Goal: Task Accomplishment & Management: Complete application form

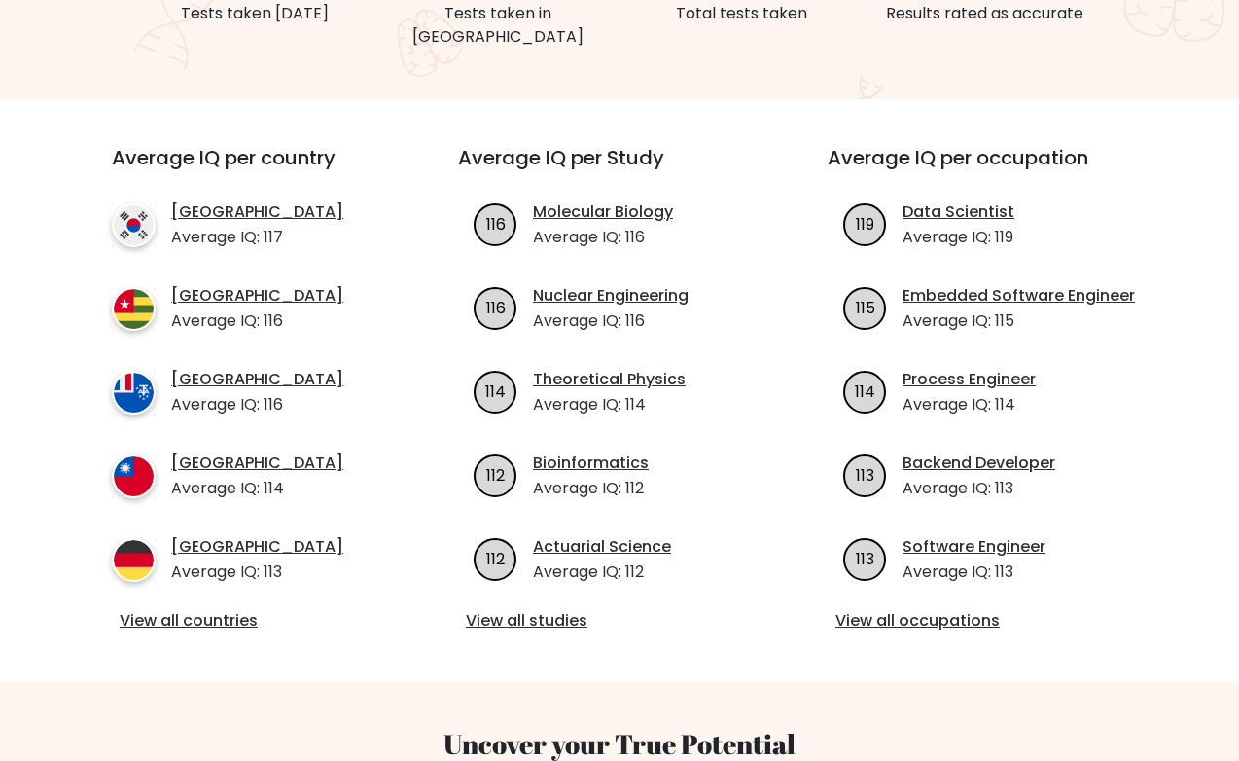
scroll to position [610, 0]
click at [904, 608] on link "View all occupations" at bounding box center [988, 619] width 307 height 23
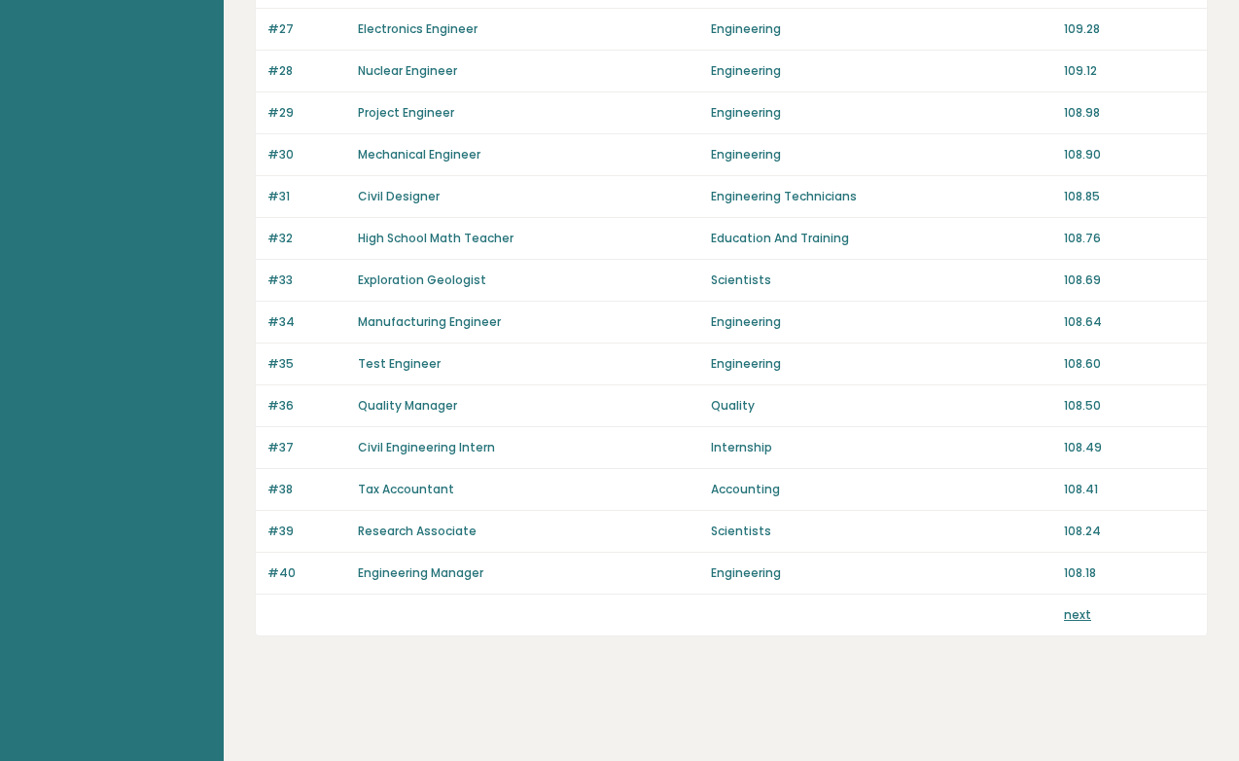
scroll to position [1322, 0]
click at [1072, 619] on link "next" at bounding box center [1077, 614] width 27 height 17
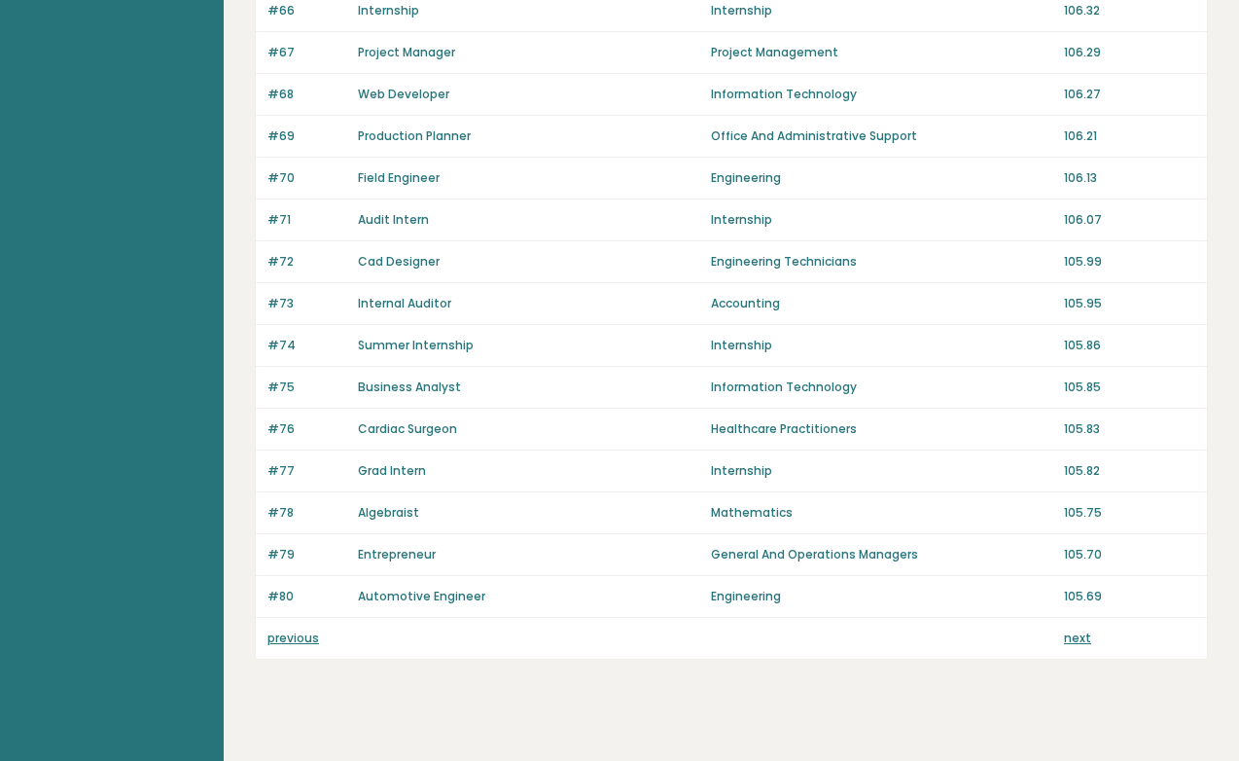
scroll to position [1303, 0]
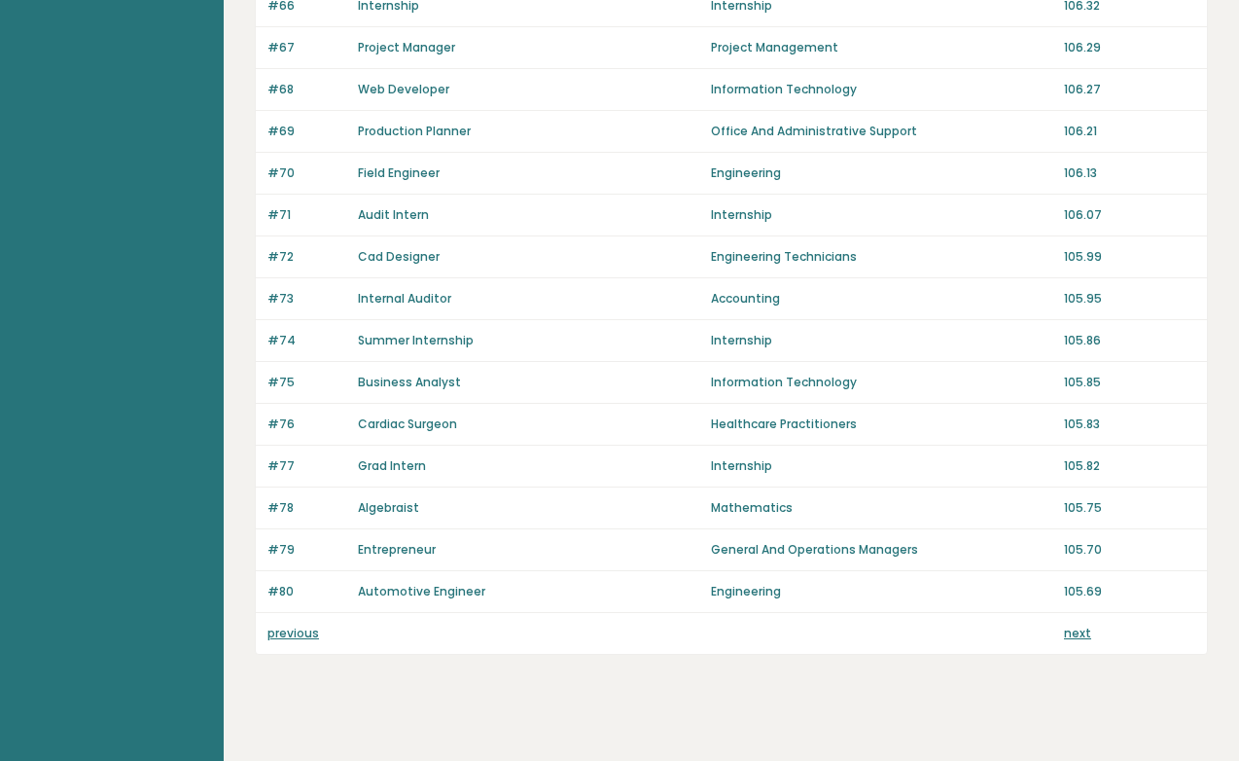
click at [1077, 634] on link "next" at bounding box center [1077, 632] width 27 height 17
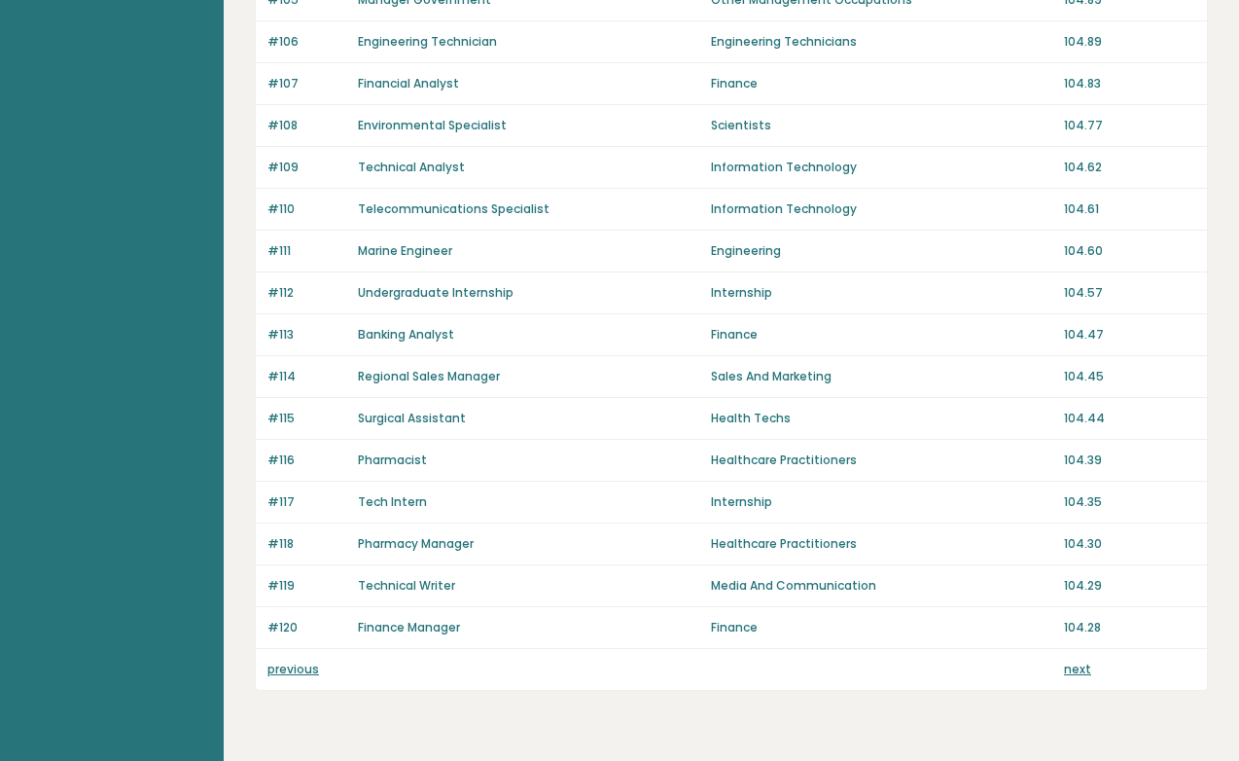
scroll to position [1277, 0]
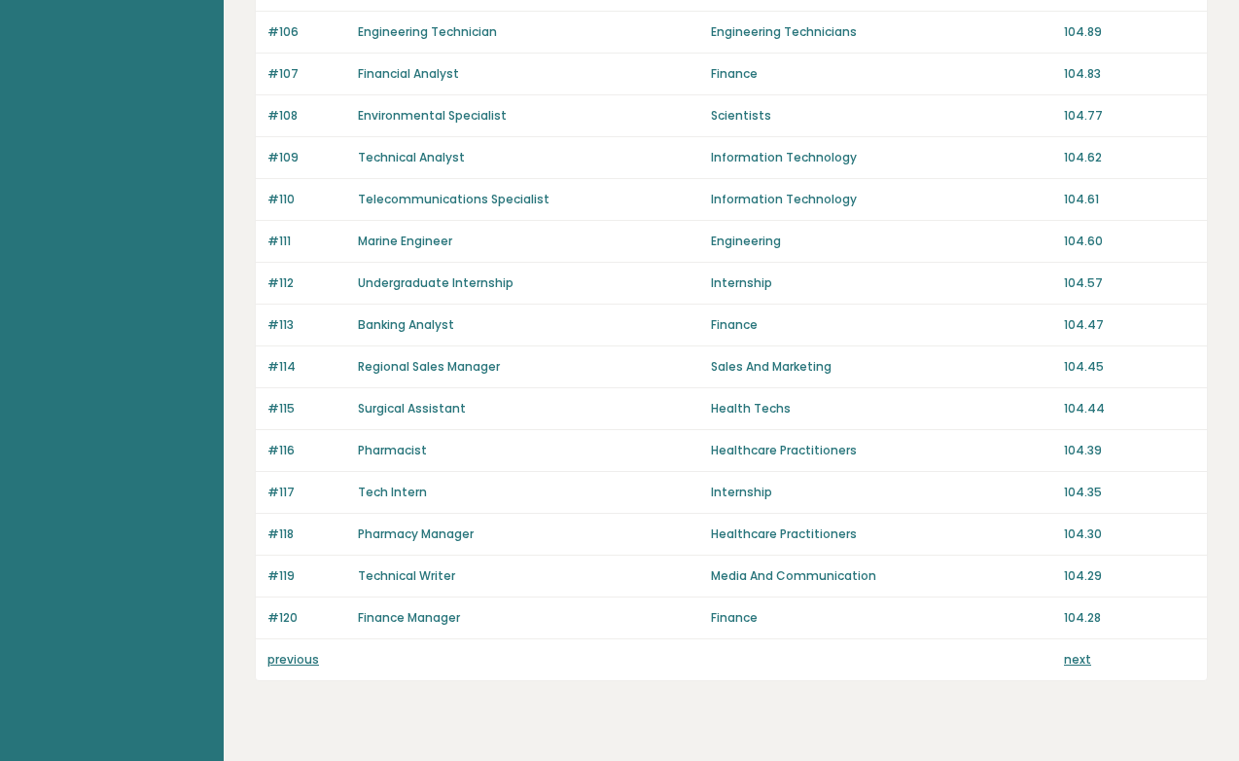
click at [1082, 656] on link "next" at bounding box center [1077, 659] width 27 height 17
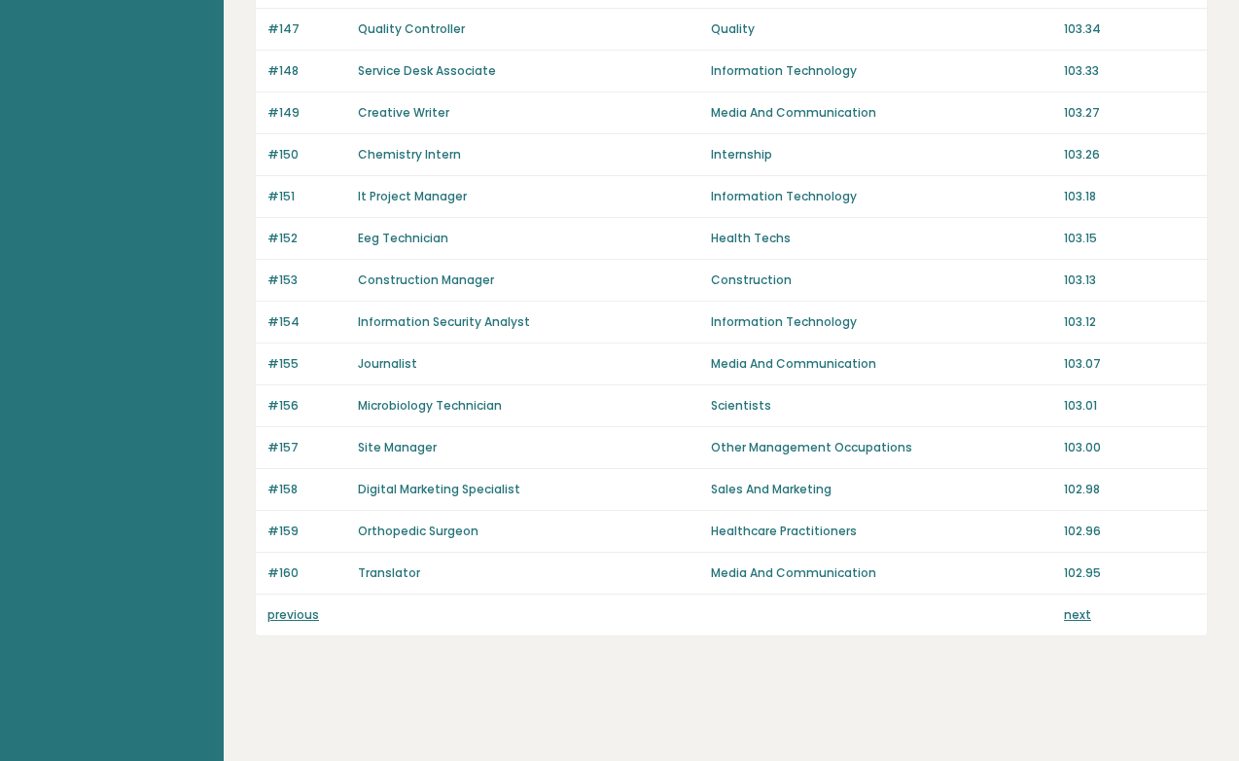
scroll to position [1322, 0]
click at [1075, 616] on link "next" at bounding box center [1077, 614] width 27 height 17
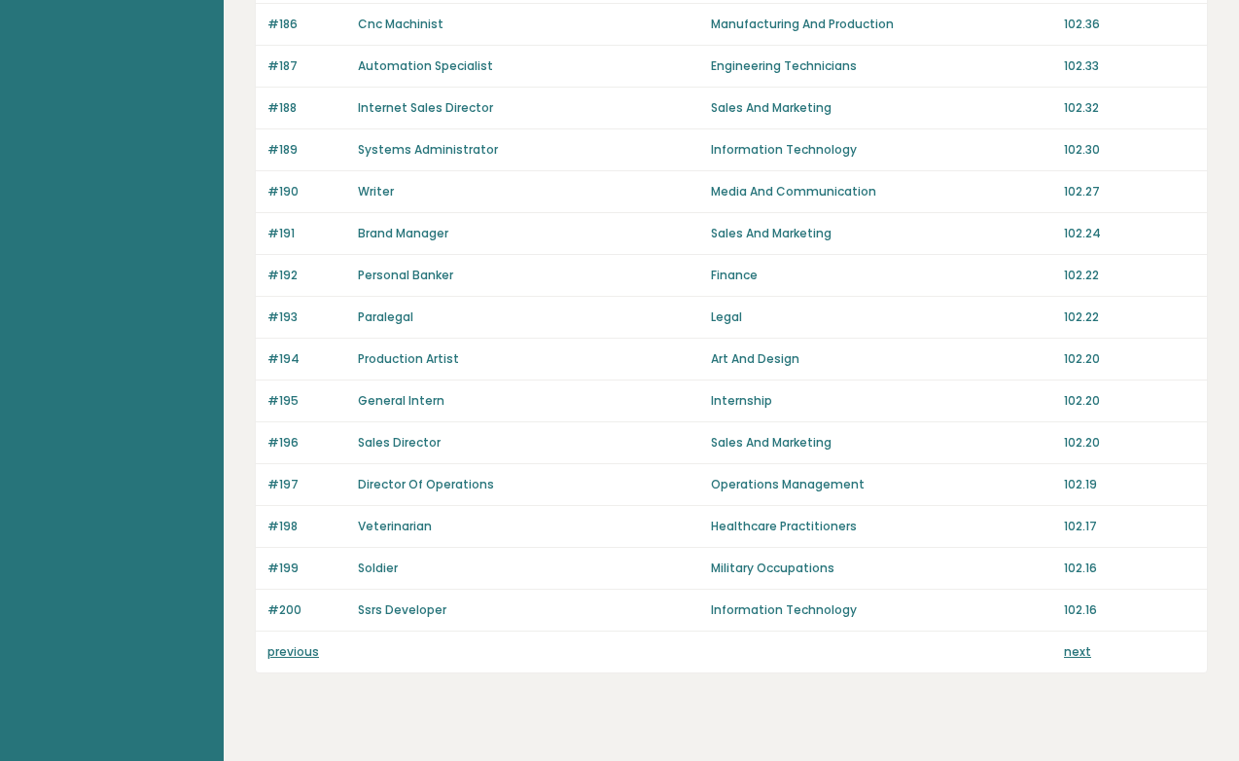
scroll to position [1296, 0]
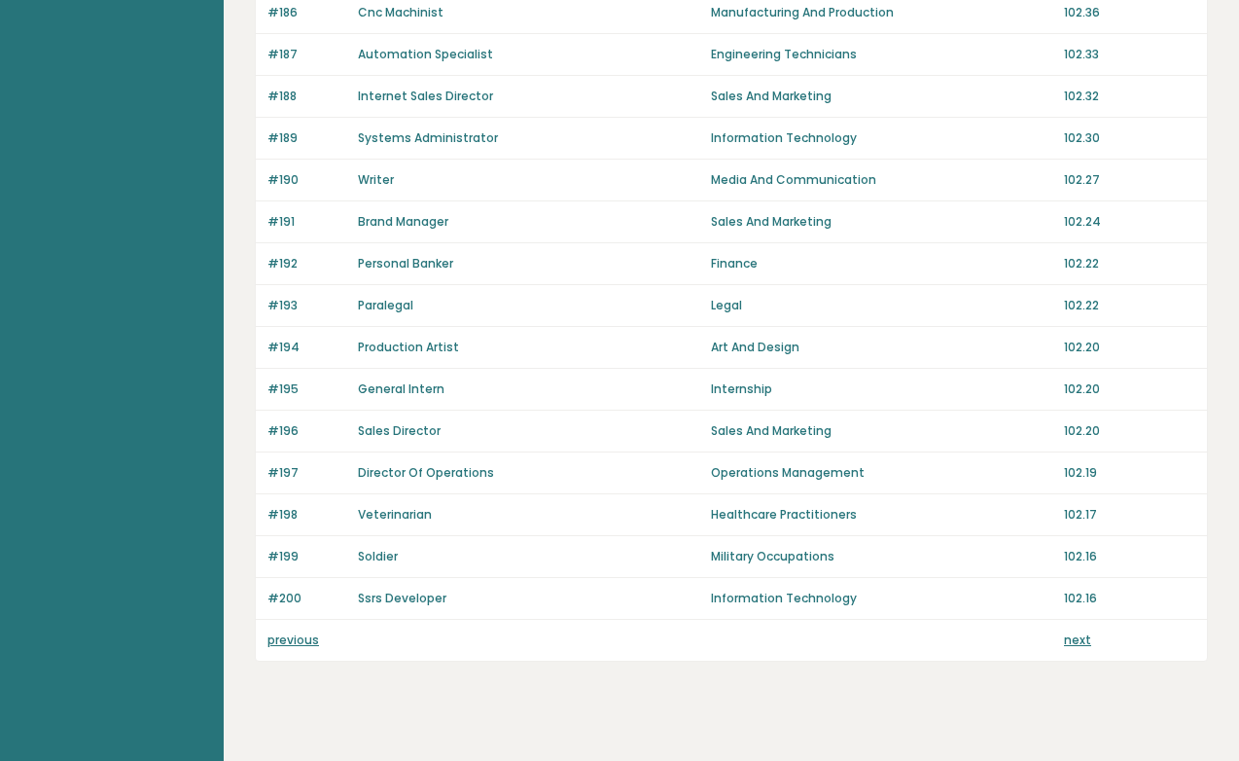
click at [1082, 637] on link "next" at bounding box center [1077, 639] width 27 height 17
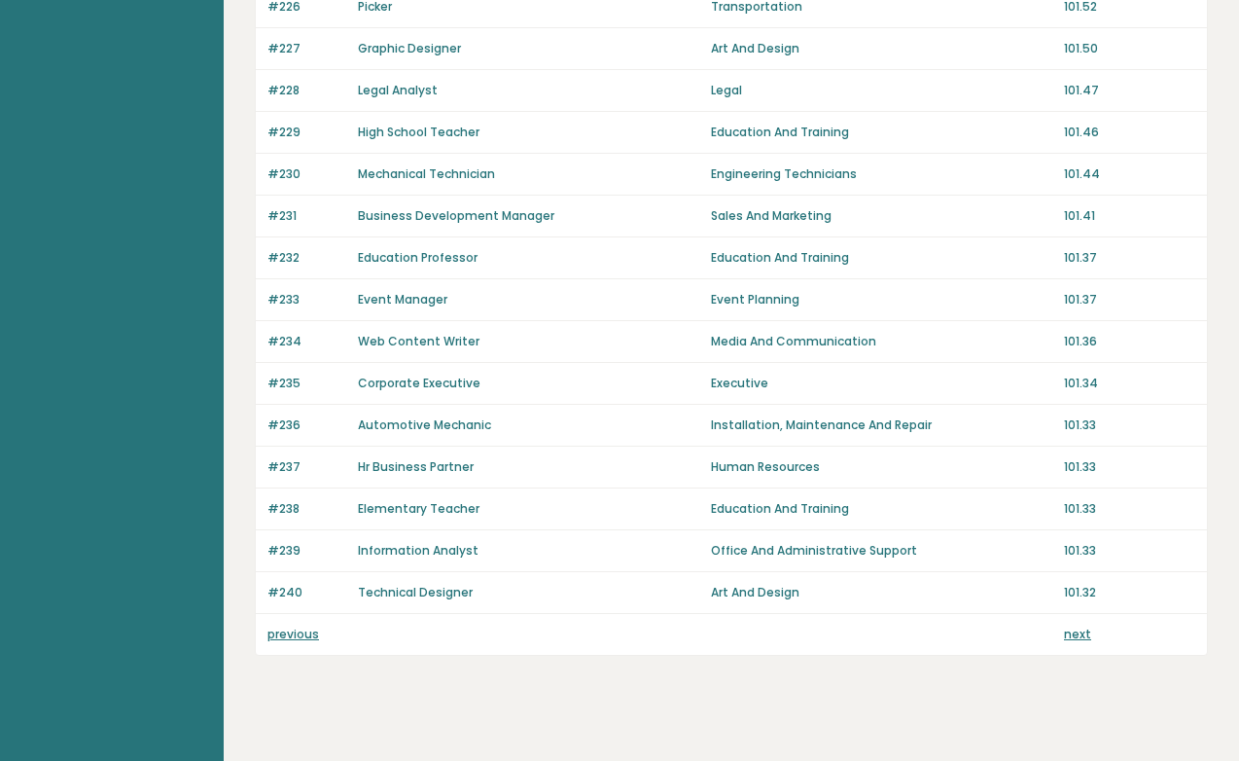
scroll to position [1304, 0]
click at [1080, 630] on link "next" at bounding box center [1077, 631] width 27 height 17
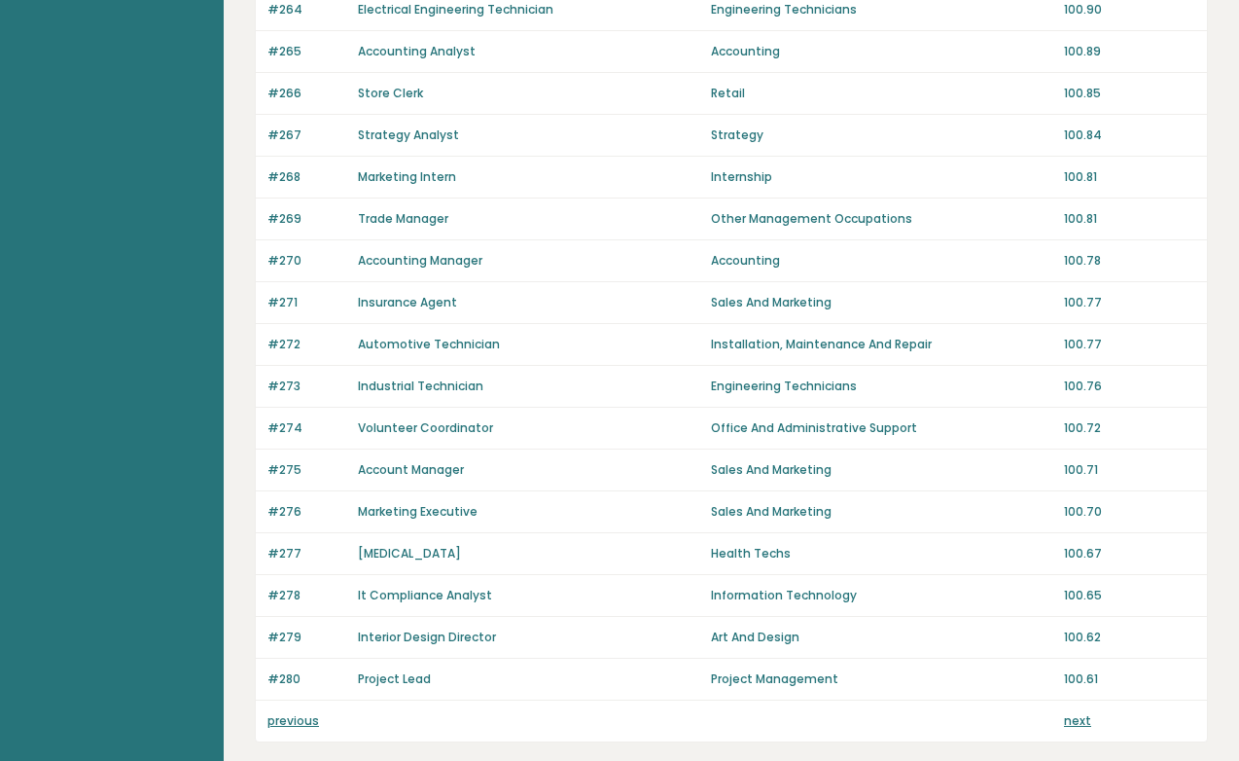
scroll to position [1281, 0]
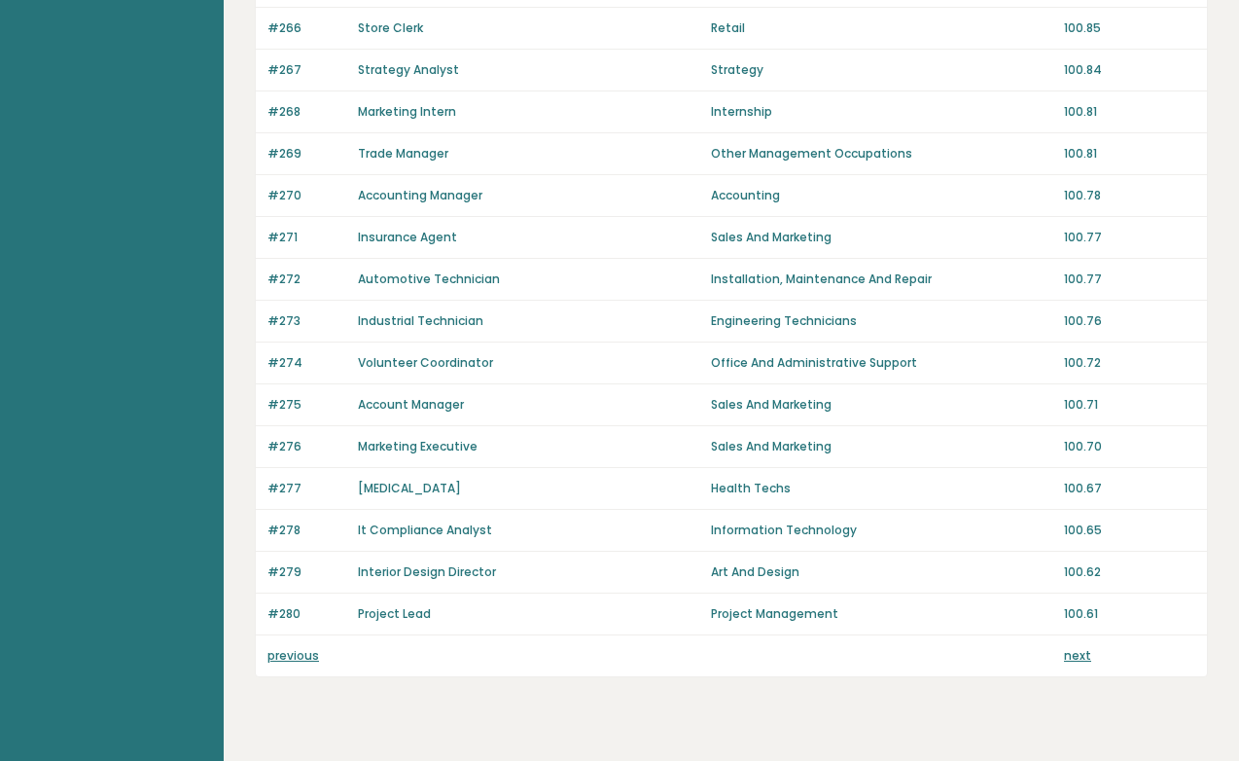
click at [1068, 656] on link "next" at bounding box center [1077, 655] width 27 height 17
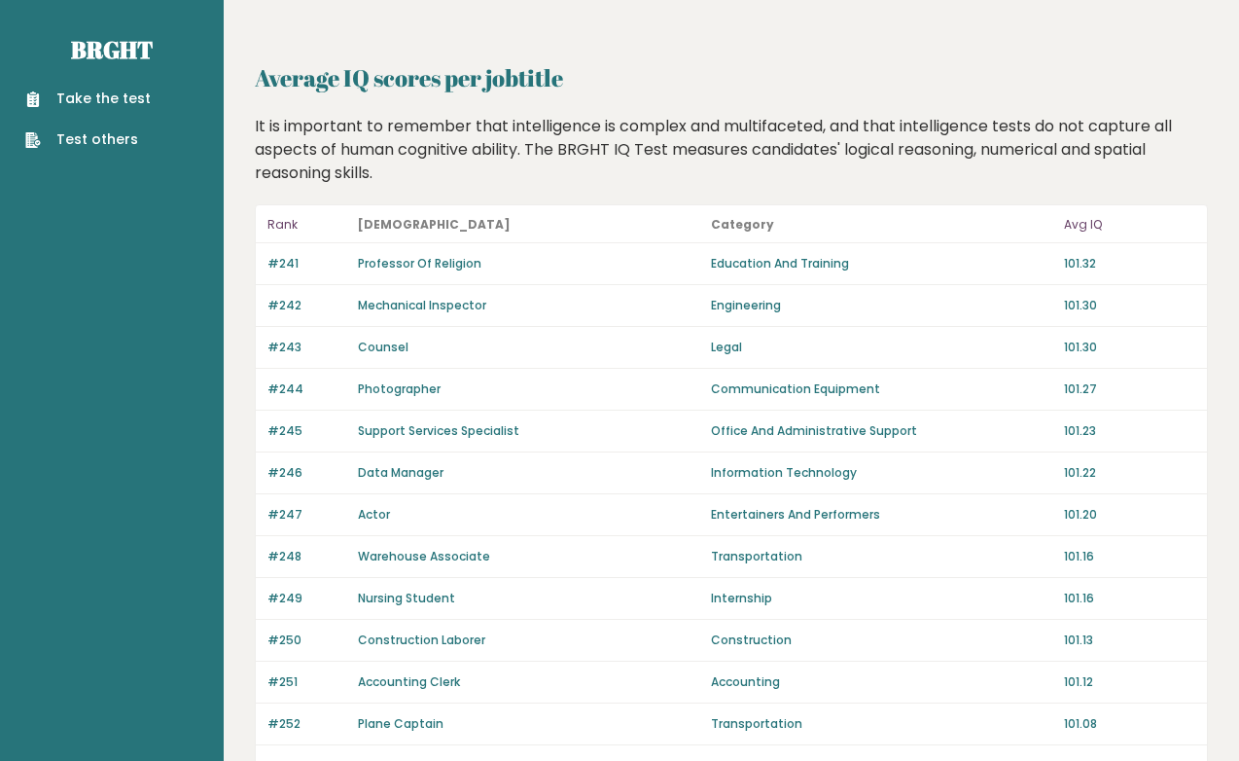
scroll to position [0, 0]
click at [121, 102] on link "Take the test" at bounding box center [87, 99] width 125 height 20
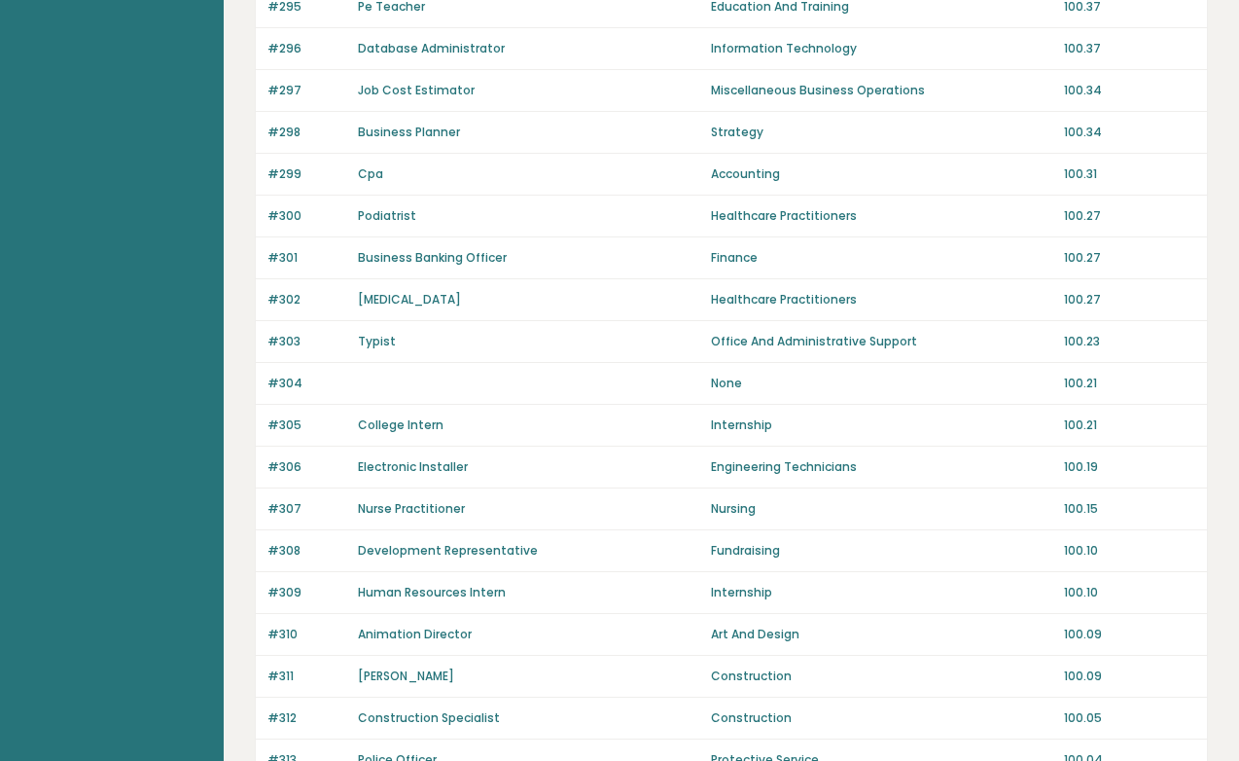
scroll to position [838, 0]
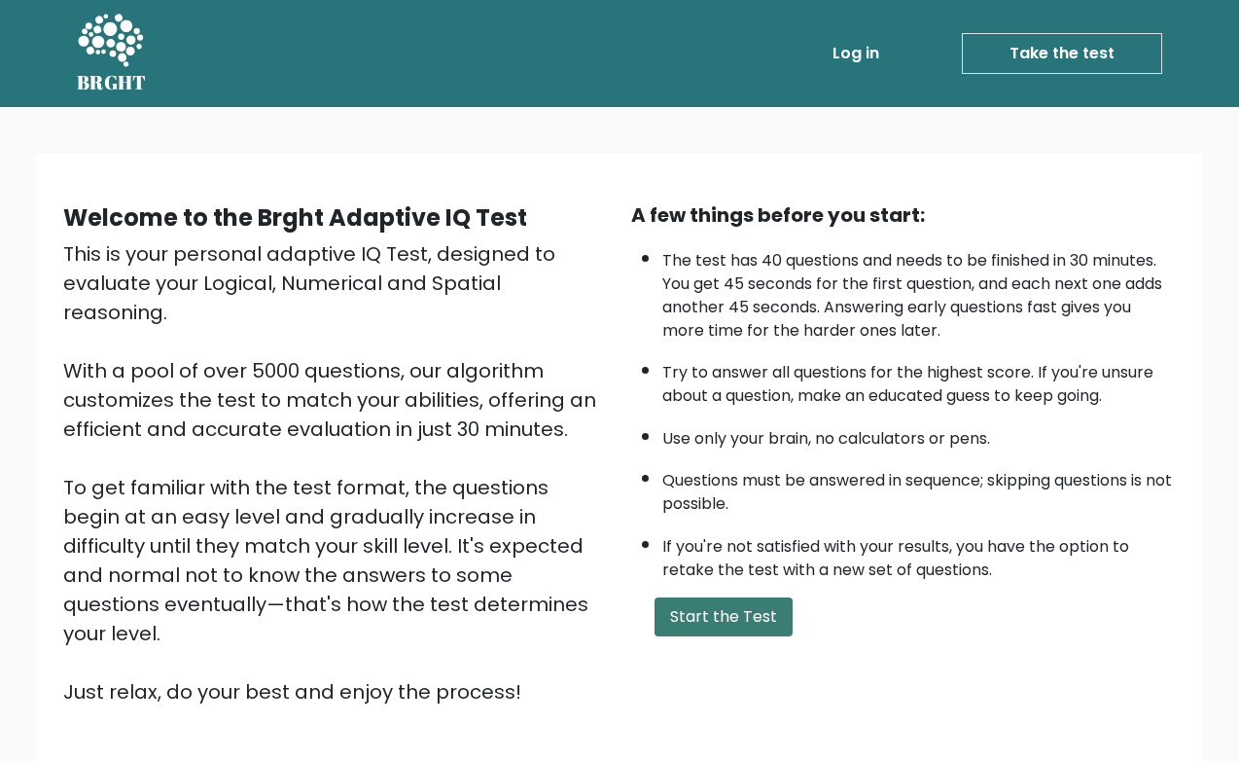
click at [717, 636] on button "Start the Test" at bounding box center [724, 616] width 138 height 39
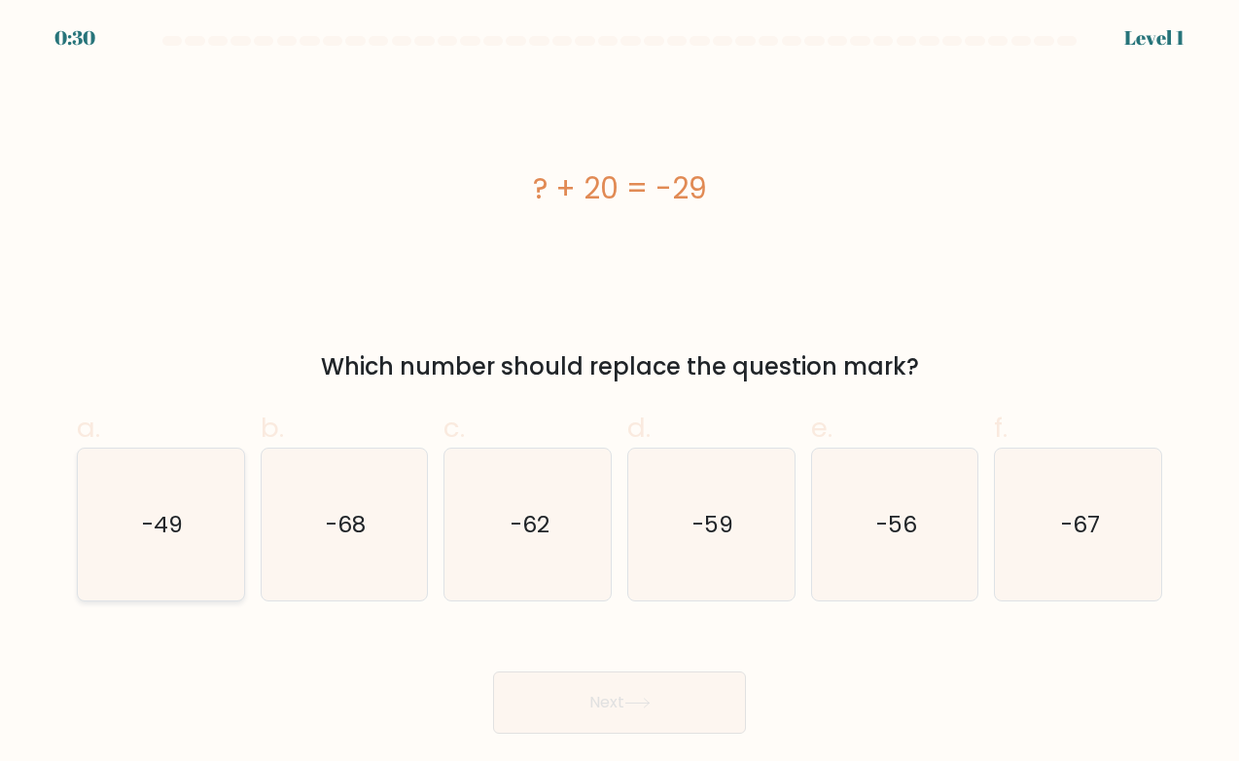
click at [183, 527] on text "-49" at bounding box center [162, 524] width 41 height 31
click at [620, 393] on input "a. -49" at bounding box center [620, 386] width 1 height 13
radio input "true"
click at [591, 701] on button "Next" at bounding box center [619, 702] width 253 height 62
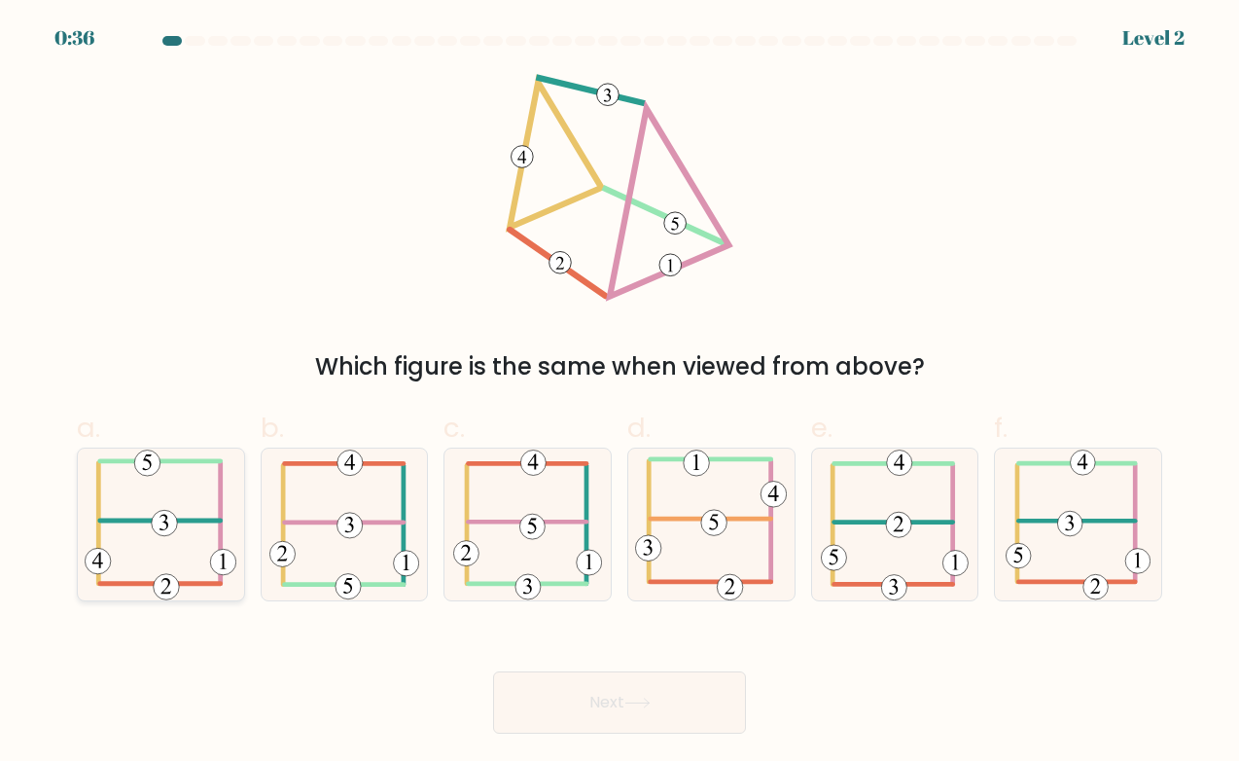
click at [152, 507] on icon at bounding box center [161, 524] width 152 height 152
click at [620, 393] on input "a." at bounding box center [620, 386] width 1 height 13
radio input "true"
click at [634, 692] on button "Next" at bounding box center [619, 702] width 253 height 62
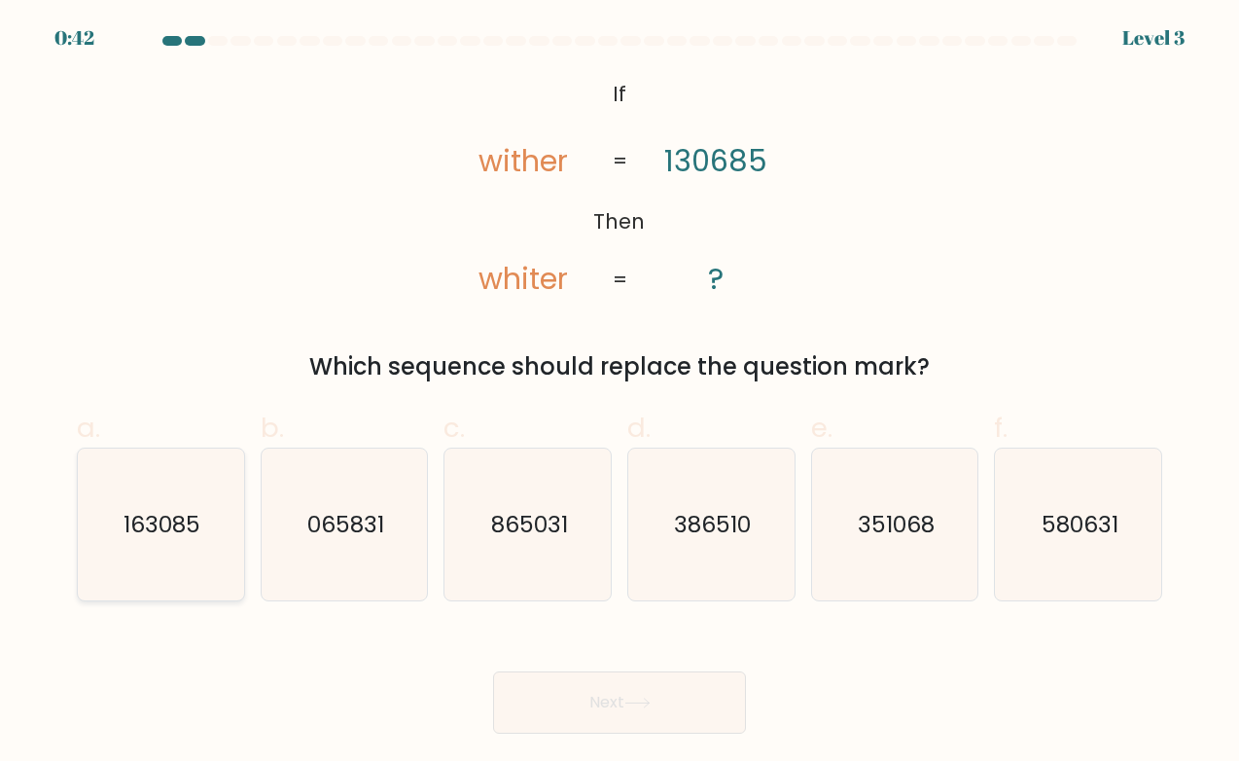
click at [134, 502] on icon "163085" at bounding box center [161, 524] width 152 height 152
click at [620, 393] on input "a. 163085" at bounding box center [620, 386] width 1 height 13
radio input "true"
click at [646, 691] on button "Next" at bounding box center [619, 702] width 253 height 62
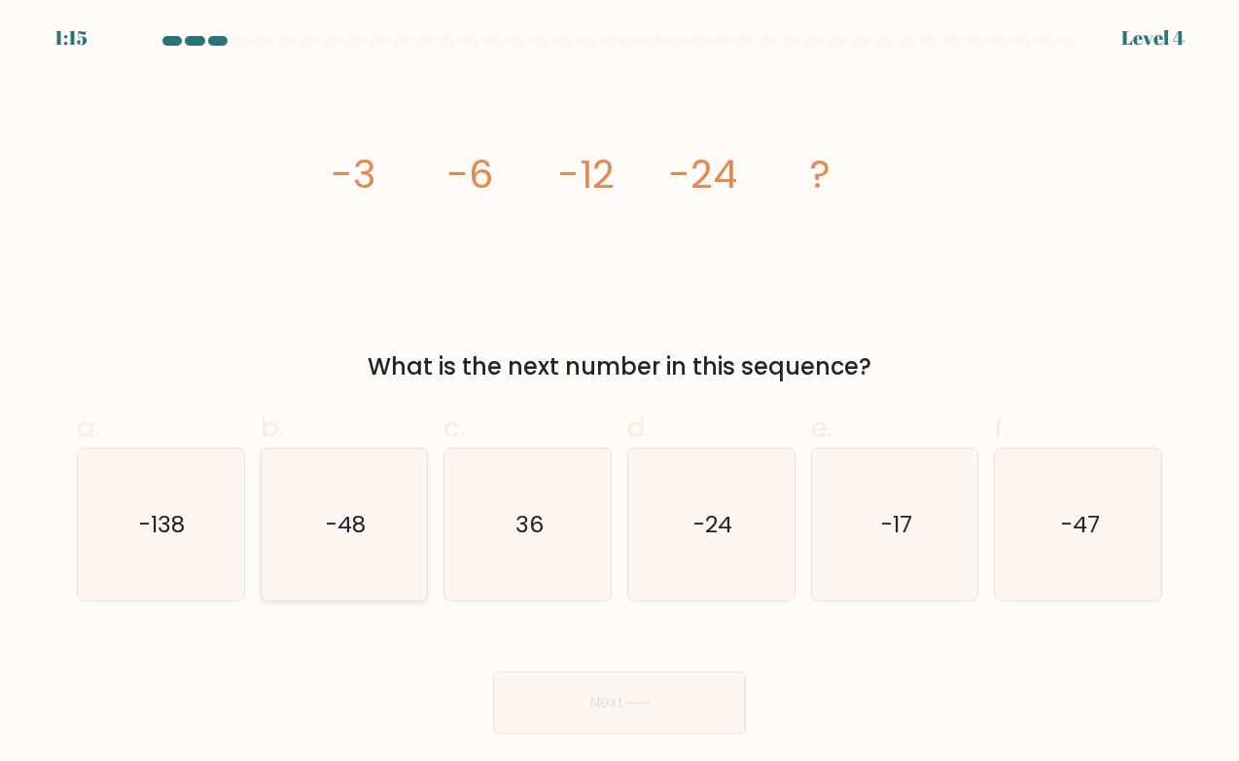
click at [350, 532] on text "-48" at bounding box center [346, 524] width 40 height 31
click at [620, 393] on input "b. -48" at bounding box center [620, 386] width 1 height 13
radio input "true"
click at [666, 691] on button "Next" at bounding box center [619, 702] width 253 height 62
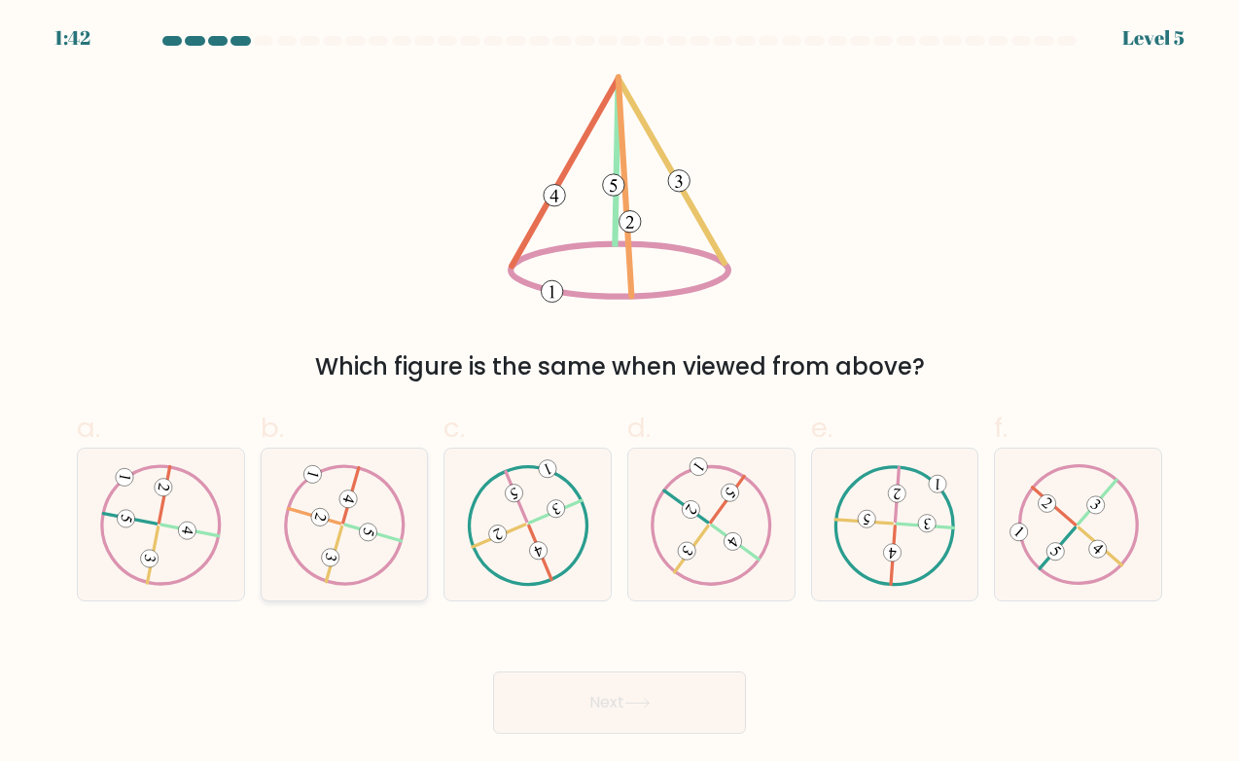
click at [372, 518] on icon at bounding box center [344, 525] width 123 height 122
click at [620, 393] on input "b." at bounding box center [620, 386] width 1 height 13
radio input "true"
click at [655, 692] on button "Next" at bounding box center [619, 702] width 253 height 62
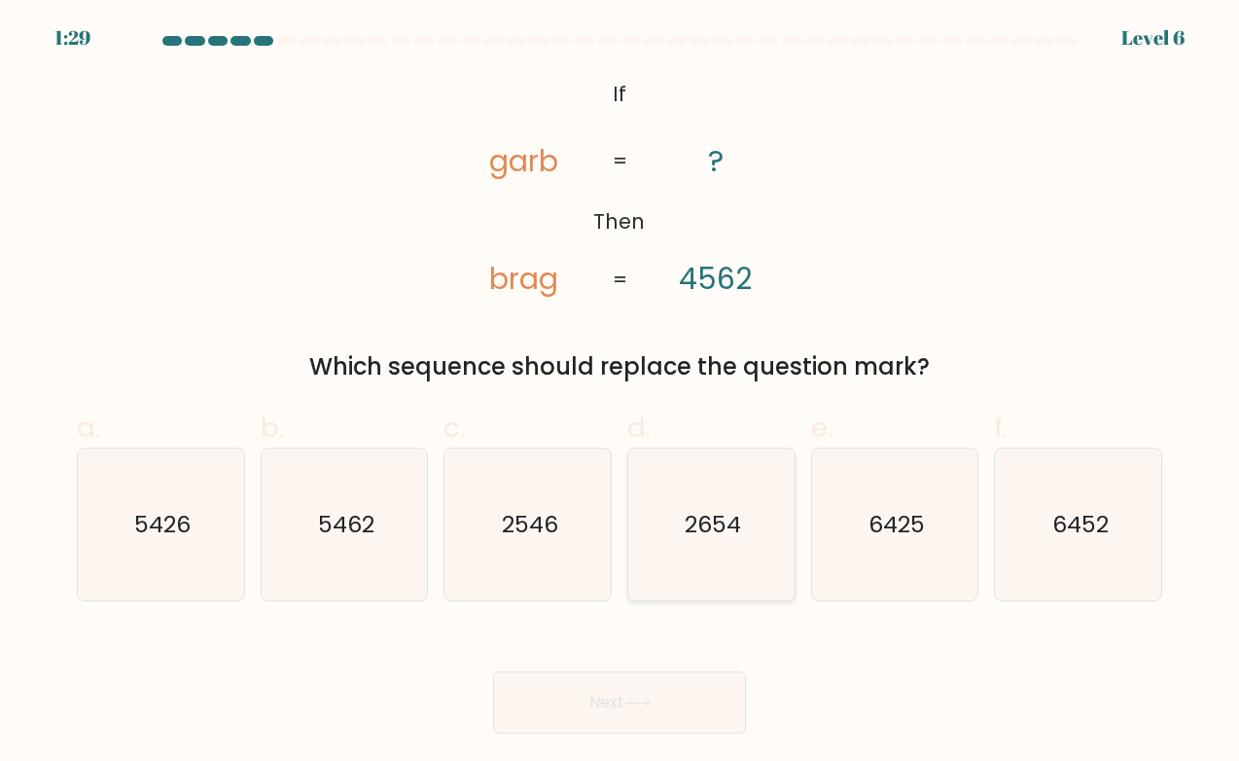
click at [722, 514] on text "2654" at bounding box center [713, 524] width 56 height 31
click at [620, 393] on input "d. 2654" at bounding box center [620, 386] width 1 height 13
radio input "true"
click at [651, 700] on icon at bounding box center [637, 702] width 26 height 11
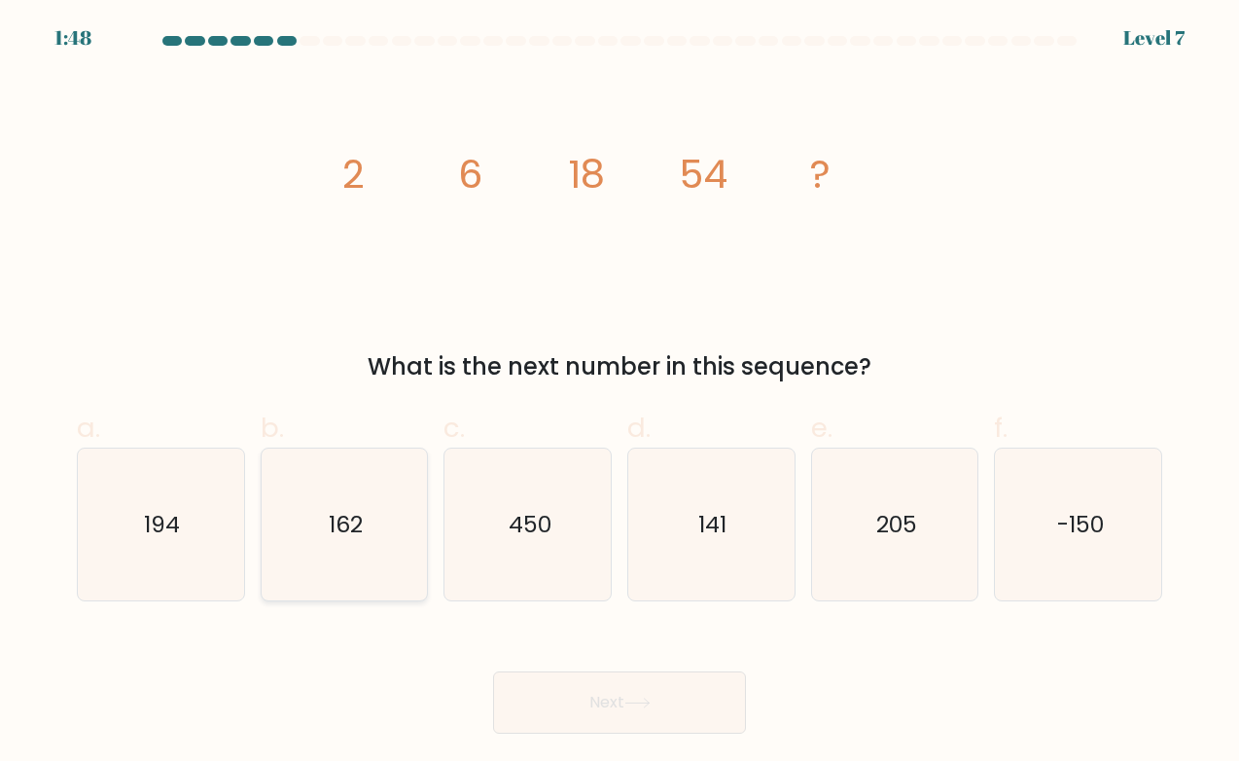
click at [330, 525] on text "162" at bounding box center [346, 524] width 34 height 31
click at [620, 393] on input "b. 162" at bounding box center [620, 386] width 1 height 13
radio input "true"
click at [588, 691] on button "Next" at bounding box center [619, 702] width 253 height 62
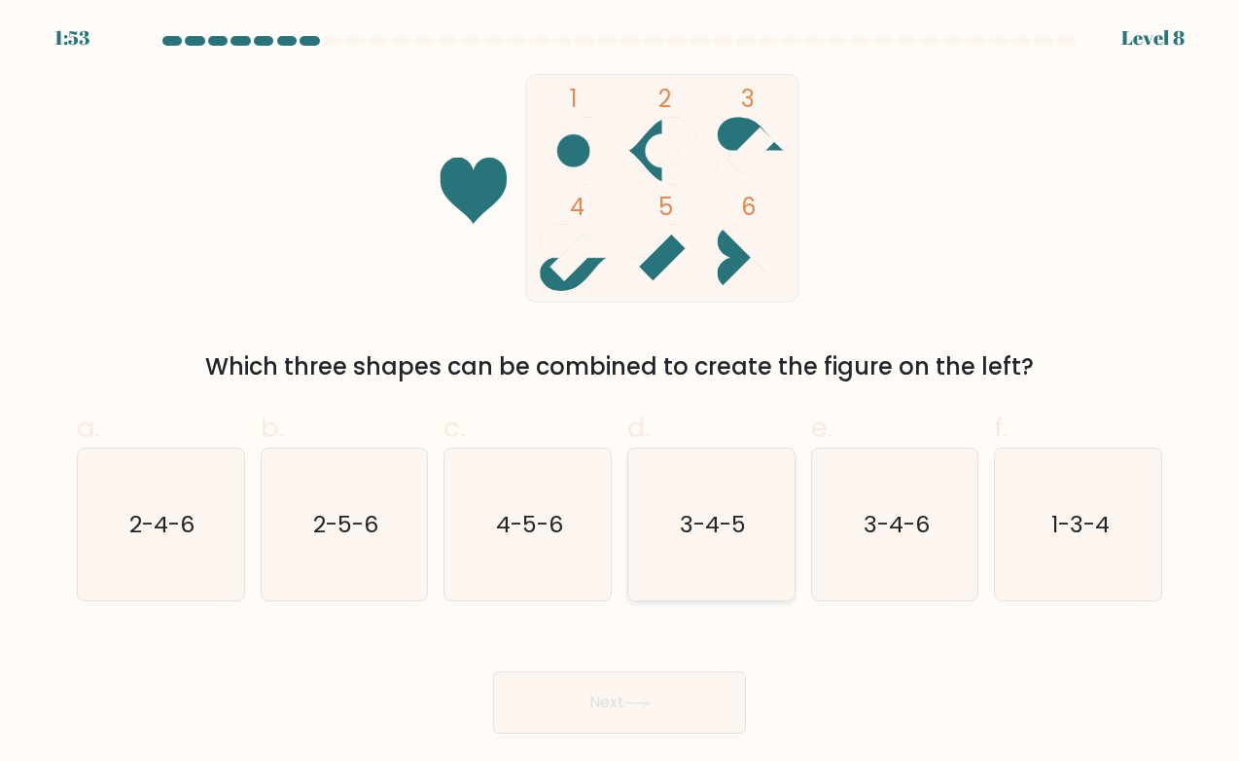
click at [721, 546] on icon "3-4-5" at bounding box center [711, 524] width 152 height 152
click at [620, 393] on input "d. 3-4-5" at bounding box center [620, 386] width 1 height 13
radio input "true"
click at [664, 693] on button "Next" at bounding box center [619, 702] width 253 height 62
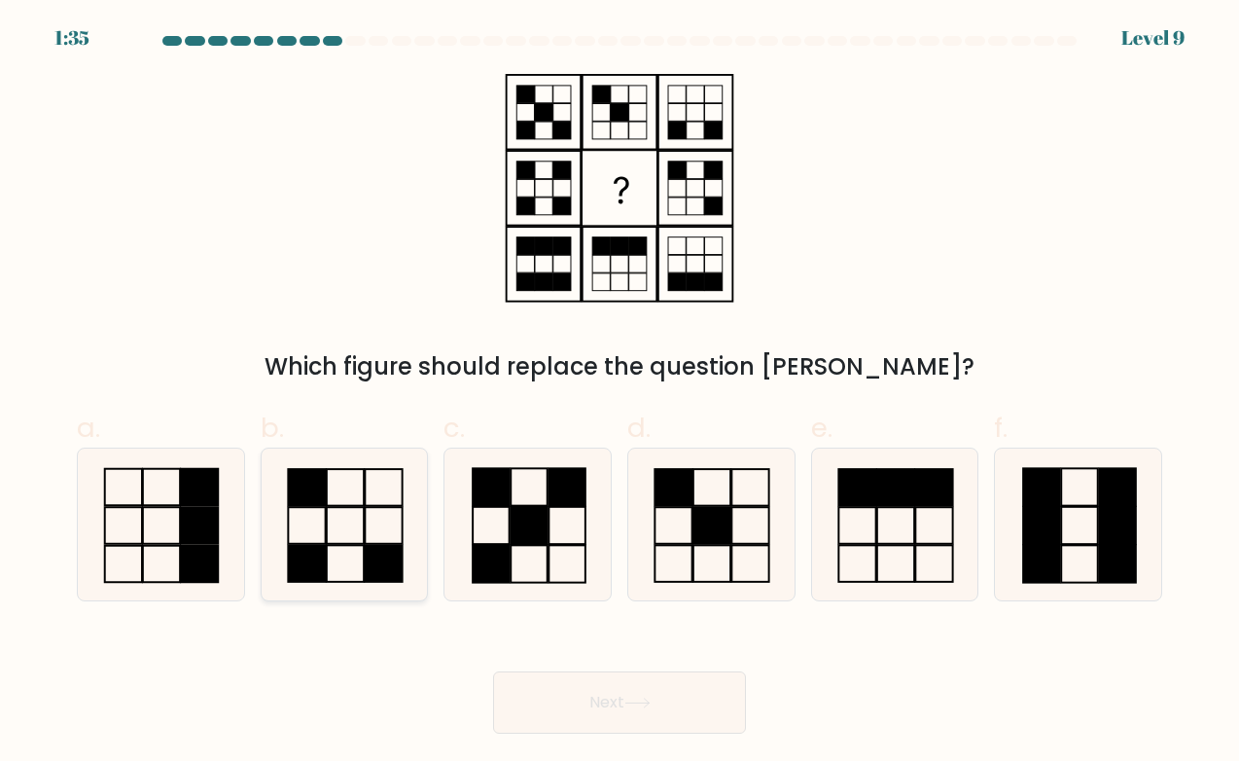
click at [330, 520] on icon at bounding box center [344, 524] width 152 height 152
click at [620, 393] on input "b." at bounding box center [620, 386] width 1 height 13
radio input "true"
drag, startPoint x: 590, startPoint y: 691, endPoint x: 587, endPoint y: 670, distance: 21.6
click at [591, 688] on button "Next" at bounding box center [619, 702] width 253 height 62
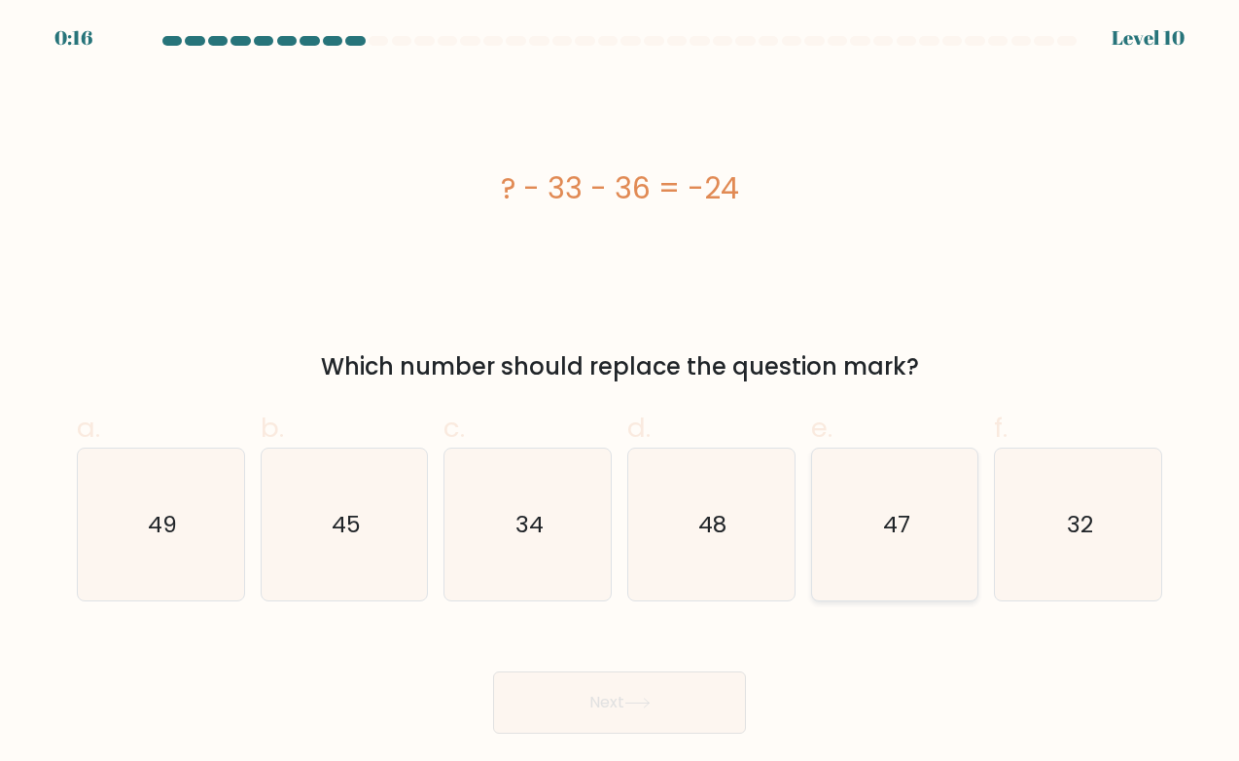
click at [895, 541] on icon "47" at bounding box center [895, 524] width 152 height 152
click at [620, 393] on input "e. 47" at bounding box center [620, 386] width 1 height 13
radio input "true"
click at [644, 696] on button "Next" at bounding box center [619, 702] width 253 height 62
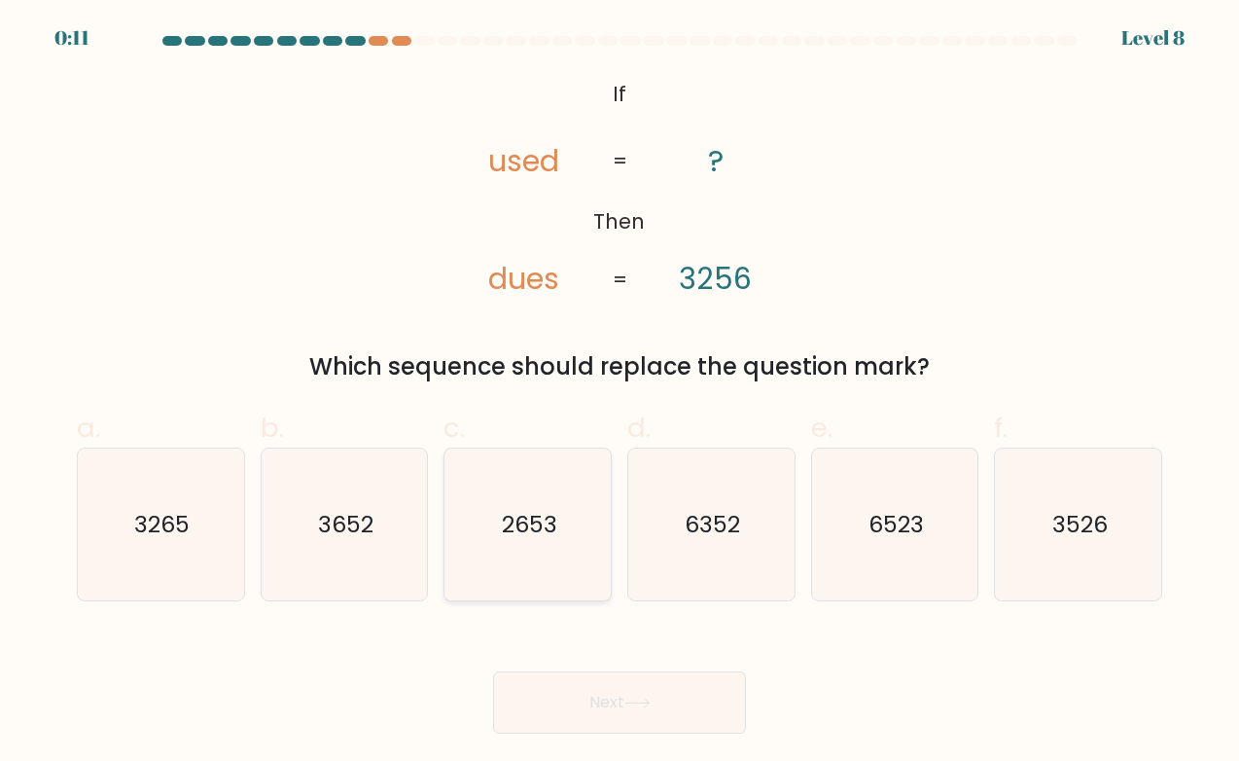
click at [527, 526] on text "2653" at bounding box center [529, 524] width 55 height 31
click at [620, 393] on input "c. 2653" at bounding box center [620, 386] width 1 height 13
radio input "true"
click at [622, 709] on button "Next" at bounding box center [619, 702] width 253 height 62
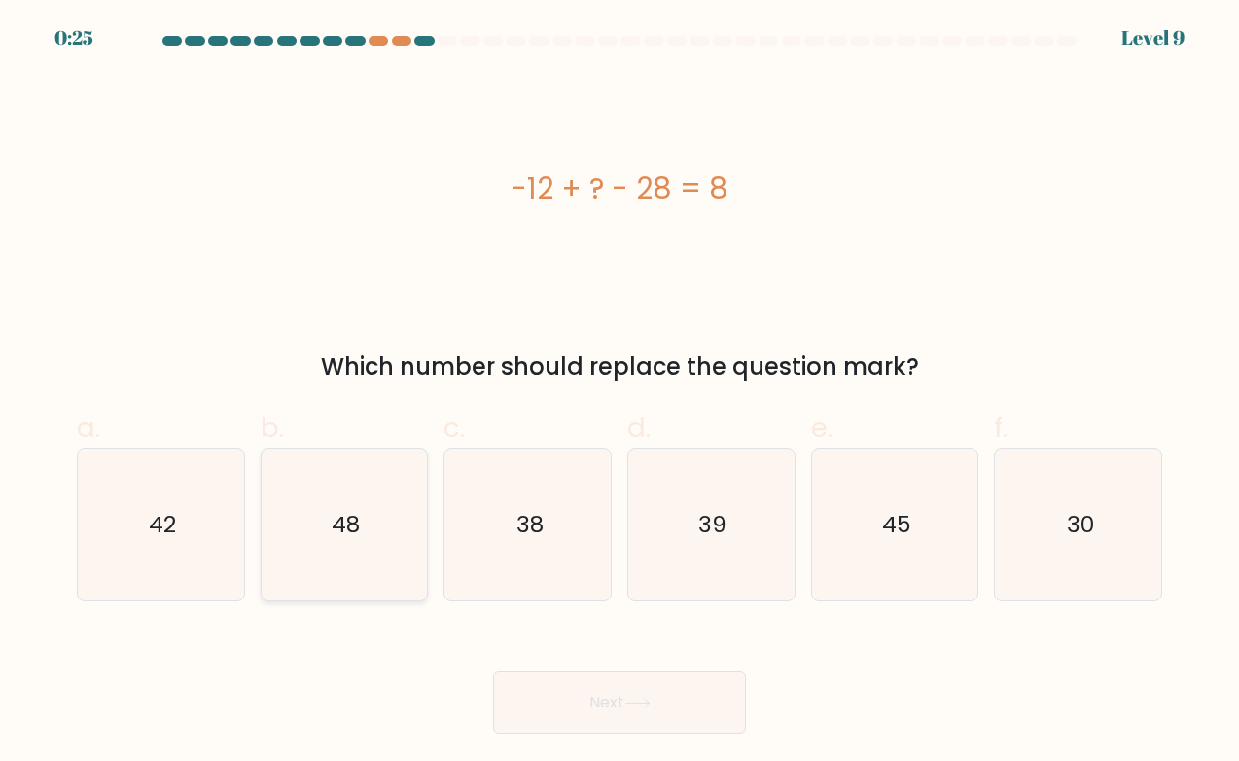
click at [345, 552] on icon "48" at bounding box center [344, 524] width 152 height 152
click at [620, 393] on input "b. 48" at bounding box center [620, 386] width 1 height 13
radio input "true"
click at [620, 689] on button "Next" at bounding box center [619, 702] width 253 height 62
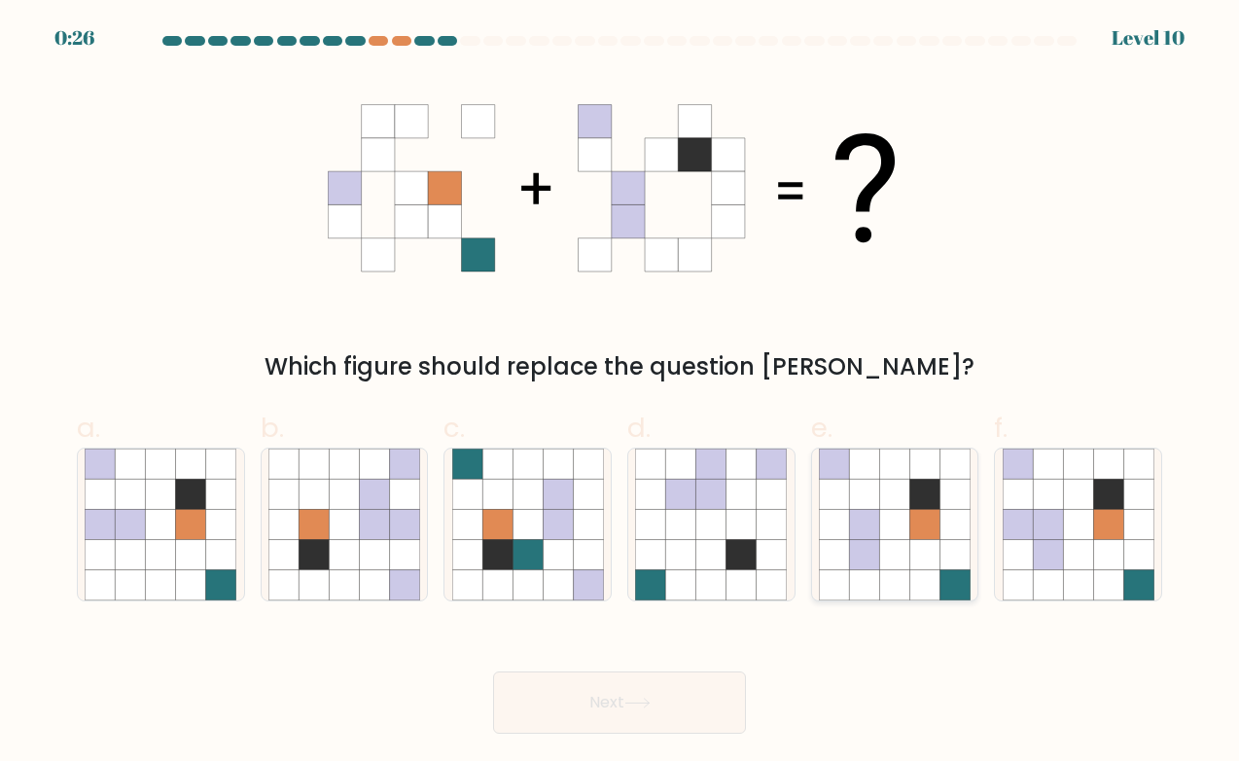
click at [923, 514] on icon at bounding box center [924, 524] width 30 height 30
click at [620, 393] on input "e." at bounding box center [620, 386] width 1 height 13
radio input "true"
click at [628, 704] on button "Next" at bounding box center [619, 702] width 253 height 62
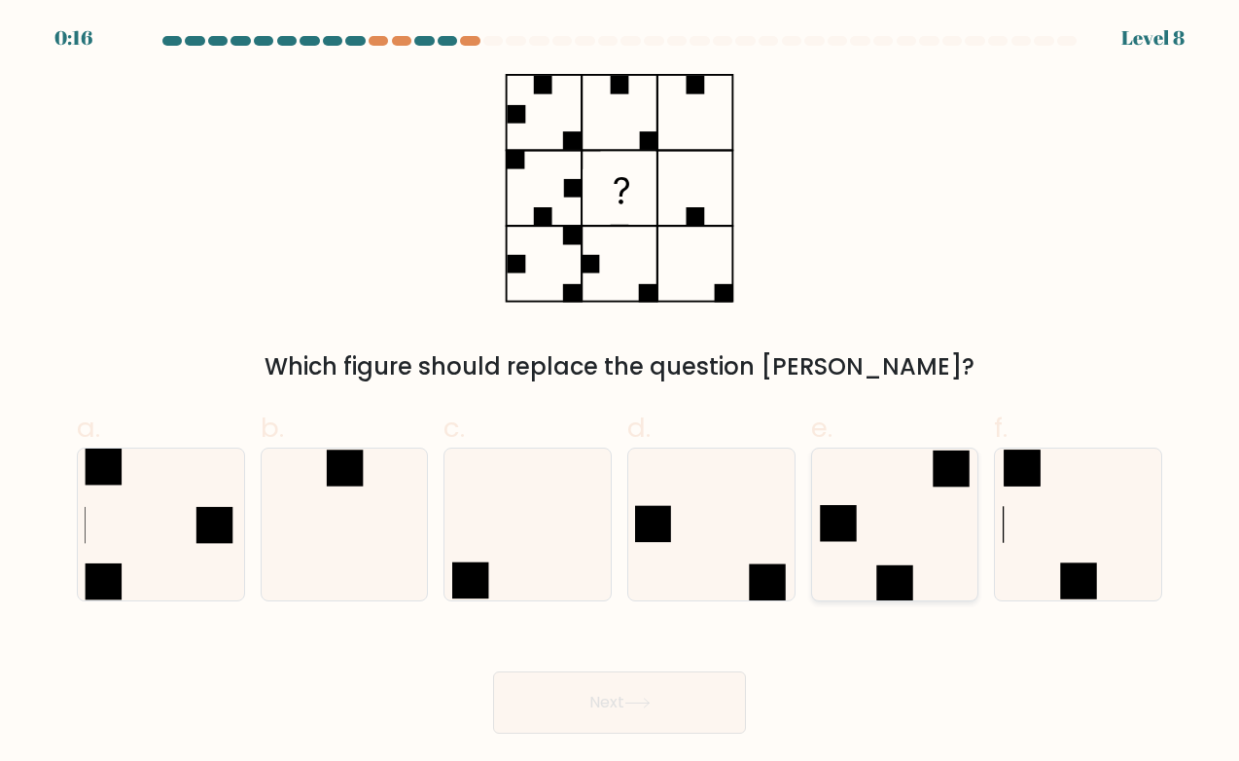
click at [889, 545] on icon at bounding box center [895, 524] width 152 height 152
click at [620, 393] on input "e." at bounding box center [620, 386] width 1 height 13
radio input "true"
drag, startPoint x: 619, startPoint y: 705, endPoint x: 619, endPoint y: 694, distance: 10.7
click at [619, 704] on button "Next" at bounding box center [619, 702] width 253 height 62
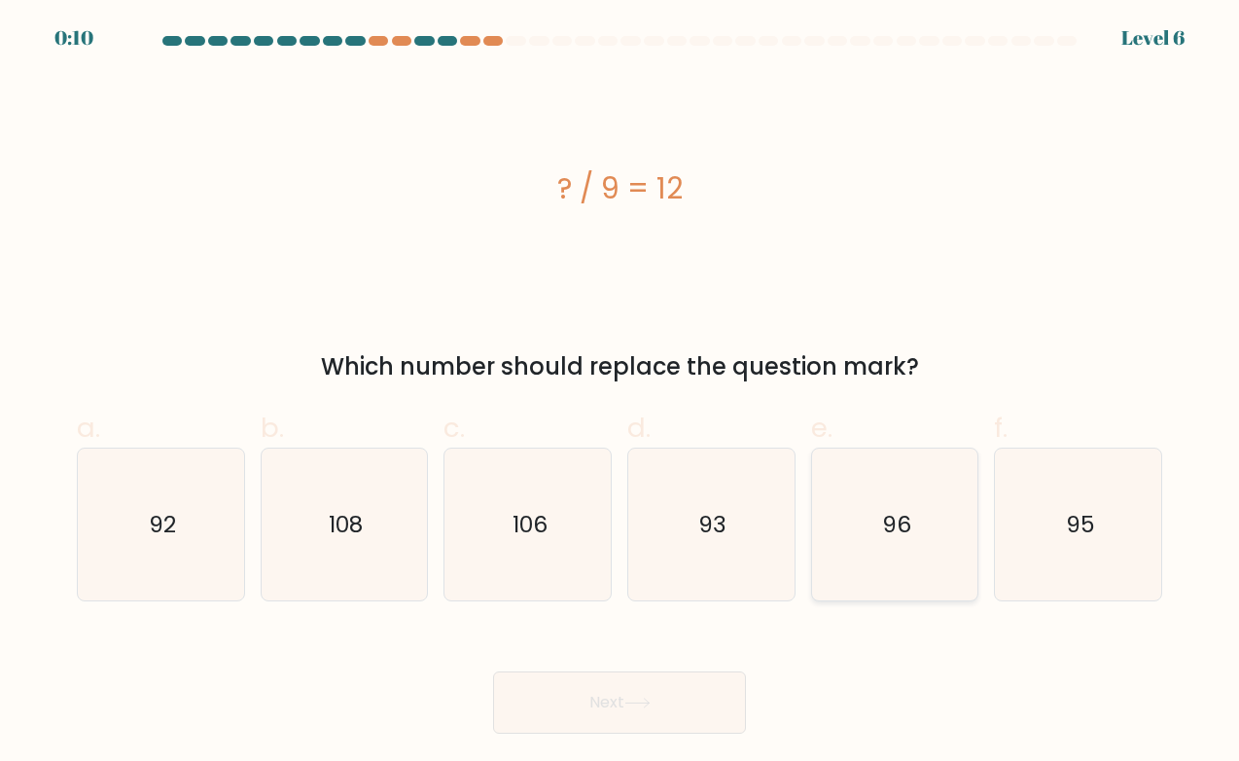
click at [886, 596] on icon "96" at bounding box center [895, 524] width 152 height 152
click at [620, 393] on input "e. 96" at bounding box center [620, 386] width 1 height 13
radio input "true"
click at [633, 708] on button "Next" at bounding box center [619, 702] width 253 height 62
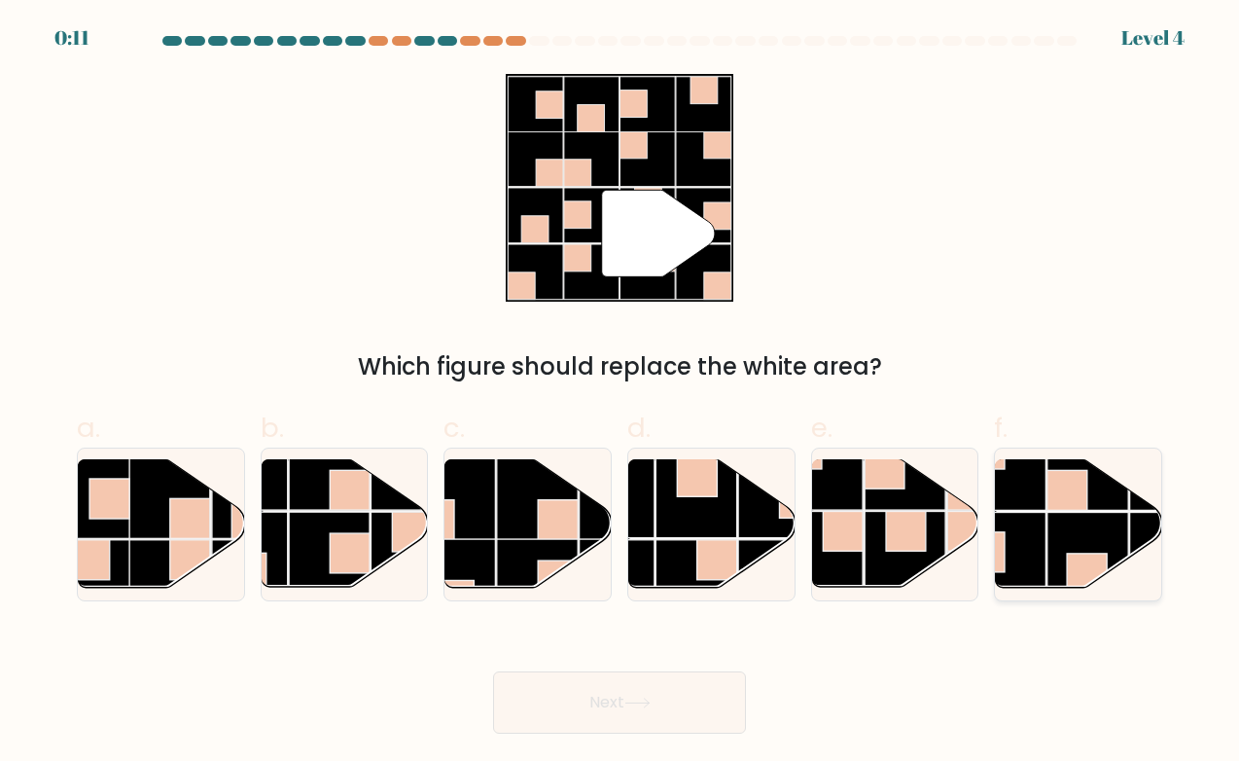
click at [1065, 533] on rect at bounding box center [1087, 552] width 81 height 81
click at [620, 393] on input "f." at bounding box center [620, 386] width 1 height 13
radio input "true"
click at [608, 699] on button "Next" at bounding box center [619, 702] width 253 height 62
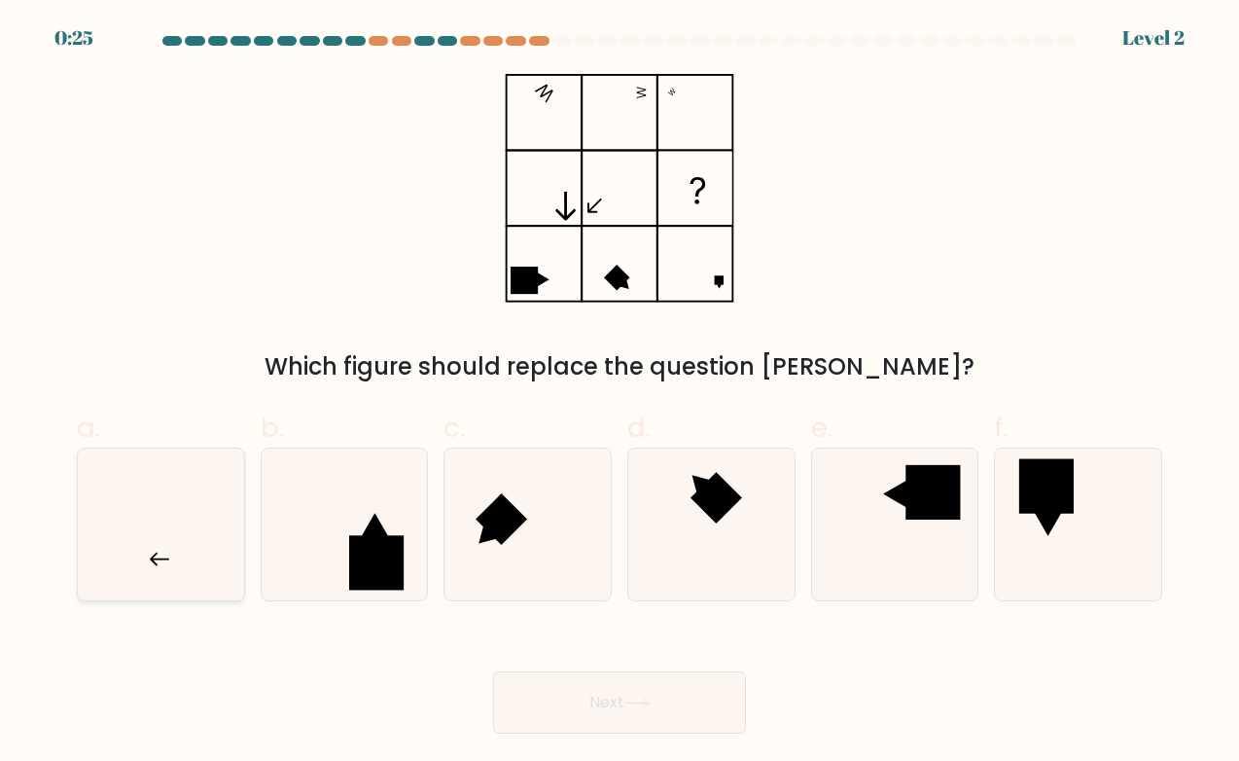
click at [151, 521] on icon at bounding box center [161, 524] width 152 height 152
click at [620, 393] on input "a." at bounding box center [620, 386] width 1 height 13
radio input "true"
click at [676, 697] on button "Next" at bounding box center [619, 702] width 253 height 62
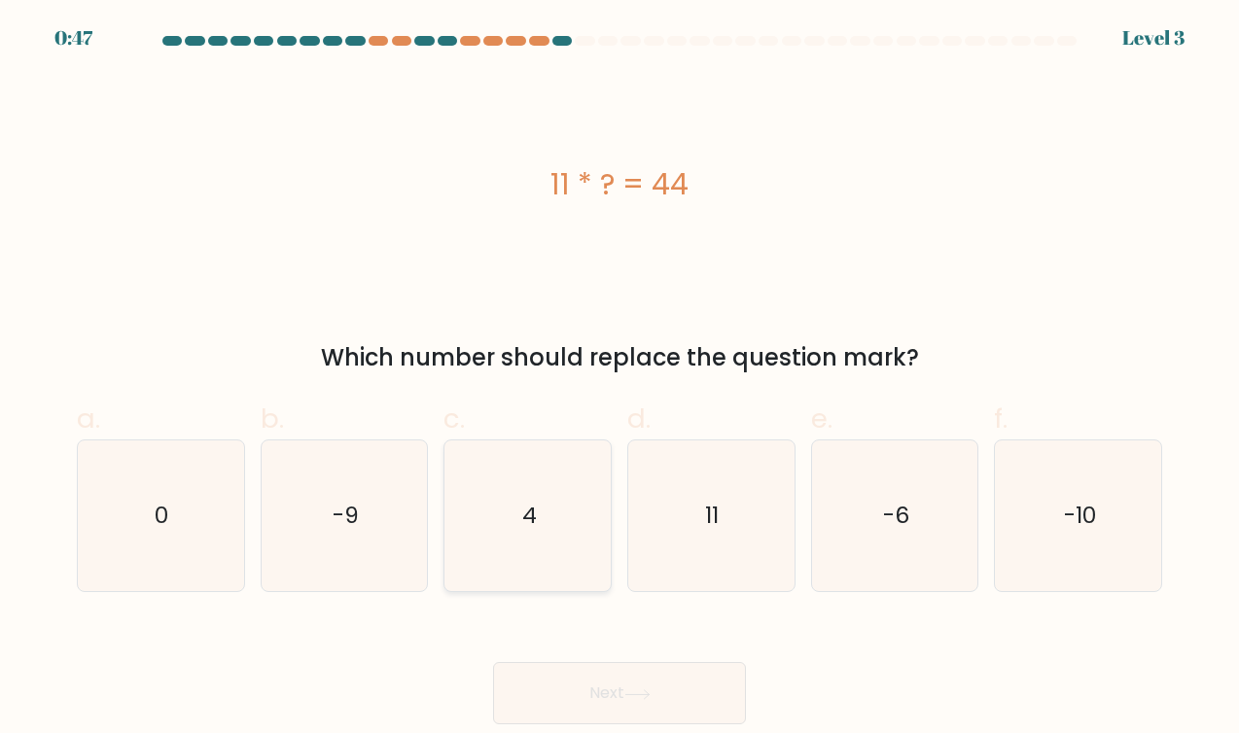
click at [512, 514] on icon "4" at bounding box center [528, 517] width 152 height 152
click at [620, 379] on input "c. 4" at bounding box center [620, 373] width 1 height 13
radio input "true"
click at [600, 691] on button "Next" at bounding box center [619, 693] width 253 height 62
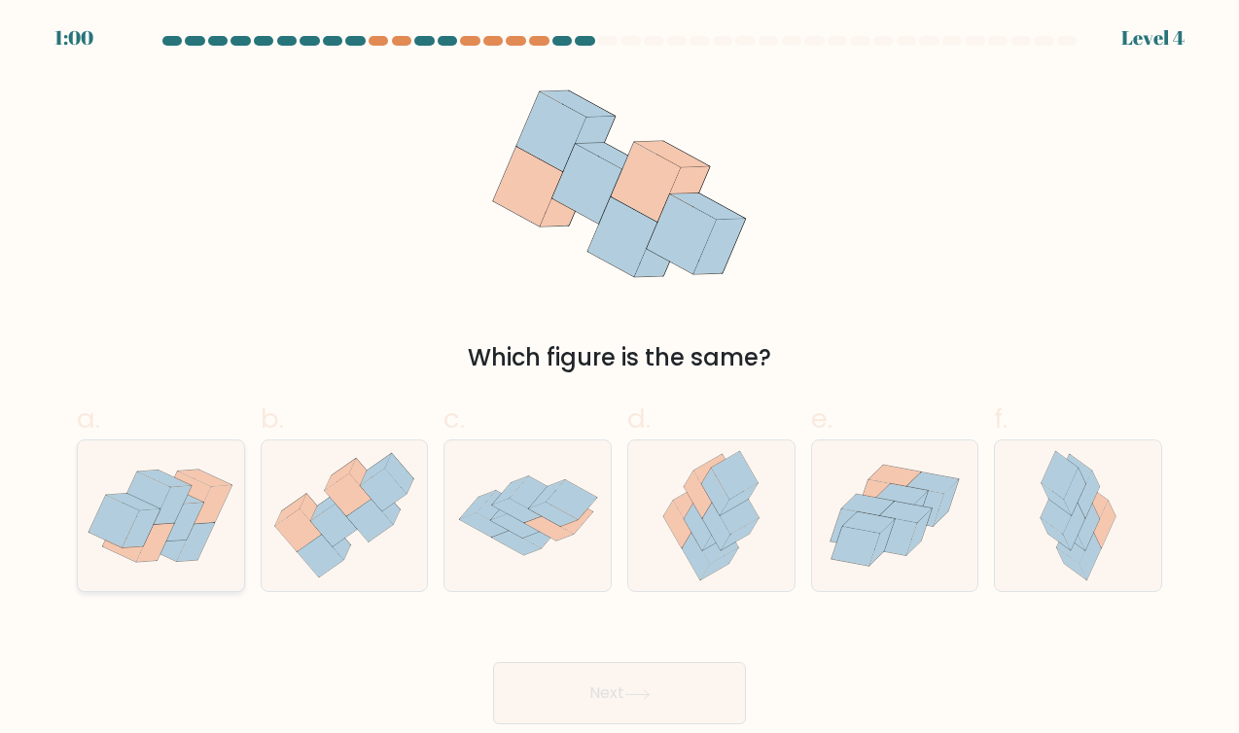
click at [152, 514] on icon at bounding box center [142, 529] width 38 height 39
click at [620, 379] on input "a." at bounding box center [620, 373] width 1 height 13
radio input "true"
click at [645, 668] on button "Next" at bounding box center [619, 693] width 253 height 62
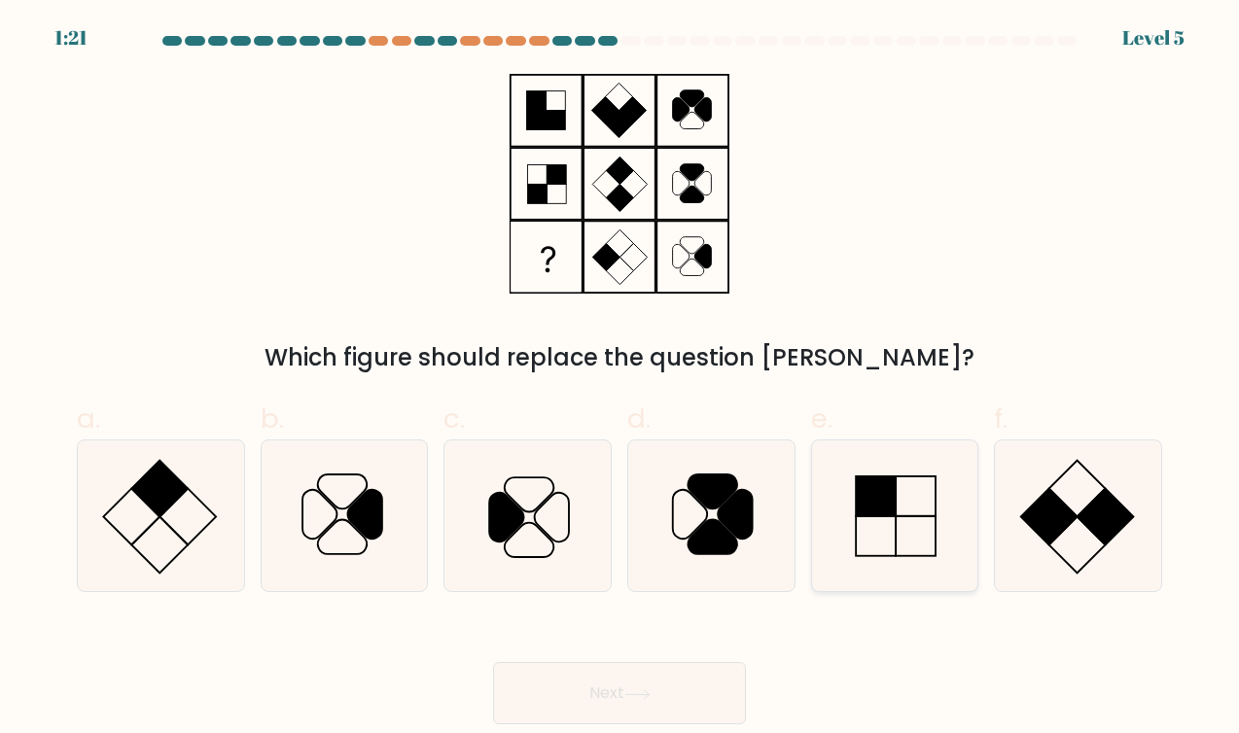
click at [921, 525] on icon at bounding box center [895, 517] width 152 height 152
click at [620, 379] on input "e." at bounding box center [620, 373] width 1 height 13
radio input "true"
click at [643, 687] on button "Next" at bounding box center [619, 693] width 253 height 62
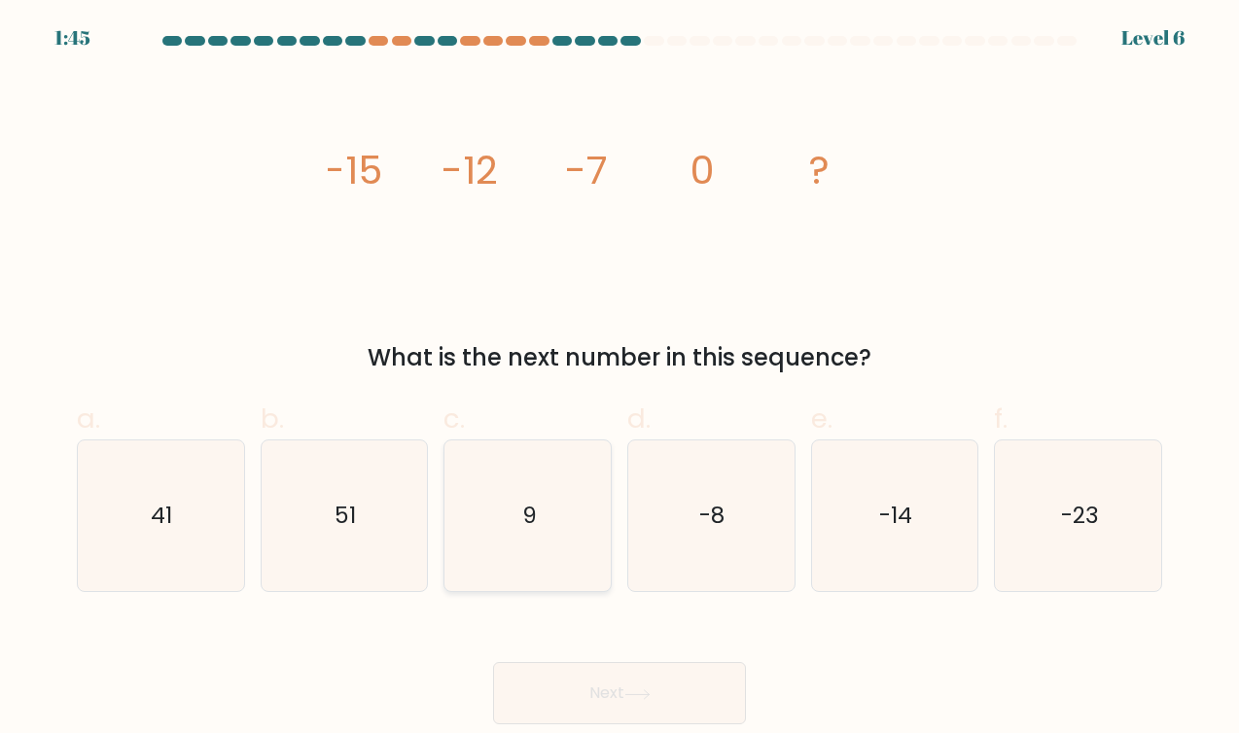
click at [522, 537] on icon "9" at bounding box center [528, 517] width 152 height 152
click at [620, 379] on input "c. 9" at bounding box center [620, 373] width 1 height 13
radio input "true"
click at [627, 698] on button "Next" at bounding box center [619, 693] width 253 height 62
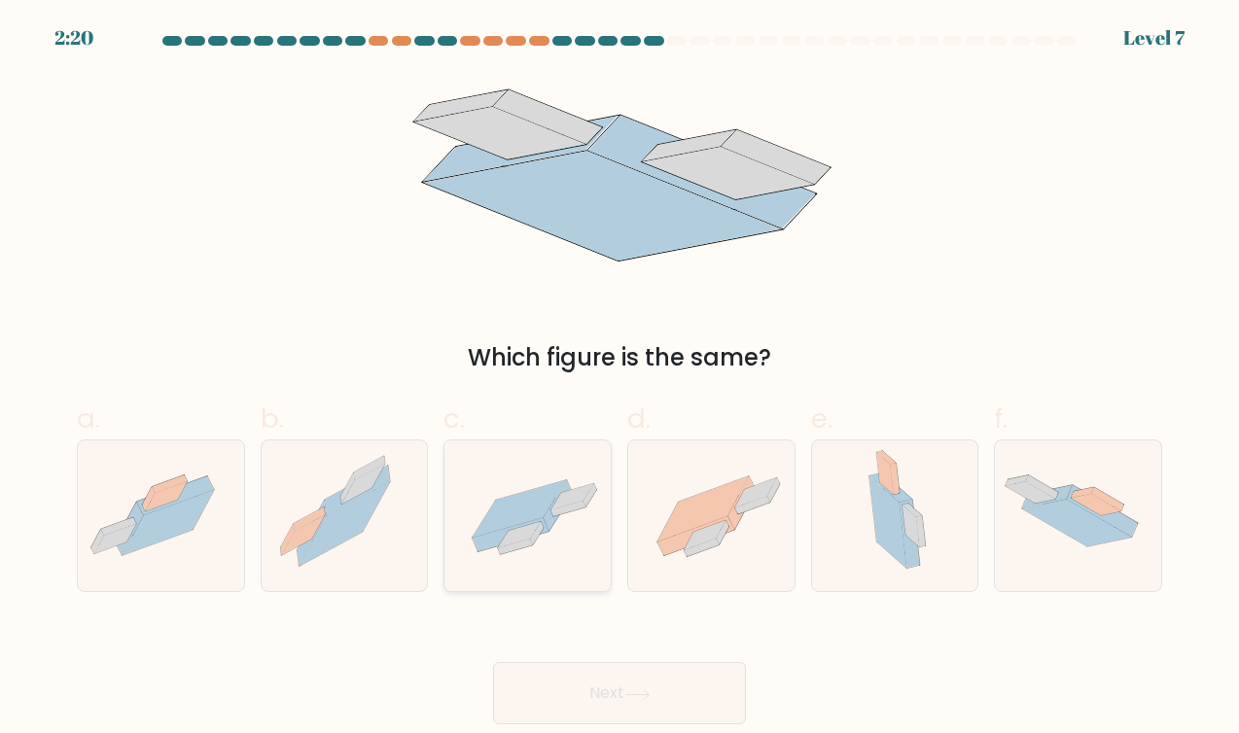
click at [551, 500] on icon at bounding box center [520, 508] width 94 height 57
click at [620, 379] on input "c." at bounding box center [620, 373] width 1 height 13
radio input "true"
click at [608, 691] on button "Next" at bounding box center [619, 693] width 253 height 62
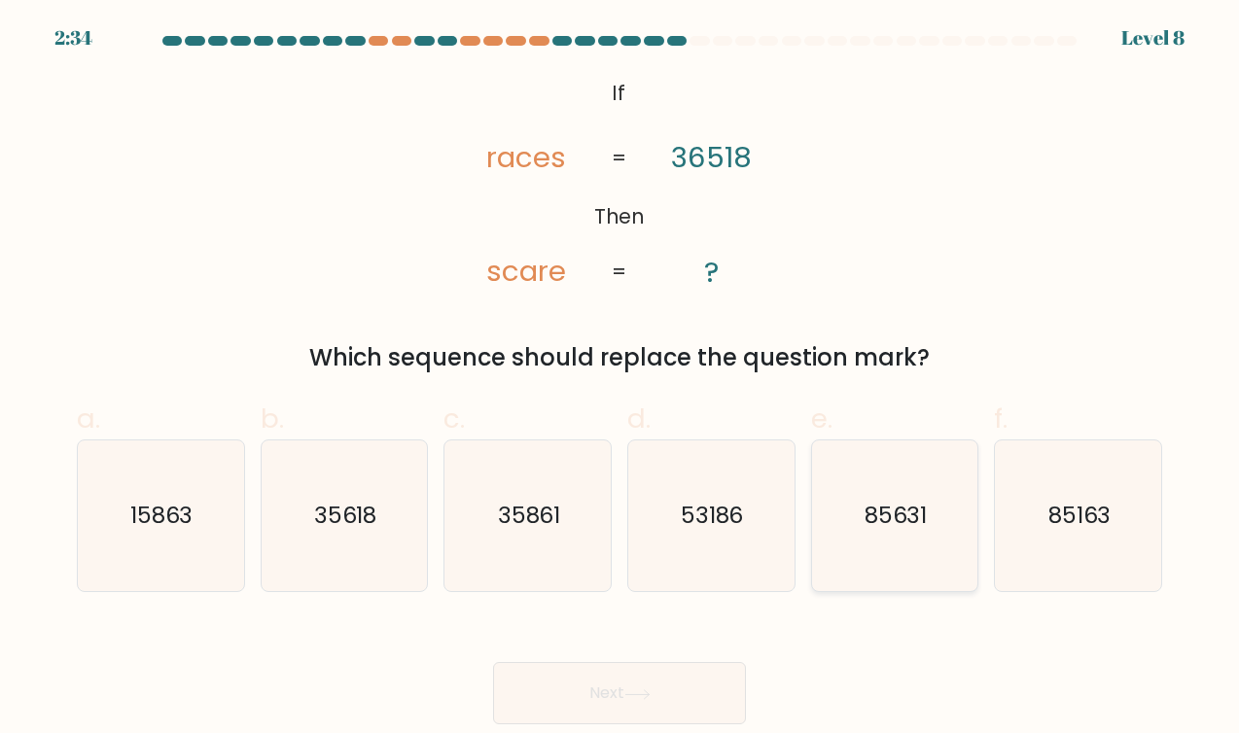
click at [901, 522] on text "85631" at bounding box center [896, 515] width 63 height 31
click at [620, 379] on input "e. 85631" at bounding box center [620, 373] width 1 height 13
radio input "true"
click at [665, 697] on button "Next" at bounding box center [619, 693] width 253 height 62
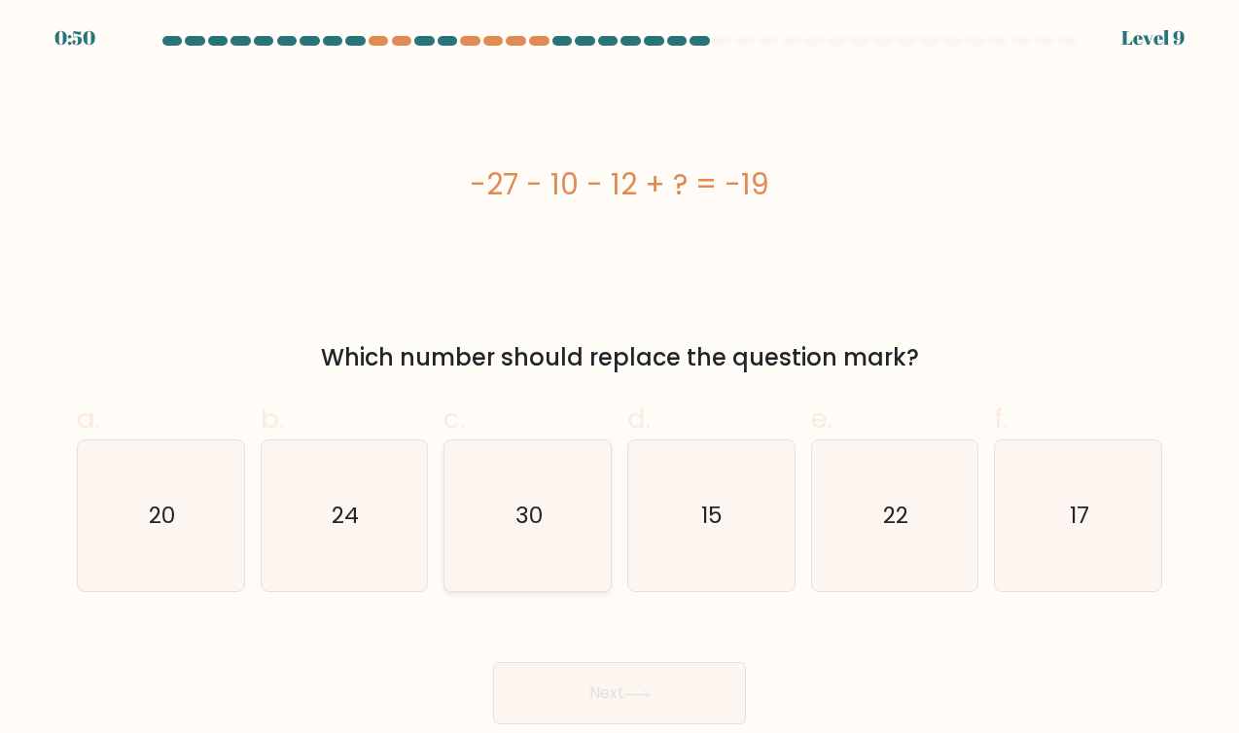
click at [508, 521] on icon "30" at bounding box center [528, 517] width 152 height 152
click at [620, 379] on input "c. 30" at bounding box center [620, 373] width 1 height 13
radio input "true"
click at [591, 685] on button "Next" at bounding box center [619, 693] width 253 height 62
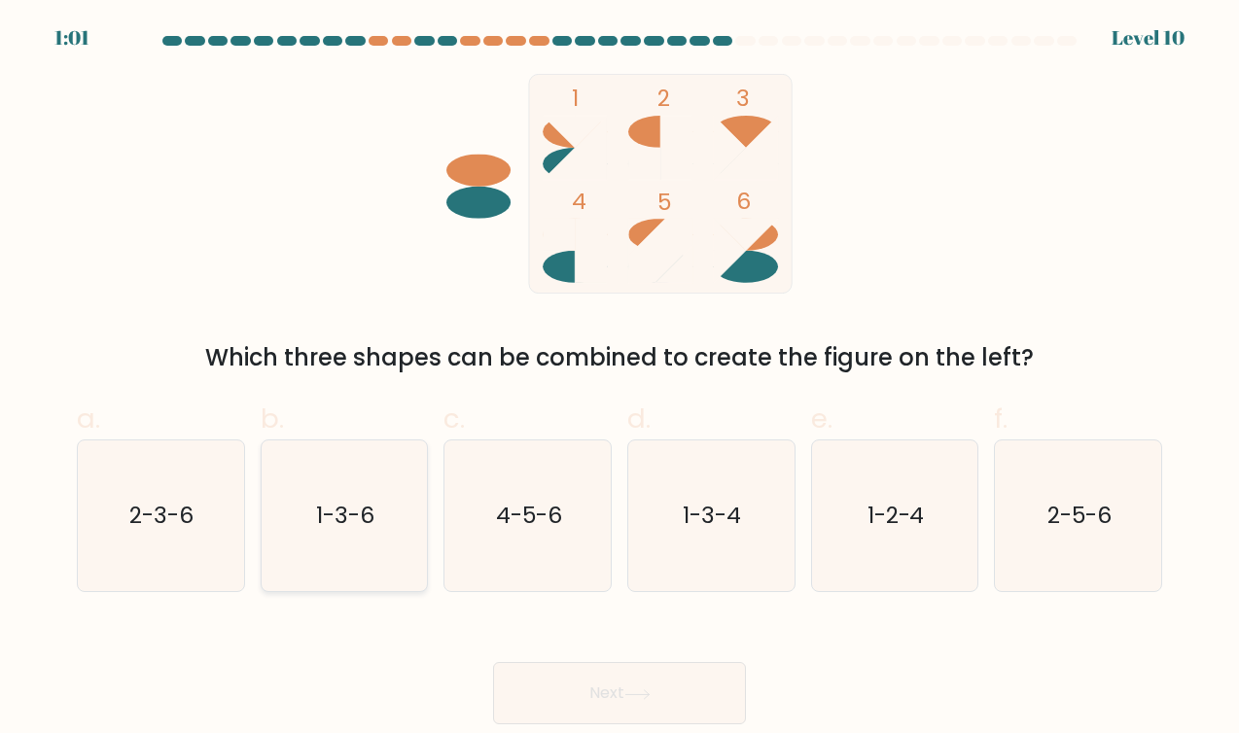
click at [340, 510] on text "1-3-6" at bounding box center [346, 515] width 58 height 31
click at [620, 379] on input "b. 1-3-6" at bounding box center [620, 373] width 1 height 13
radio input "true"
click at [689, 695] on button "Next" at bounding box center [619, 693] width 253 height 62
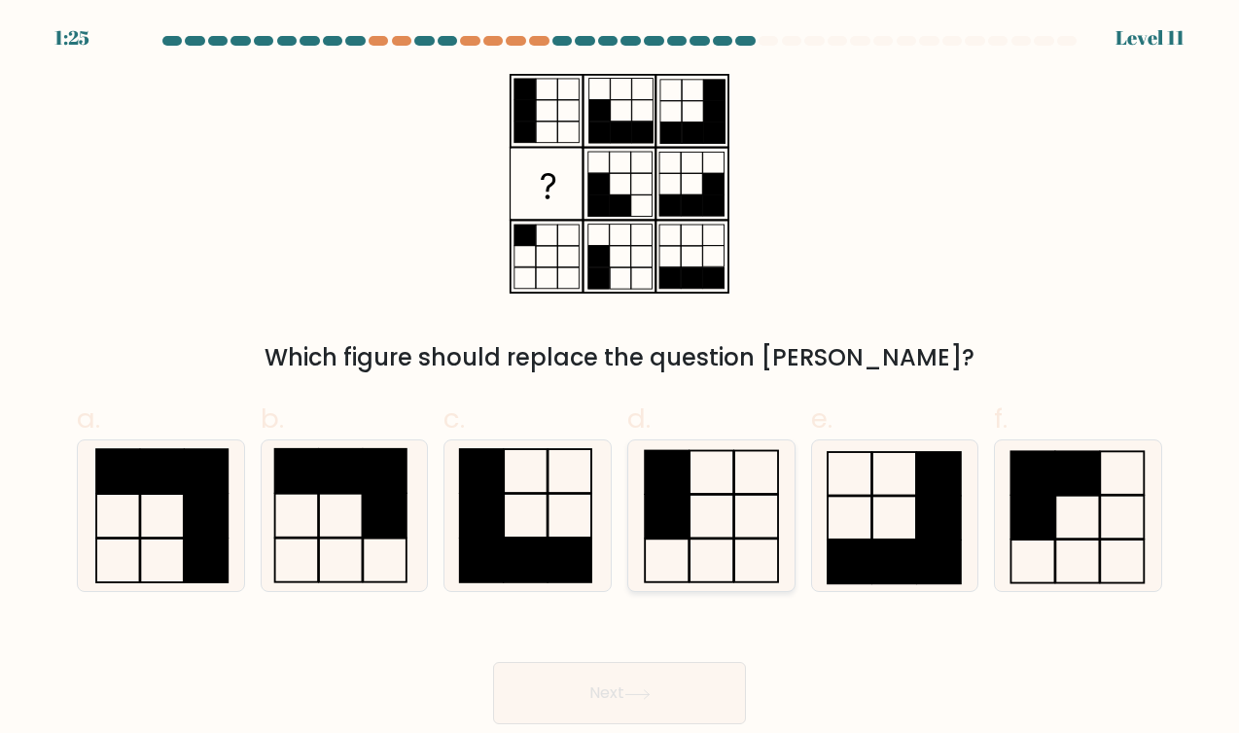
click at [713, 450] on rect at bounding box center [713, 472] width 44 height 44
click at [620, 379] on input "d." at bounding box center [620, 373] width 1 height 13
radio input "true"
click at [630, 696] on icon at bounding box center [637, 695] width 26 height 11
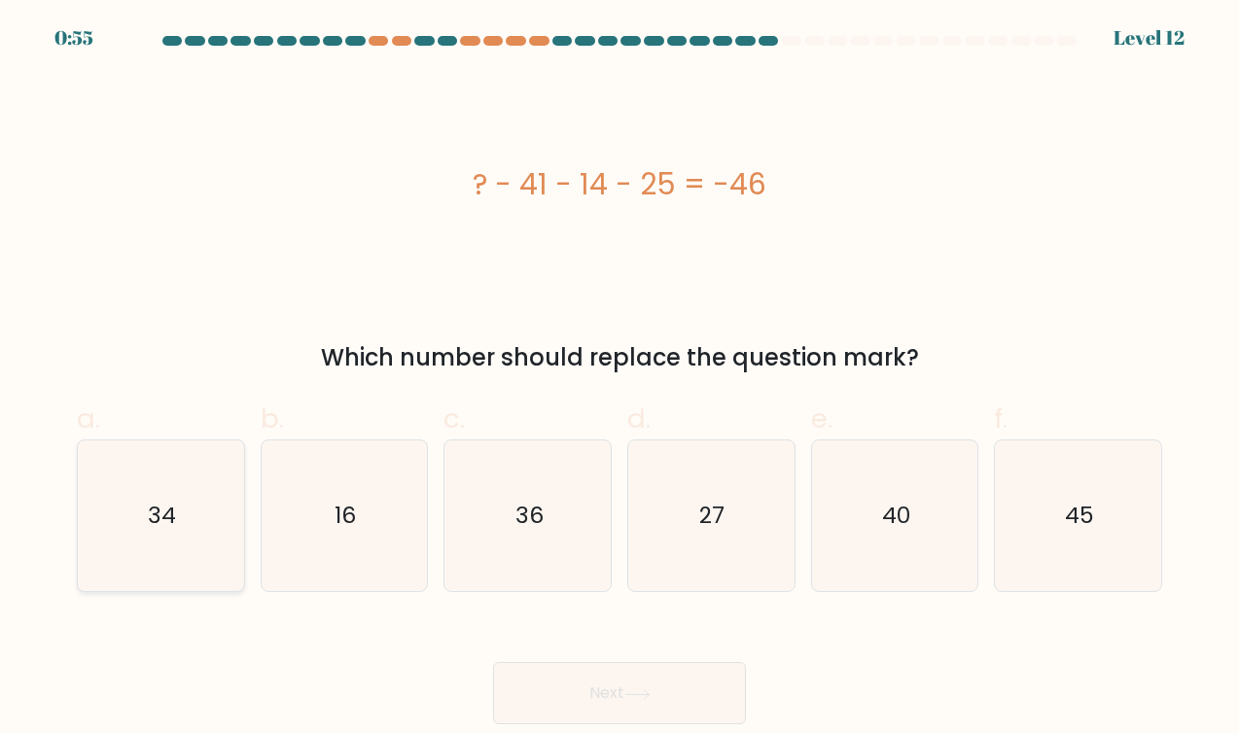
click at [183, 521] on icon "34" at bounding box center [161, 517] width 152 height 152
click at [620, 379] on input "a. 34" at bounding box center [620, 373] width 1 height 13
radio input "true"
click at [646, 690] on icon at bounding box center [637, 695] width 26 height 11
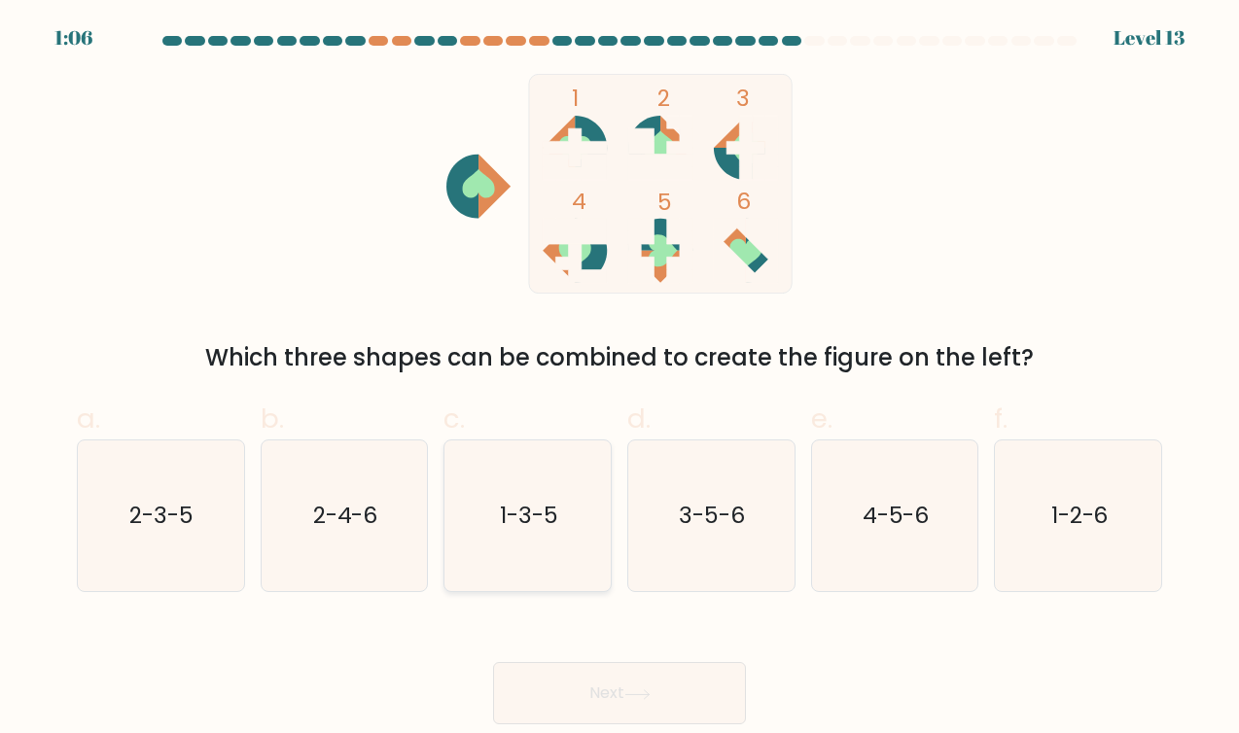
click at [553, 516] on text "1-3-5" at bounding box center [529, 515] width 58 height 31
click at [620, 379] on input "c. 1-3-5" at bounding box center [620, 373] width 1 height 13
radio input "true"
click at [601, 689] on button "Next" at bounding box center [619, 693] width 253 height 62
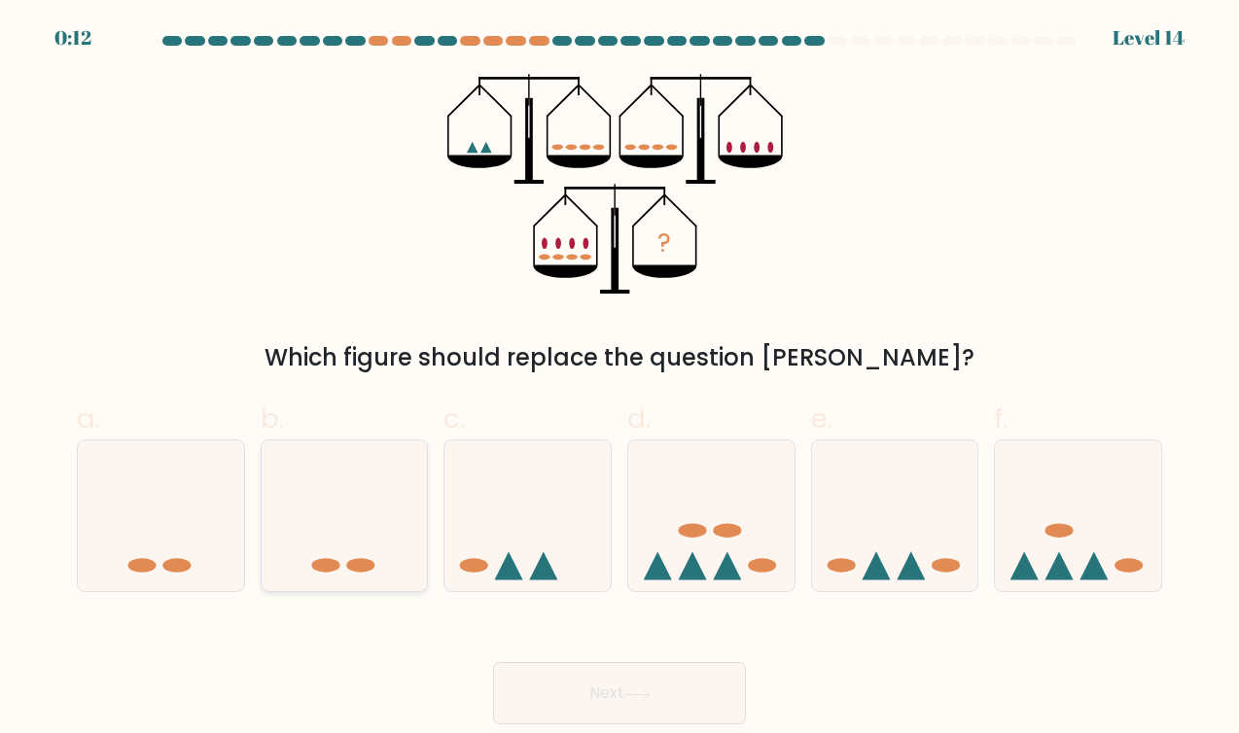
click at [314, 530] on icon at bounding box center [345, 515] width 166 height 137
click at [620, 379] on input "b." at bounding box center [620, 373] width 1 height 13
radio input "true"
click at [676, 688] on button "Next" at bounding box center [619, 693] width 253 height 62
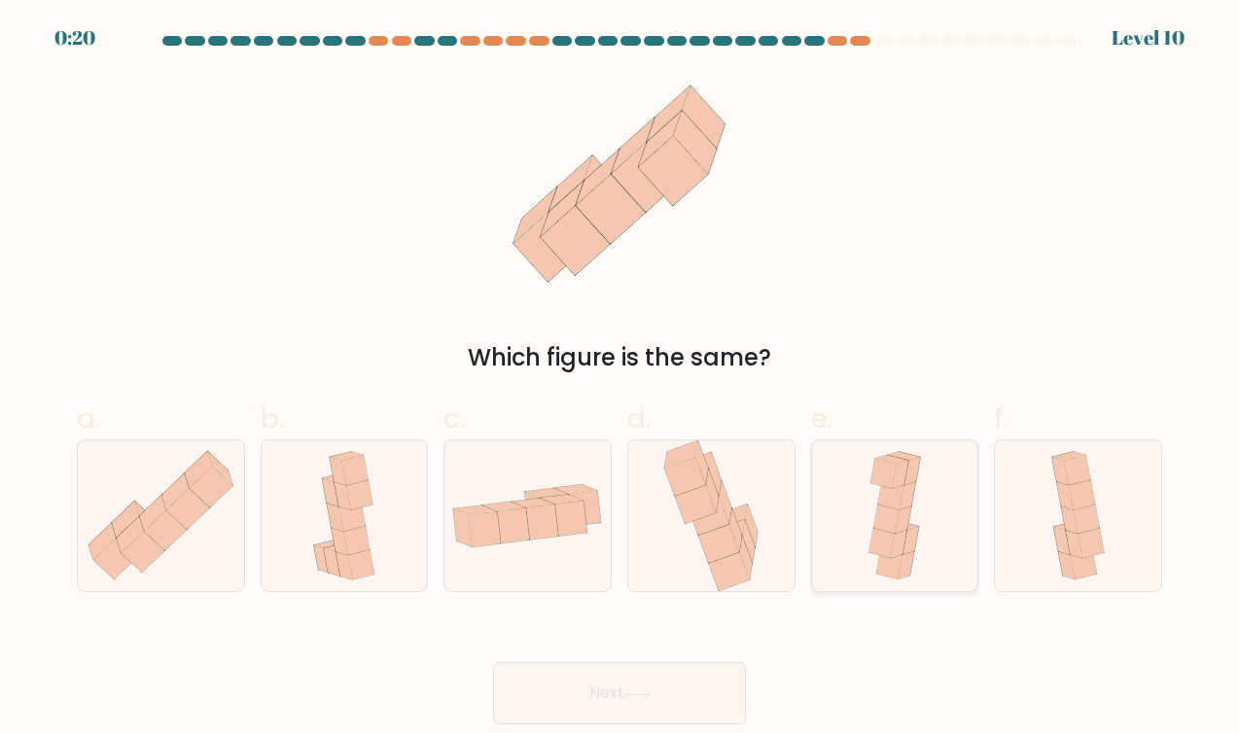
click at [897, 493] on icon at bounding box center [891, 495] width 26 height 30
click at [620, 379] on input "e." at bounding box center [620, 373] width 1 height 13
radio input "true"
click at [624, 707] on button "Next" at bounding box center [619, 693] width 253 height 62
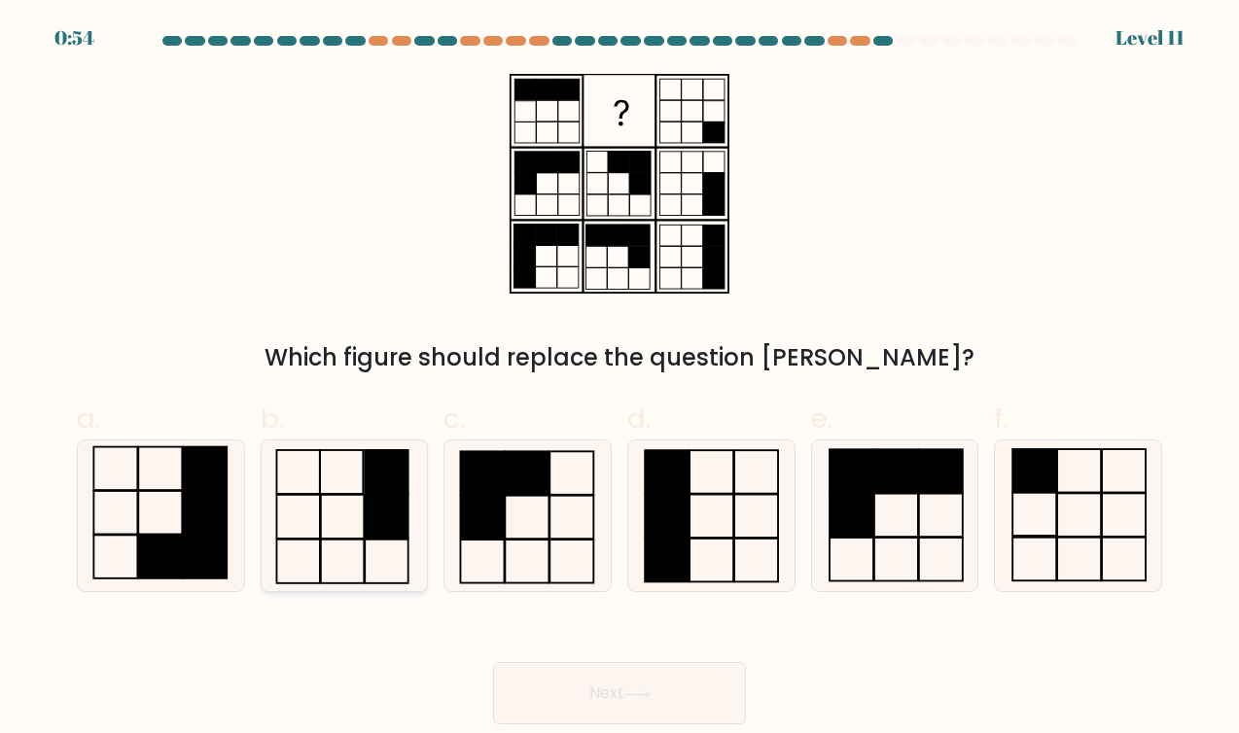
click at [359, 521] on icon at bounding box center [344, 517] width 152 height 152
click at [620, 379] on input "b." at bounding box center [620, 373] width 1 height 13
radio input "true"
click at [605, 685] on button "Next" at bounding box center [619, 693] width 253 height 62
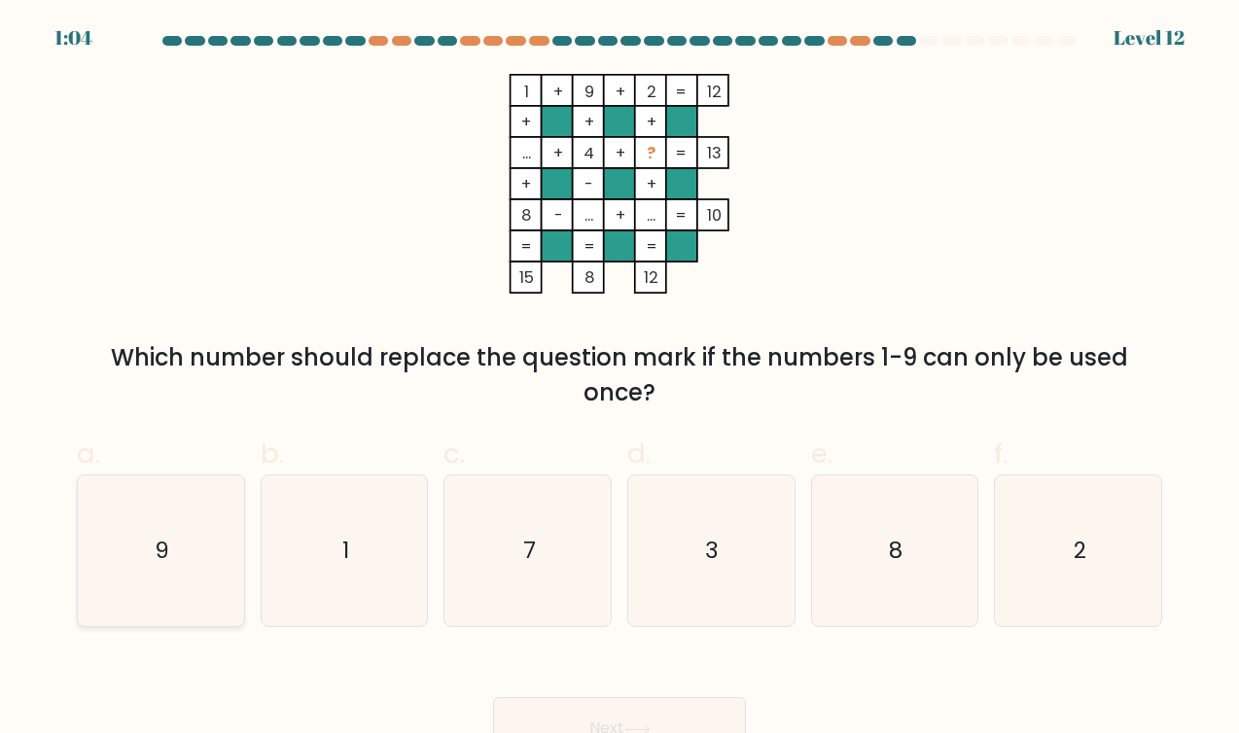
click at [167, 549] on text "9" at bounding box center [162, 550] width 15 height 31
click at [620, 379] on input "a. 9" at bounding box center [620, 373] width 1 height 13
radio input "true"
click at [622, 712] on button "Next" at bounding box center [619, 728] width 253 height 62
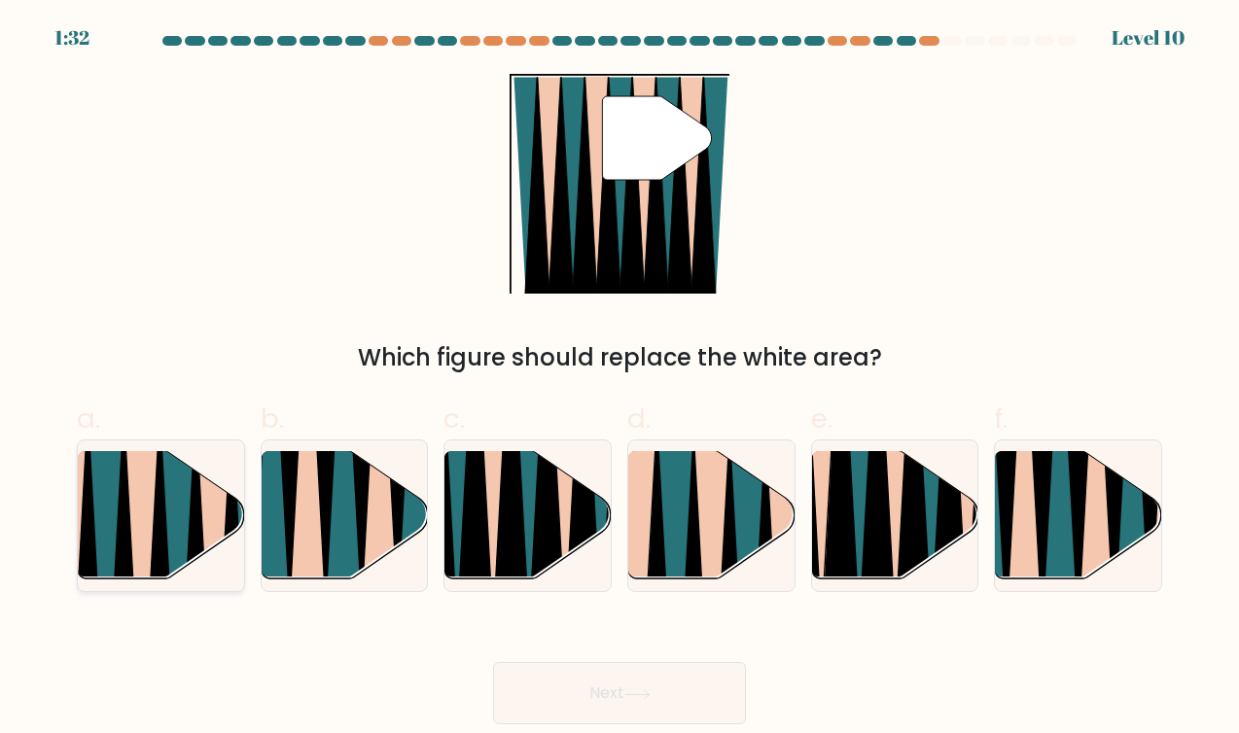
click at [124, 527] on icon at bounding box center [124, 589] width 38 height 333
click at [620, 379] on input "a." at bounding box center [620, 373] width 1 height 13
radio input "true"
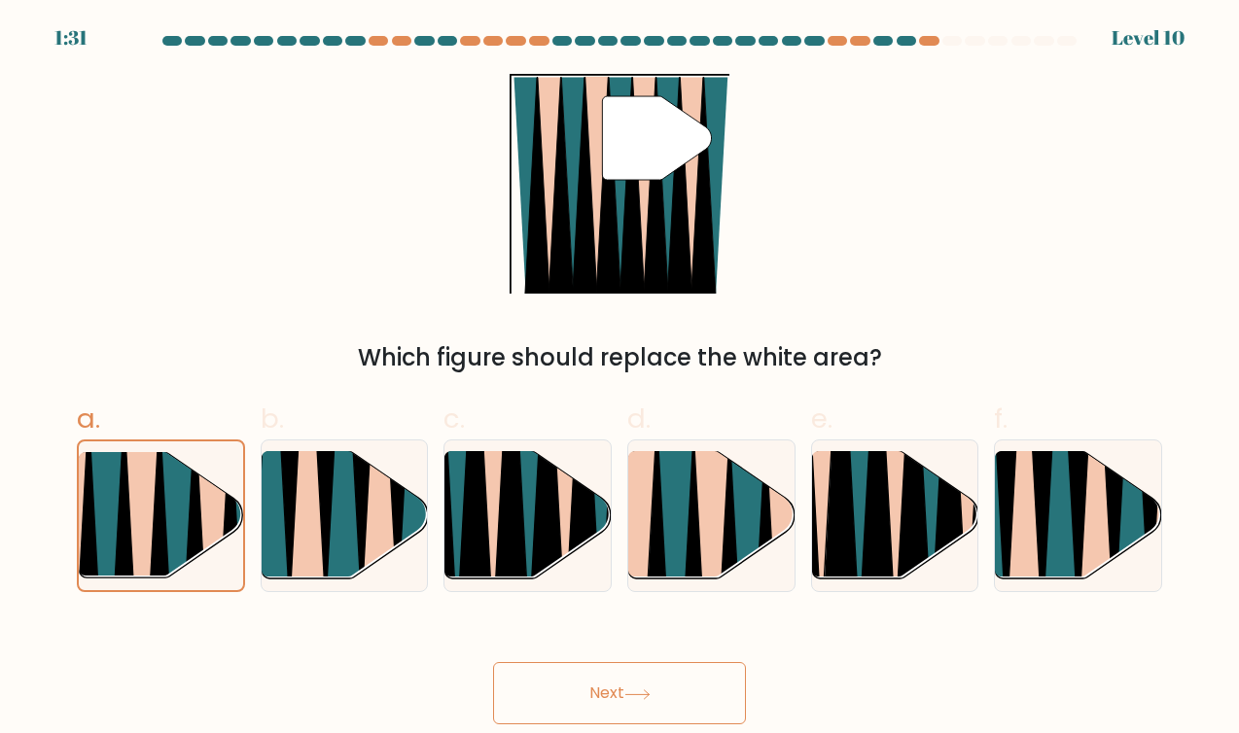
click at [577, 681] on button "Next" at bounding box center [619, 693] width 253 height 62
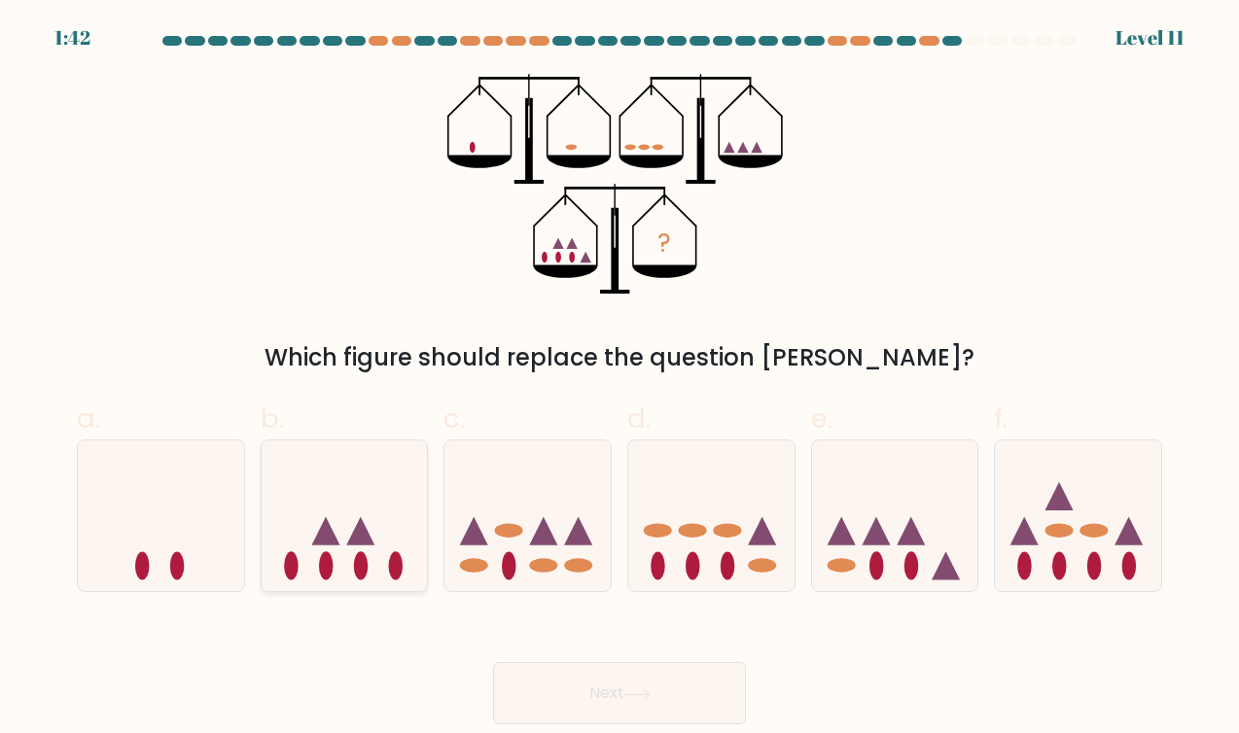
click at [359, 561] on ellipse at bounding box center [361, 566] width 15 height 28
click at [620, 379] on input "b." at bounding box center [620, 373] width 1 height 13
radio input "true"
click at [585, 691] on button "Next" at bounding box center [619, 693] width 253 height 62
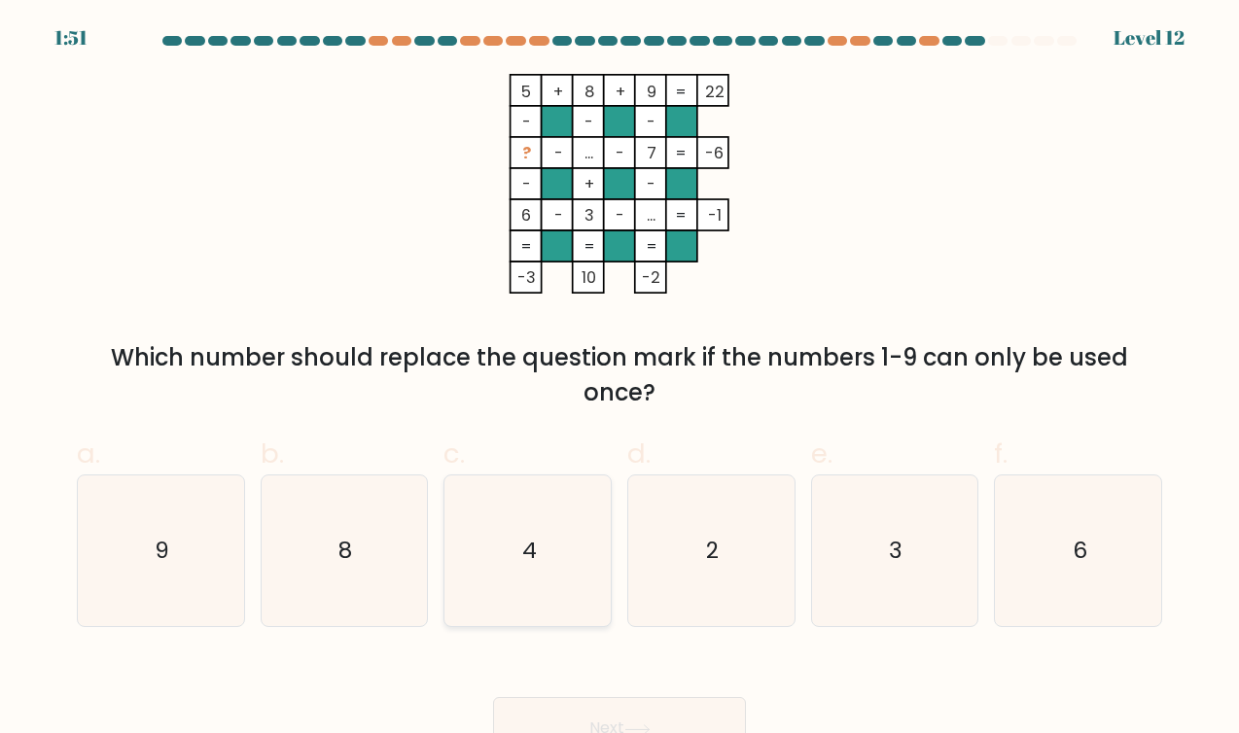
click at [534, 540] on text "4" at bounding box center [529, 550] width 15 height 31
click at [620, 379] on input "c. 4" at bounding box center [620, 373] width 1 height 13
radio input "true"
click at [571, 715] on button "Next" at bounding box center [619, 728] width 253 height 62
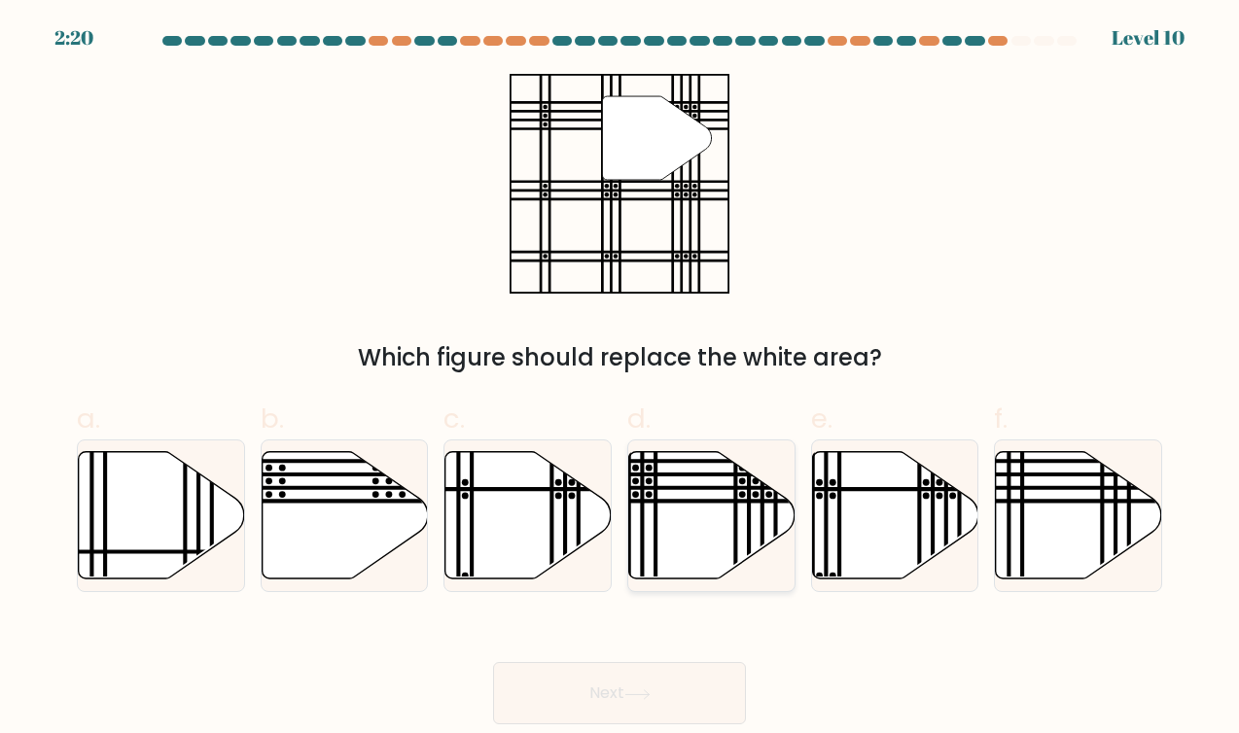
click at [643, 475] on line at bounding box center [656, 475] width 335 height 0
click at [620, 379] on input "d." at bounding box center [620, 373] width 1 height 13
radio input "true"
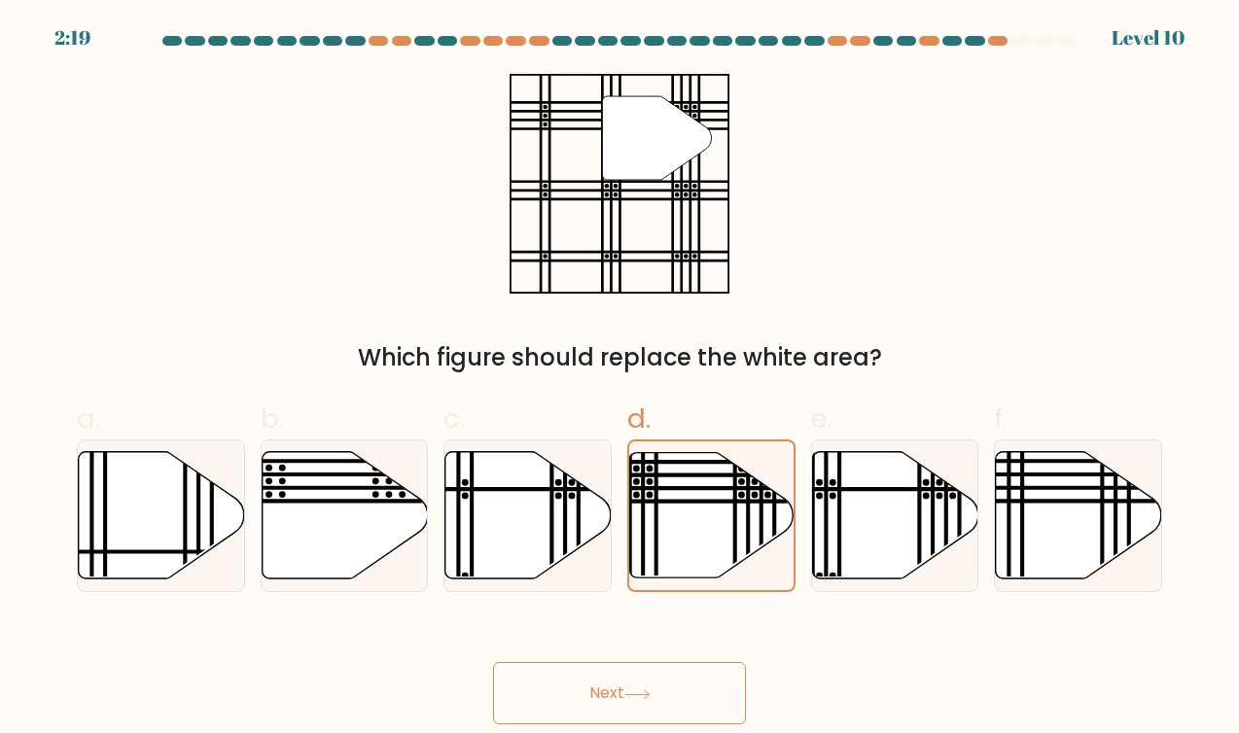
click at [640, 685] on button "Next" at bounding box center [619, 693] width 253 height 62
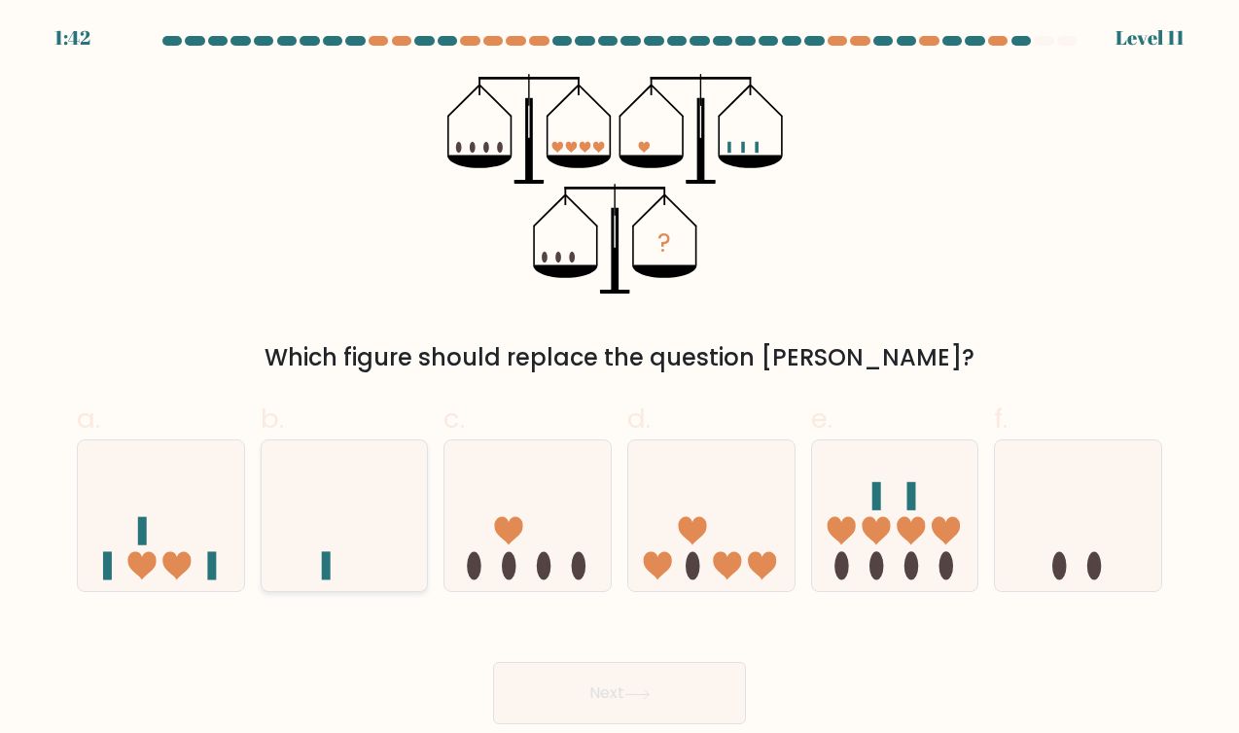
click at [314, 548] on icon at bounding box center [345, 515] width 166 height 137
click at [620, 379] on input "b." at bounding box center [620, 373] width 1 height 13
radio input "true"
click at [586, 691] on button "Next" at bounding box center [619, 693] width 253 height 62
click at [583, 690] on button "Next" at bounding box center [619, 693] width 253 height 62
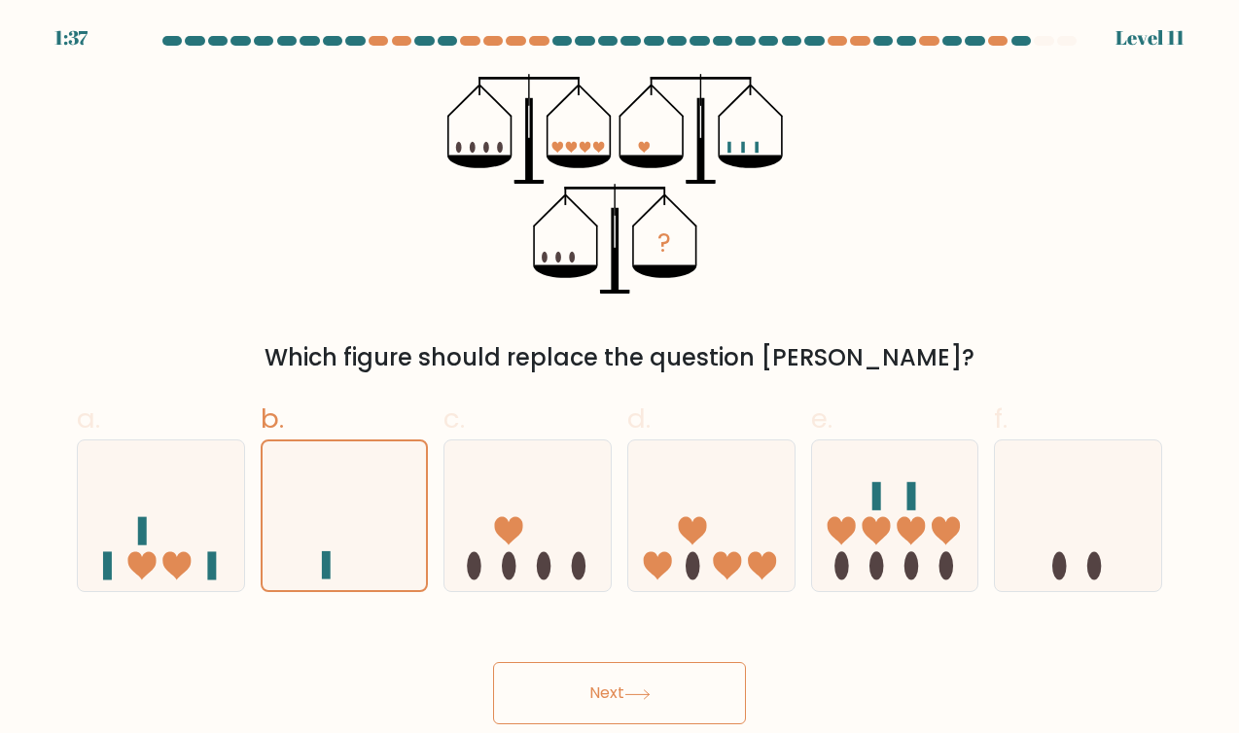
click at [571, 692] on button "Next" at bounding box center [619, 693] width 253 height 62
click at [636, 696] on icon at bounding box center [637, 695] width 26 height 11
click at [319, 507] on icon at bounding box center [345, 516] width 164 height 136
click at [620, 379] on input "b." at bounding box center [620, 373] width 1 height 13
click at [565, 704] on button "Next" at bounding box center [619, 693] width 253 height 62
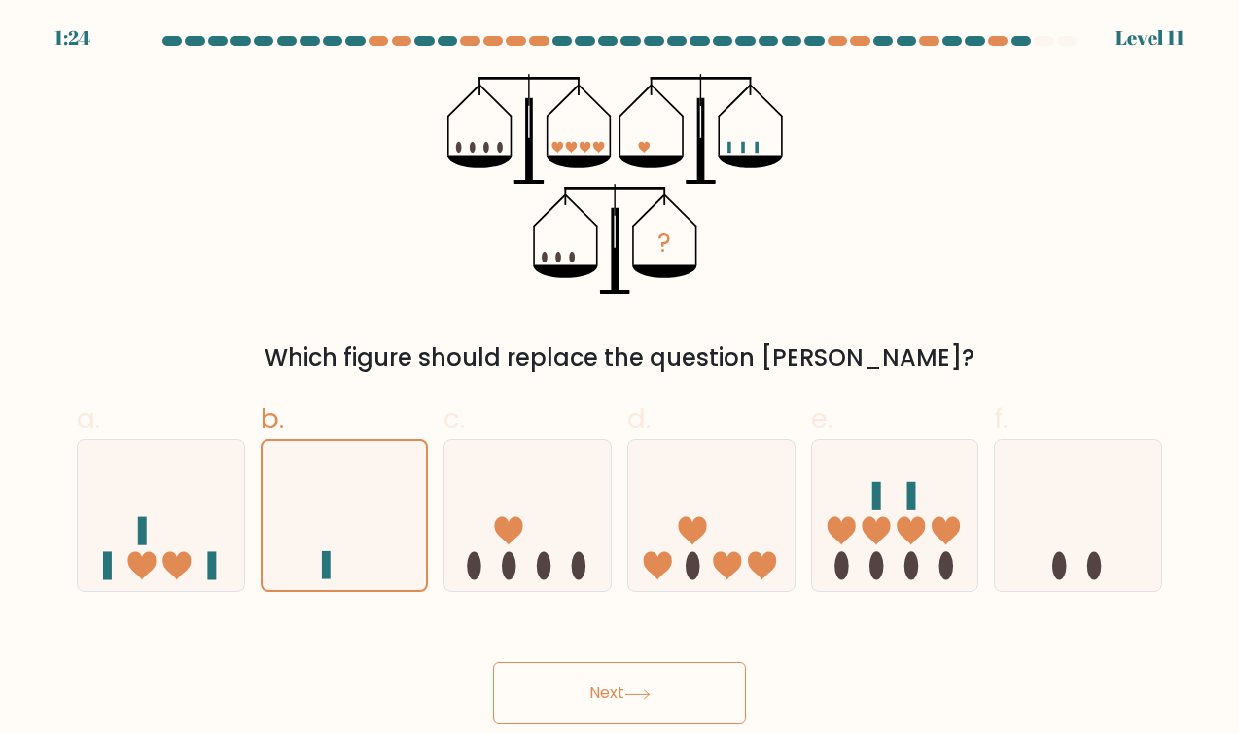
drag, startPoint x: 640, startPoint y: 684, endPoint x: 638, endPoint y: 672, distance: 11.8
click at [637, 684] on button "Next" at bounding box center [619, 693] width 253 height 62
click at [561, 537] on icon at bounding box center [527, 515] width 166 height 137
click at [620, 379] on input "c." at bounding box center [620, 373] width 1 height 13
radio input "true"
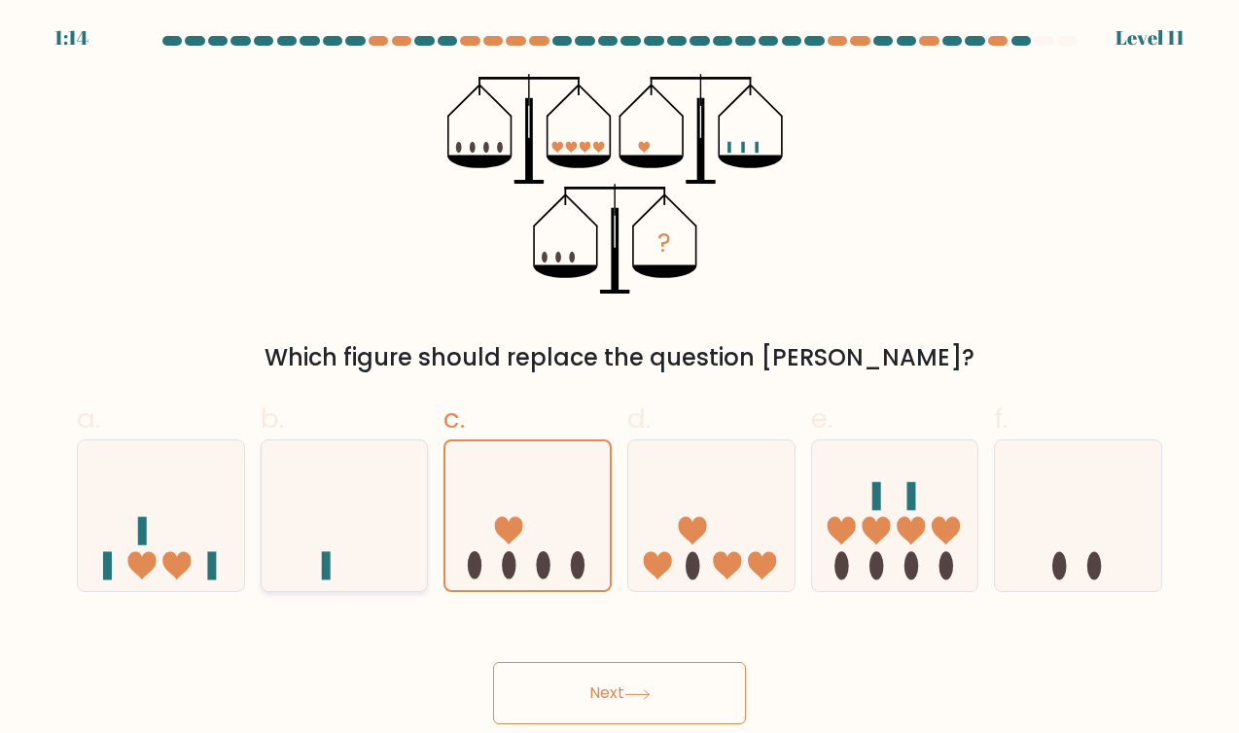
click at [355, 499] on icon at bounding box center [345, 515] width 166 height 137
click at [620, 379] on input "b." at bounding box center [620, 373] width 1 height 13
radio input "true"
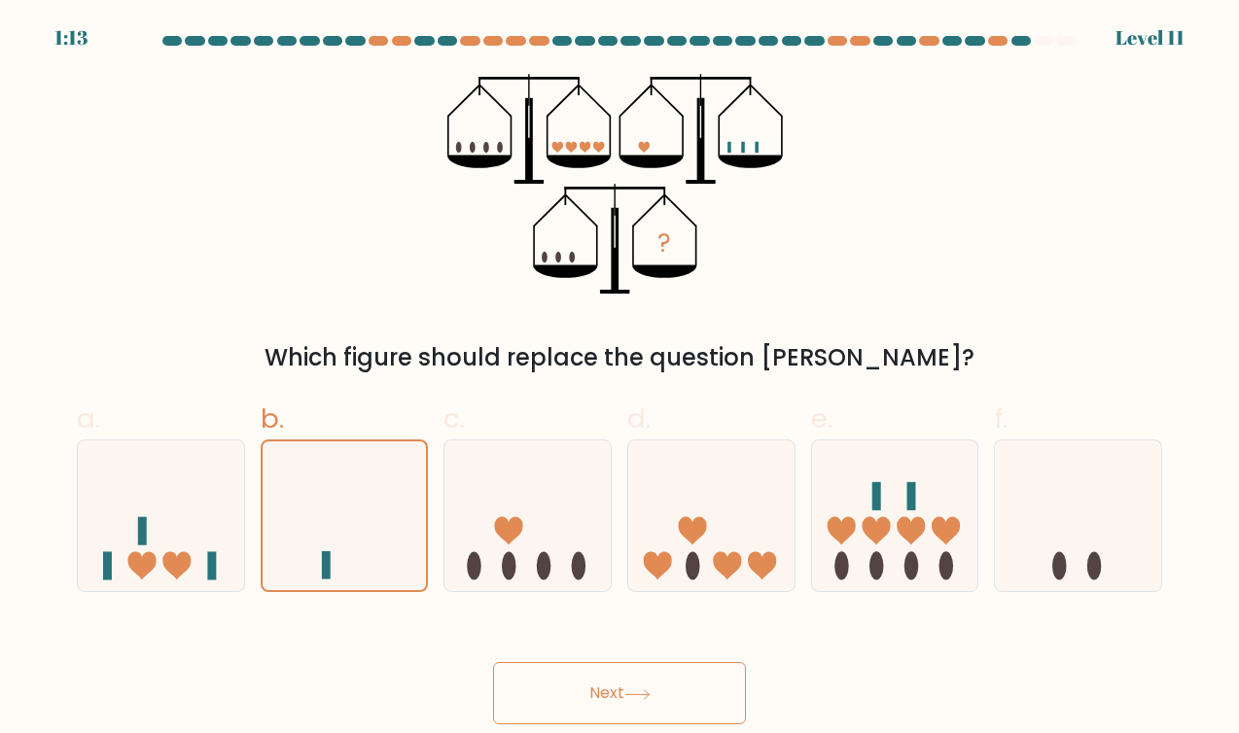
click at [558, 682] on button "Next" at bounding box center [619, 693] width 253 height 62
click at [569, 545] on icon at bounding box center [527, 515] width 166 height 137
click at [620, 379] on input "c." at bounding box center [620, 373] width 1 height 13
radio input "true"
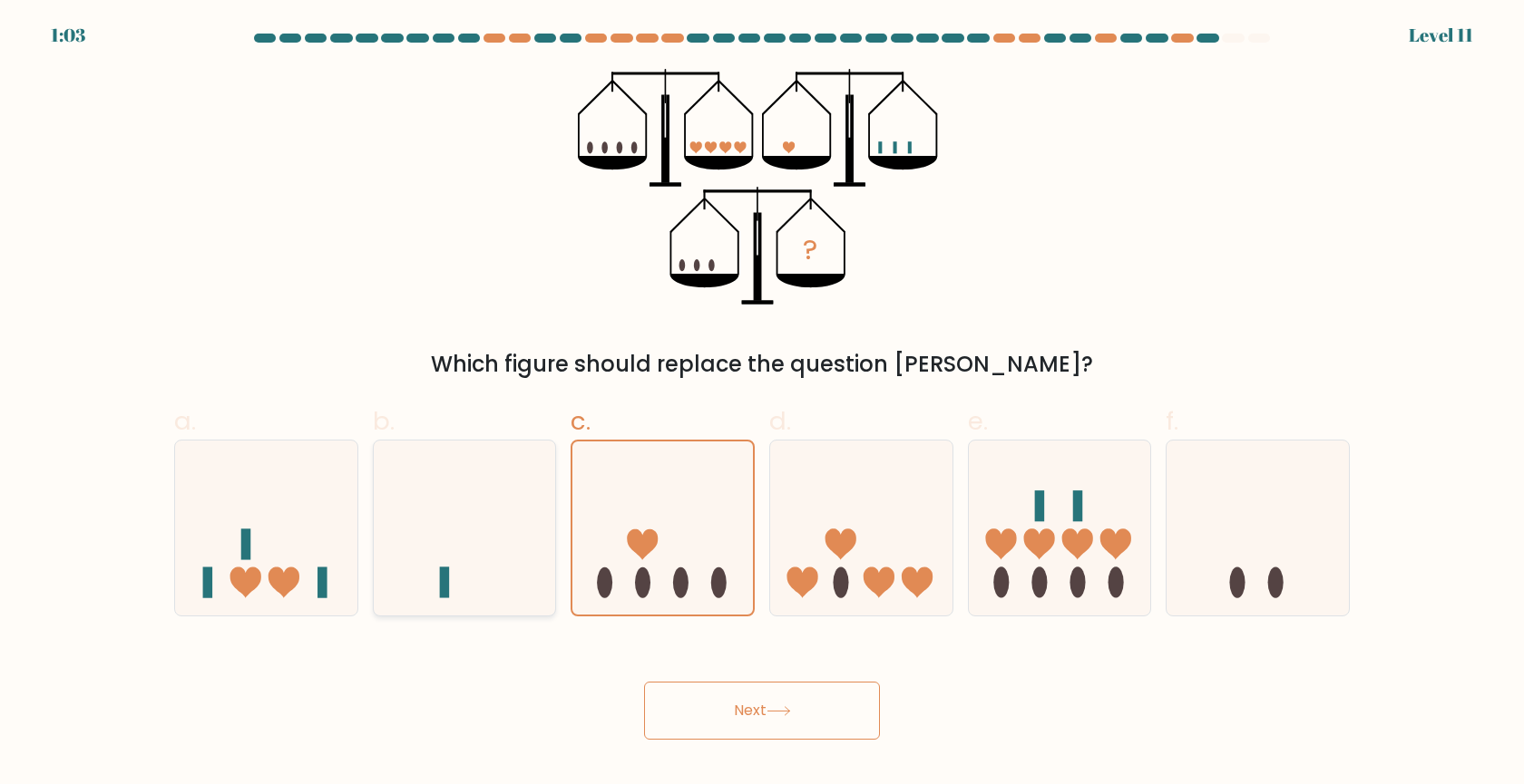
click at [462, 509] on icon at bounding box center [464, 527] width 182 height 150
click at [762, 405] on input "b." at bounding box center [762, 398] width 1 height 12
radio input "true"
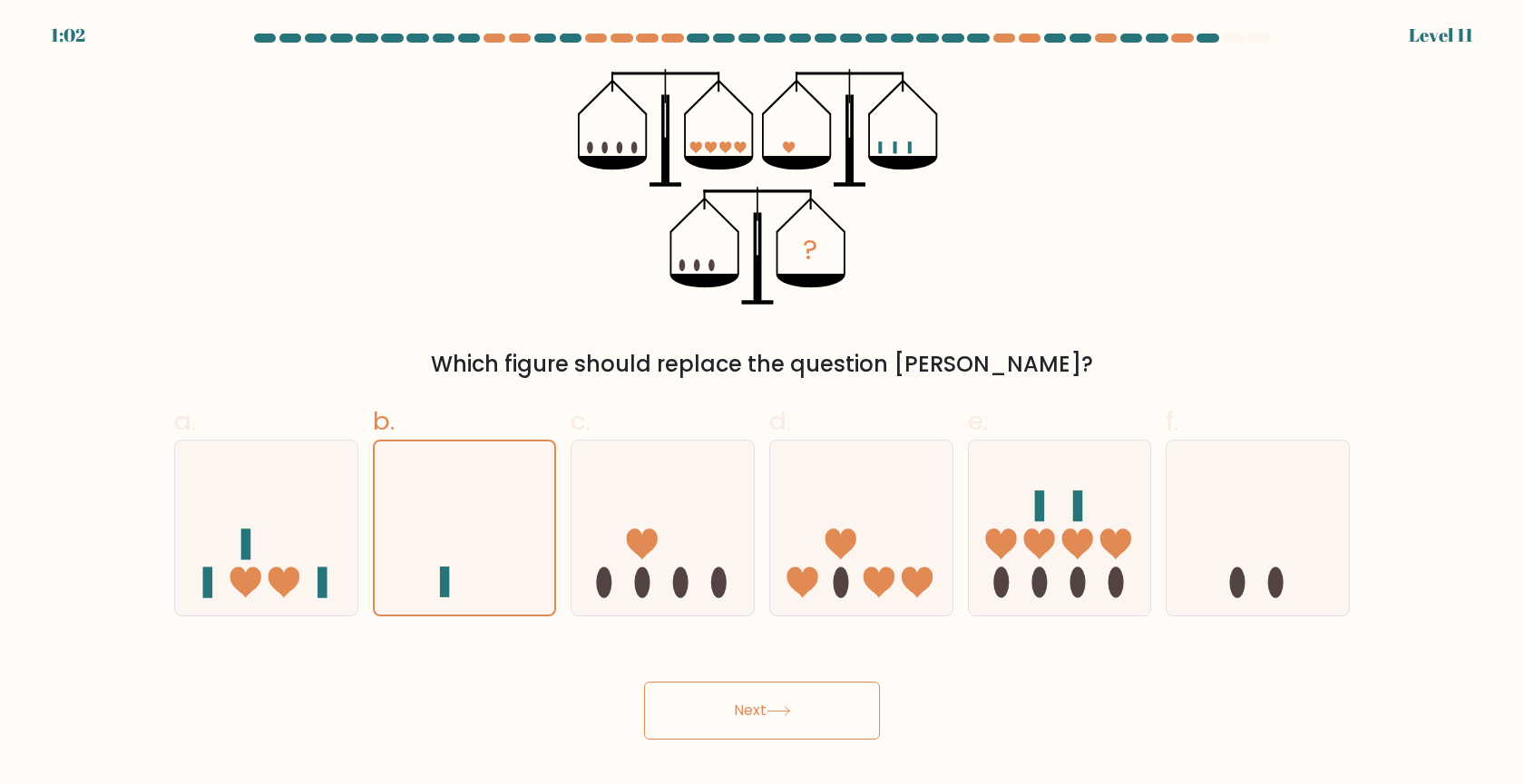
click at [729, 682] on button "Next" at bounding box center [762, 710] width 236 height 58
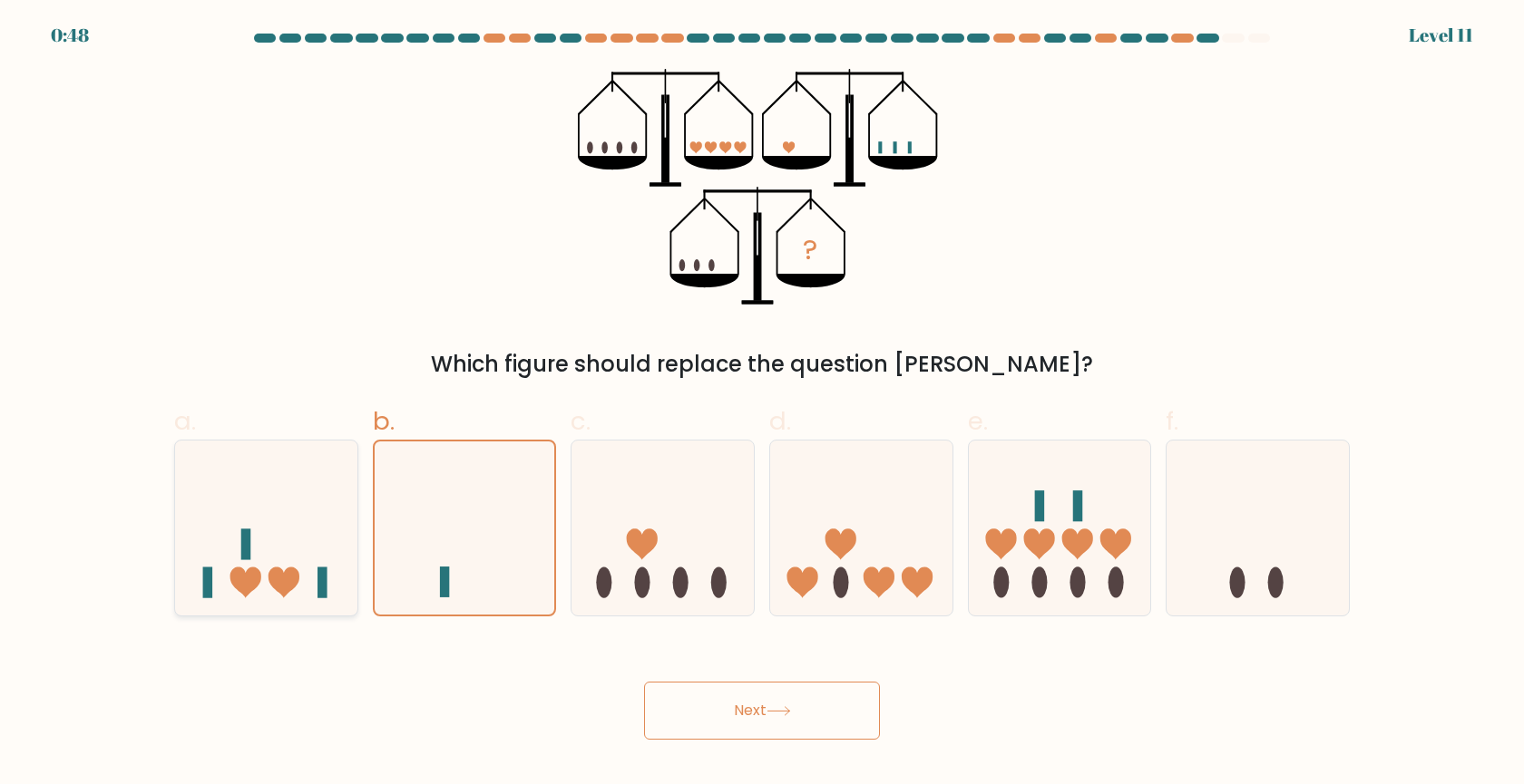
click at [246, 571] on icon at bounding box center [266, 527] width 182 height 150
click at [762, 405] on input "a." at bounding box center [762, 398] width 1 height 12
radio input "true"
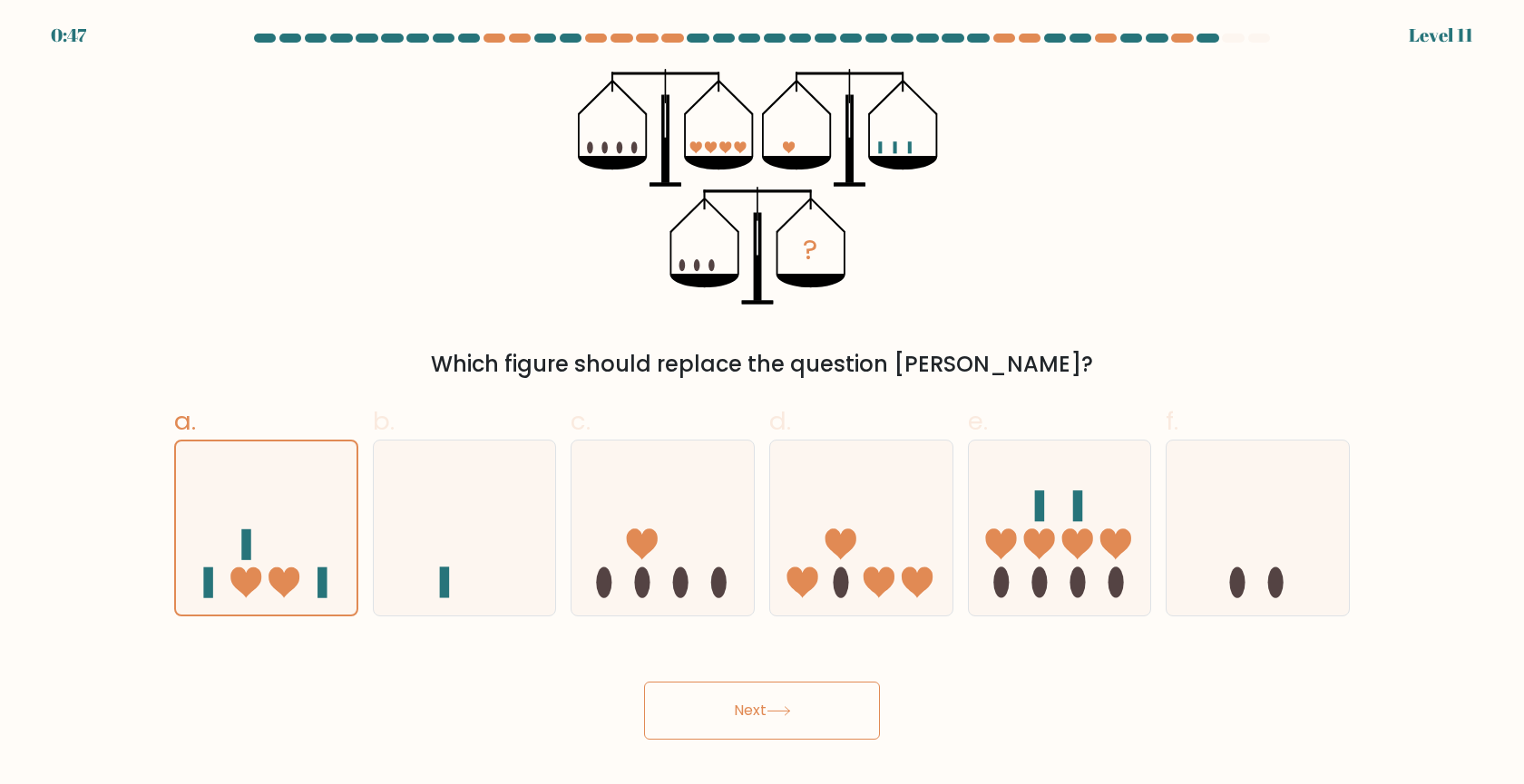
drag, startPoint x: 750, startPoint y: 636, endPoint x: 750, endPoint y: 660, distance: 24.0
click at [751, 662] on form at bounding box center [762, 387] width 1524 height 707
click at [737, 682] on button "Next" at bounding box center [762, 710] width 236 height 58
click at [464, 557] on icon at bounding box center [464, 527] width 182 height 150
click at [762, 405] on input "b." at bounding box center [762, 398] width 1 height 12
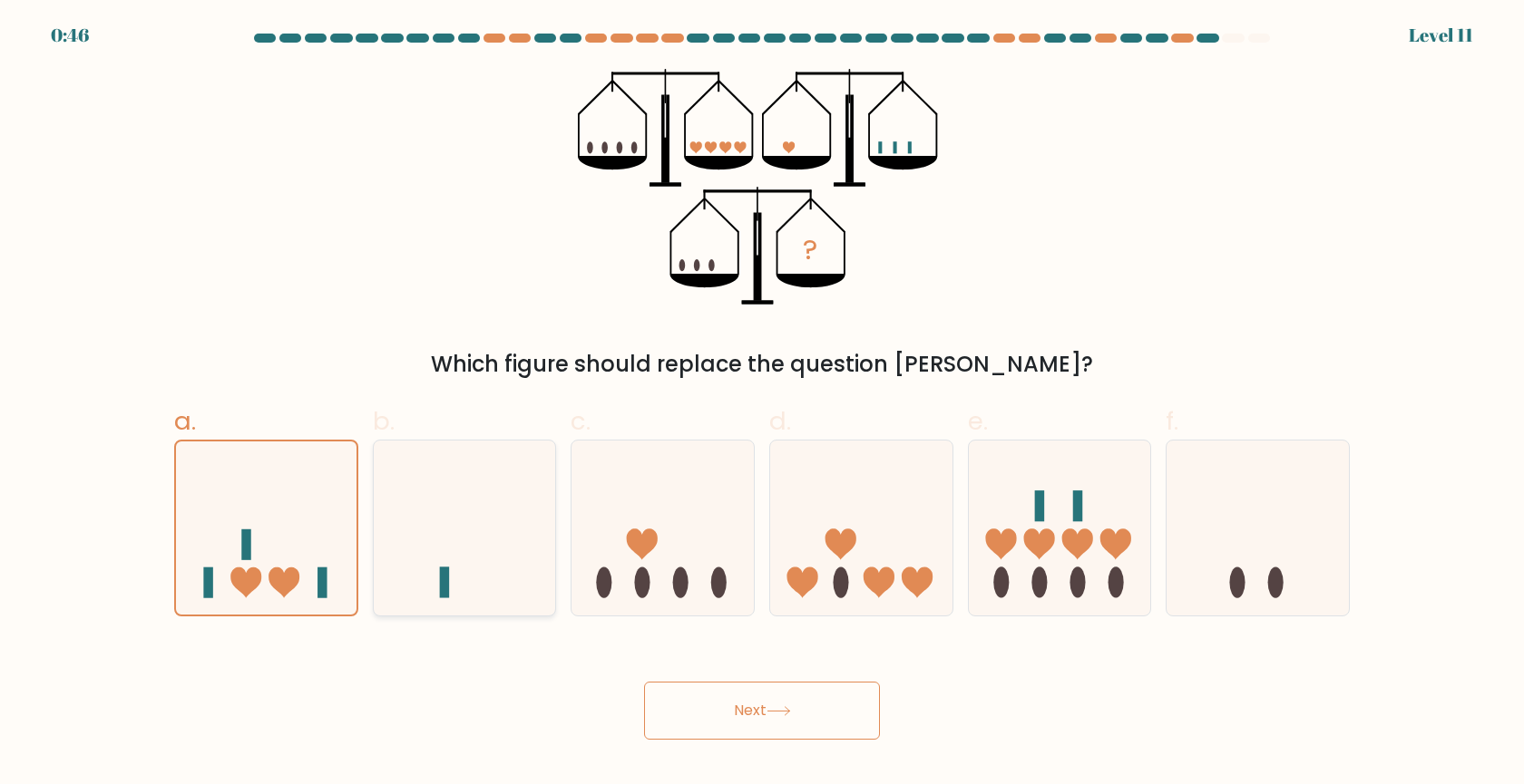
radio input "true"
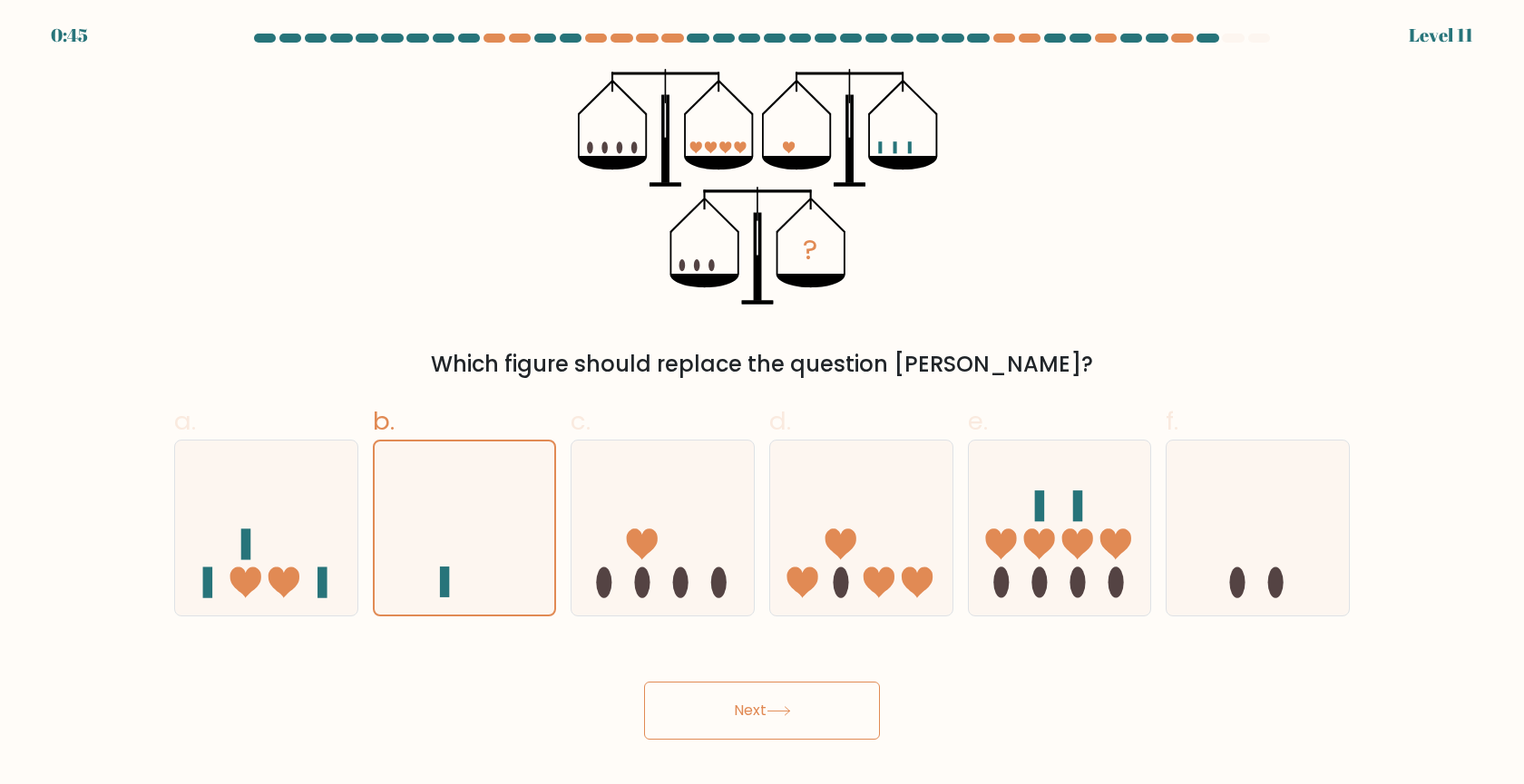
click at [711, 682] on button "Next" at bounding box center [762, 710] width 236 height 58
click at [474, 552] on icon at bounding box center [465, 528] width 181 height 149
click at [762, 405] on input "b." at bounding box center [762, 398] width 1 height 12
click at [761, 682] on button "Next" at bounding box center [762, 710] width 236 height 58
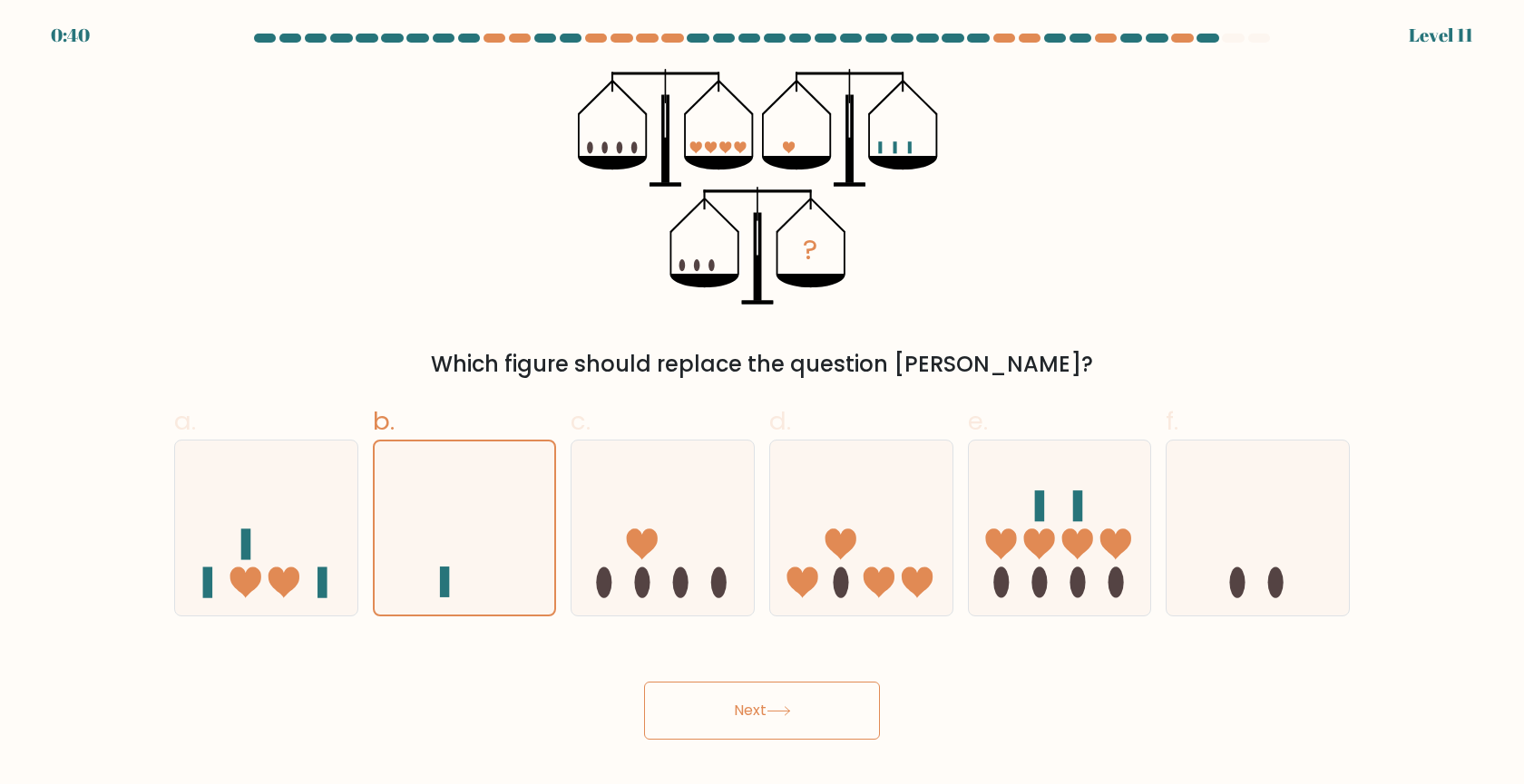
click at [761, 682] on button "Next" at bounding box center [762, 710] width 236 height 58
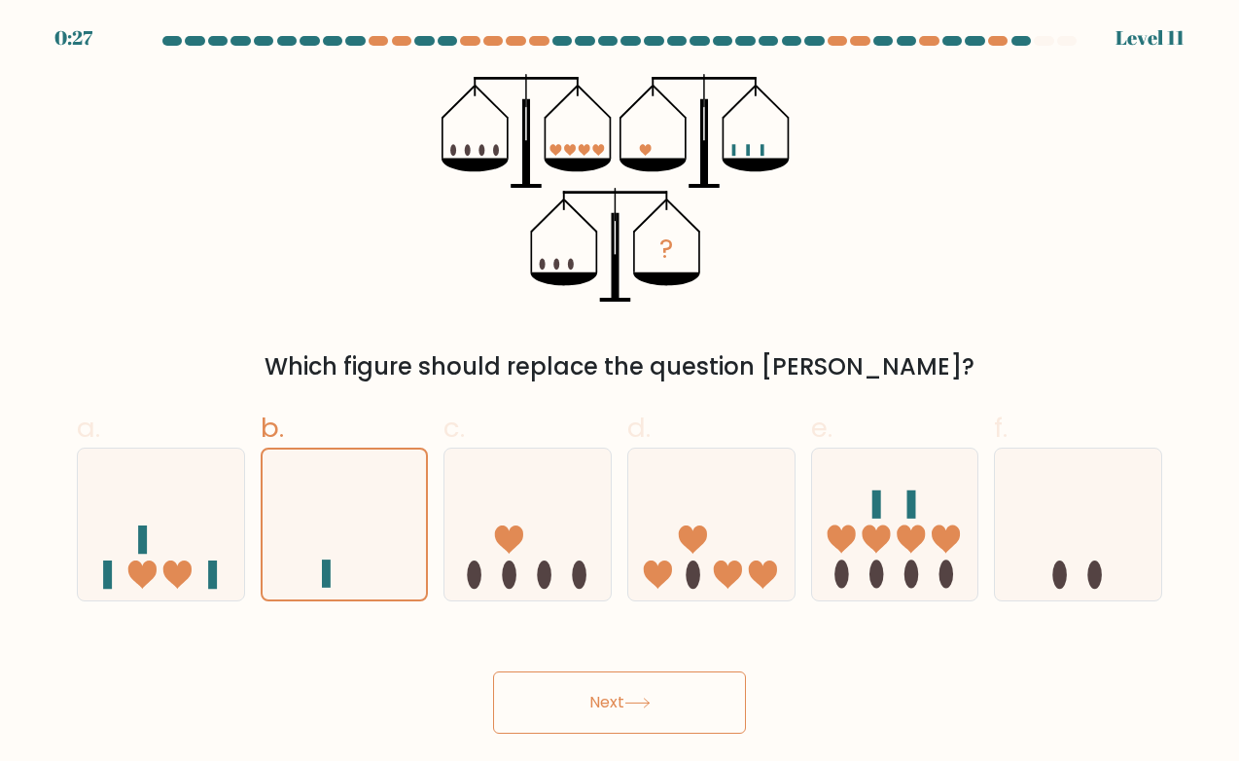
click at [624, 697] on button "Next" at bounding box center [619, 702] width 253 height 62
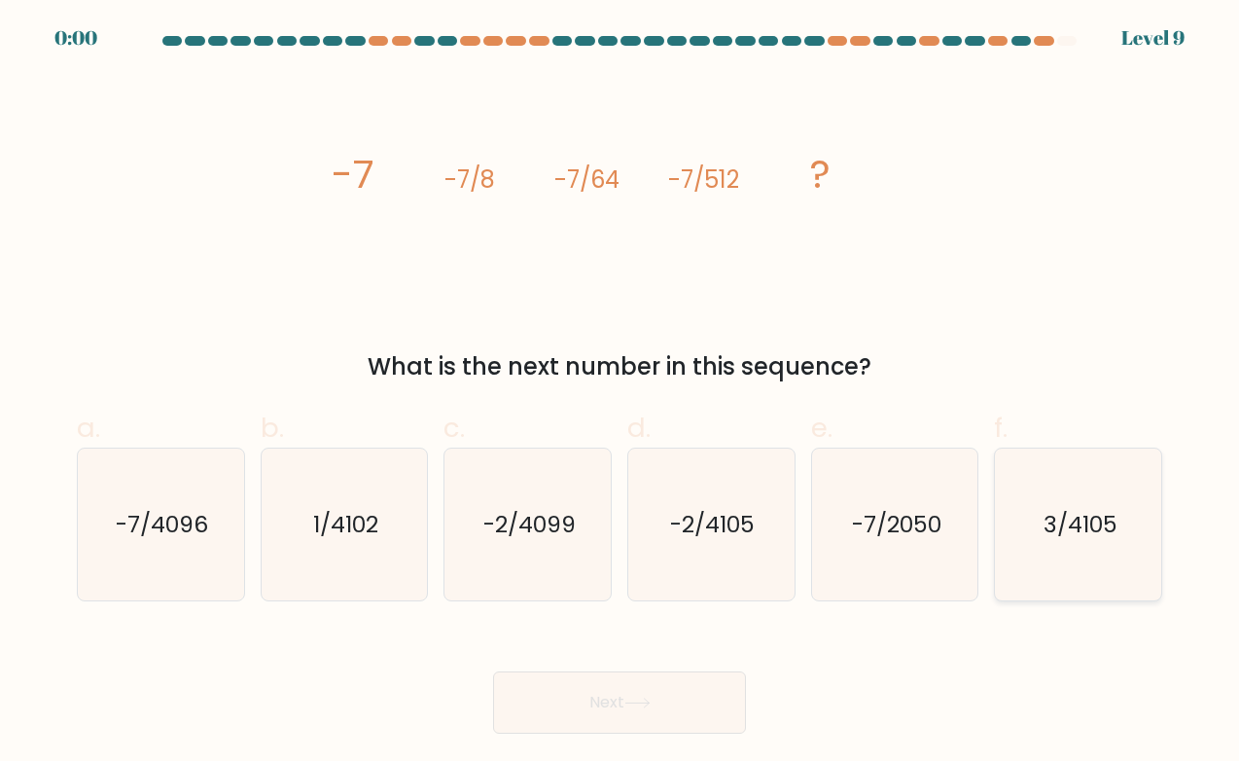
click at [1081, 533] on text "3/4105" at bounding box center [1080, 524] width 74 height 31
click at [620, 393] on input "f. 3/4105" at bounding box center [620, 386] width 1 height 13
radio input "true"
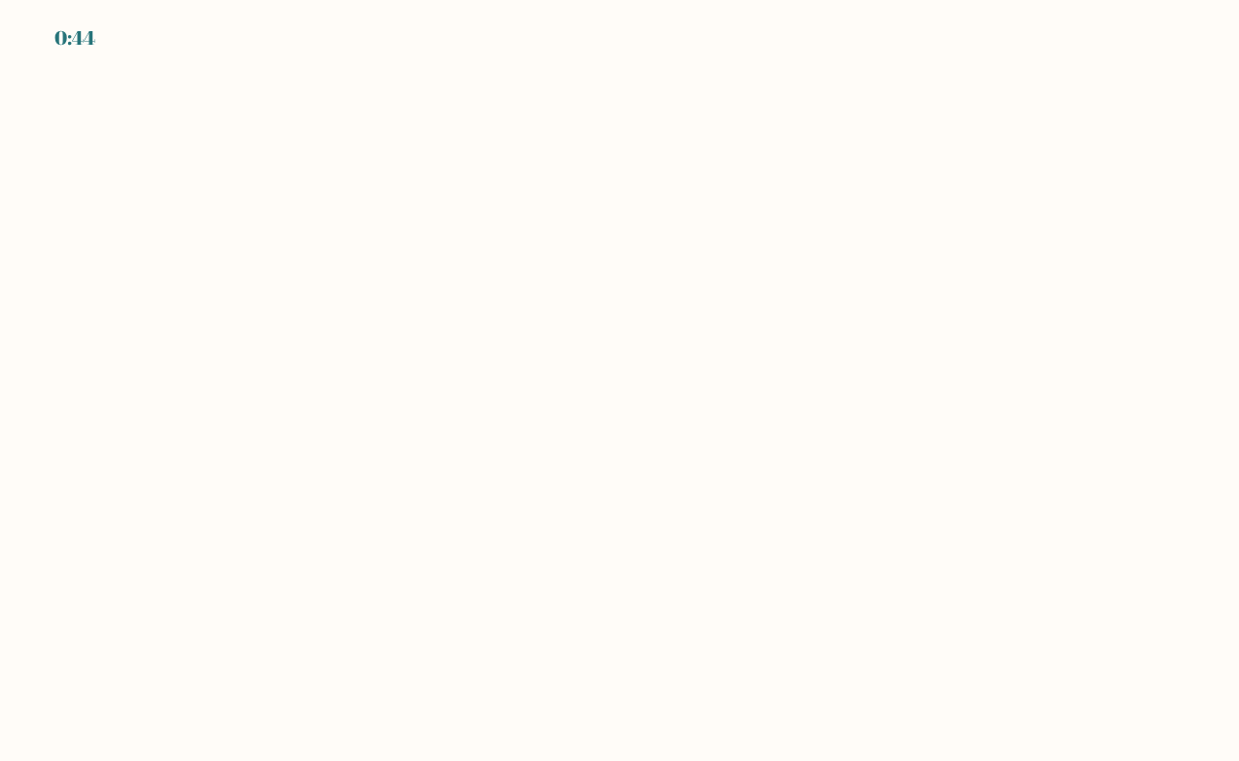
click at [592, 712] on body "0:44" at bounding box center [619, 380] width 1239 height 761
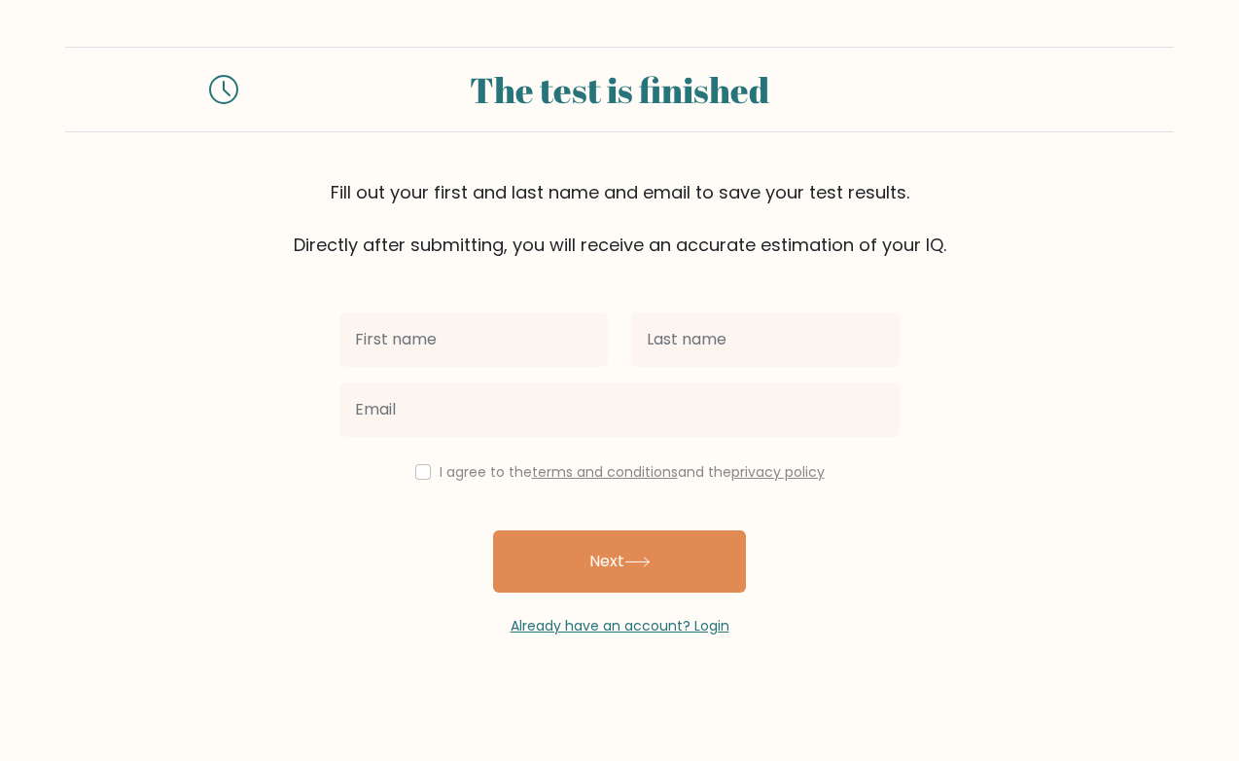
click at [391, 342] on input "text" at bounding box center [473, 339] width 268 height 54
click at [590, 342] on input "text" at bounding box center [473, 339] width 268 height 54
click at [580, 334] on input "text" at bounding box center [473, 339] width 268 height 54
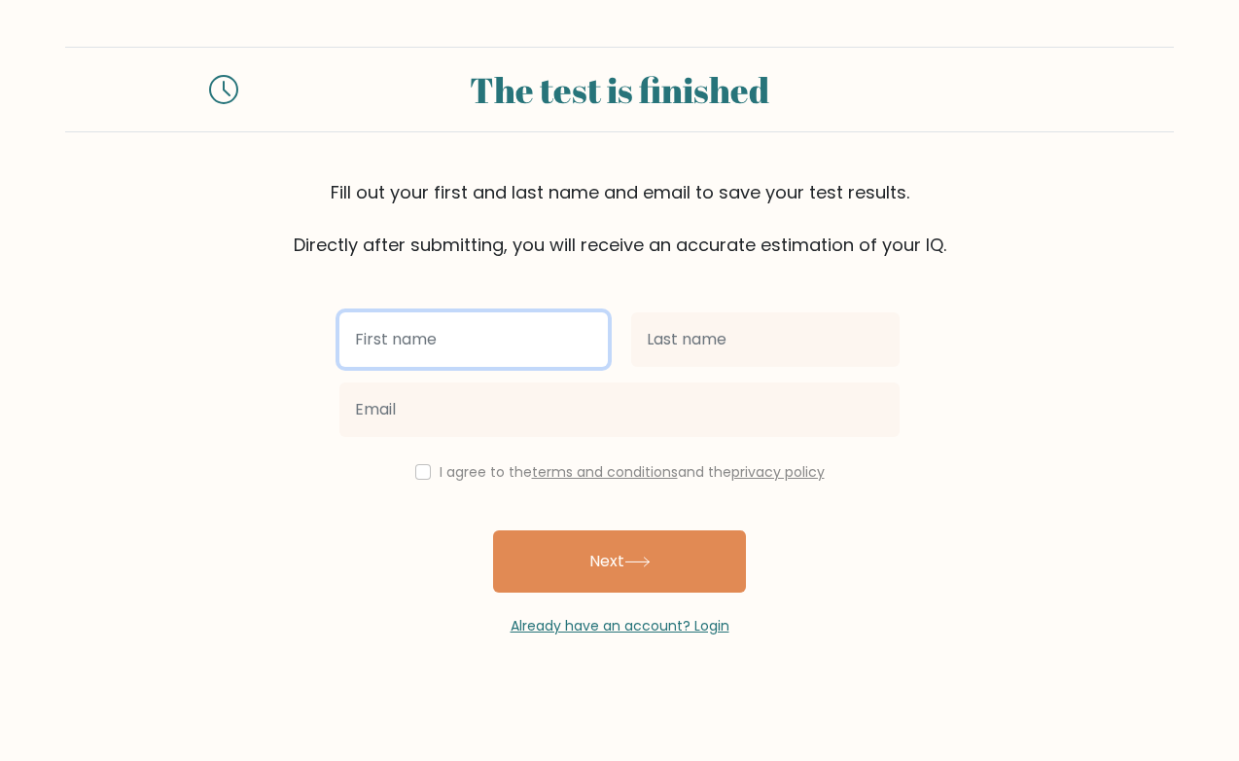
type input "[PERSON_NAME]"
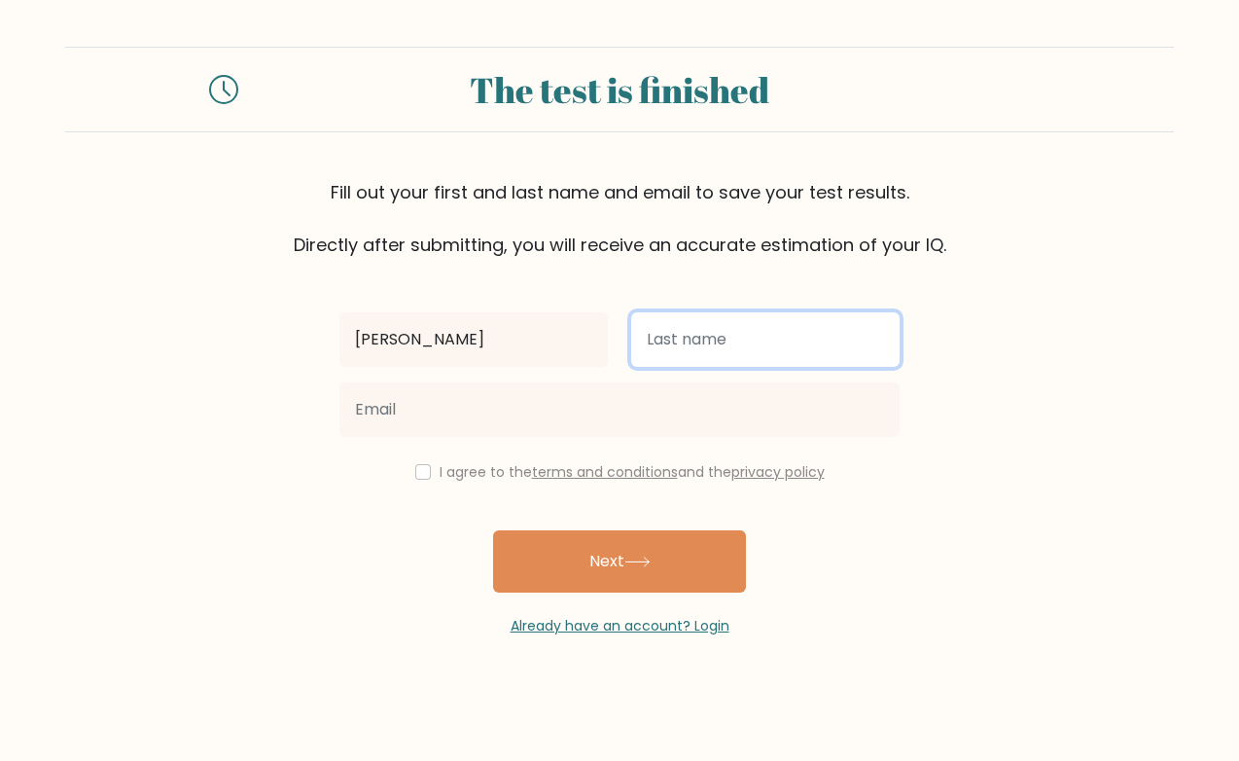
type input "[PERSON_NAME]"
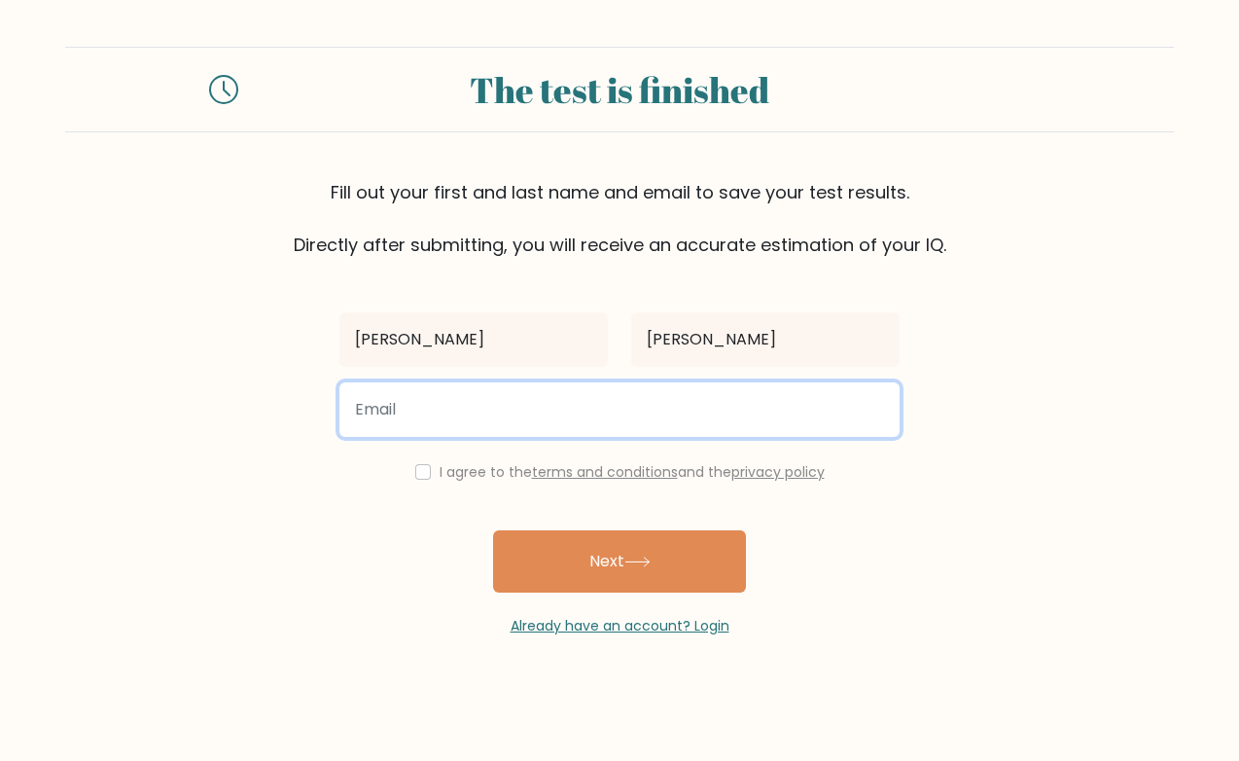
type input "[PERSON_NAME][EMAIL_ADDRESS][PERSON_NAME][DOMAIN_NAME]"
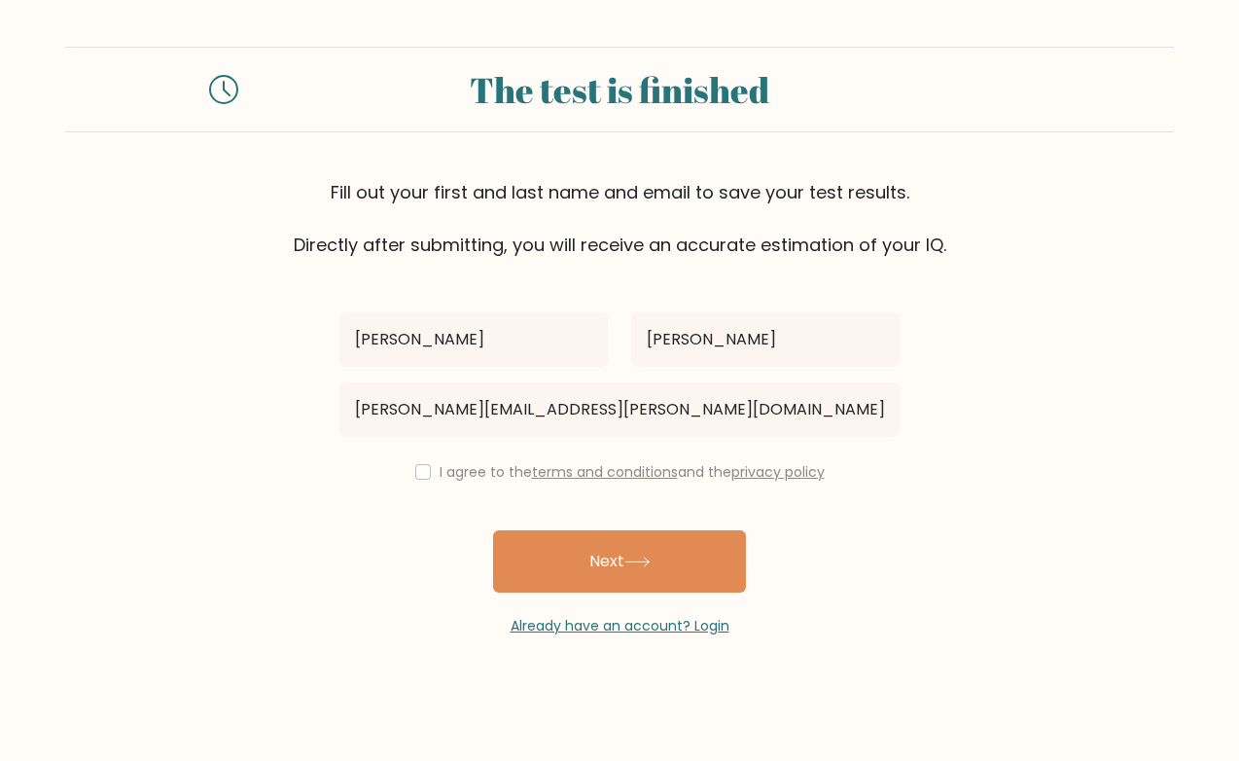
click at [415, 475] on input "checkbox" at bounding box center [423, 472] width 16 height 16
checkbox input "true"
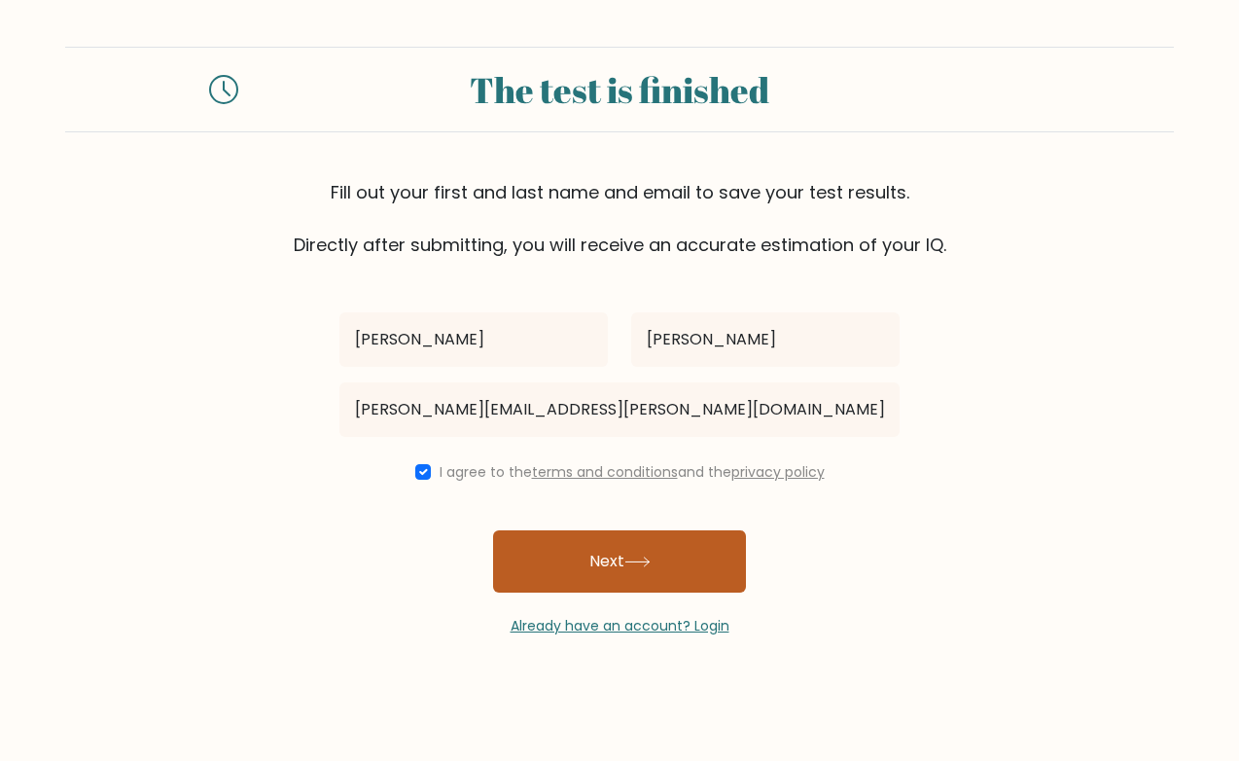
click at [581, 562] on button "Next" at bounding box center [619, 561] width 253 height 62
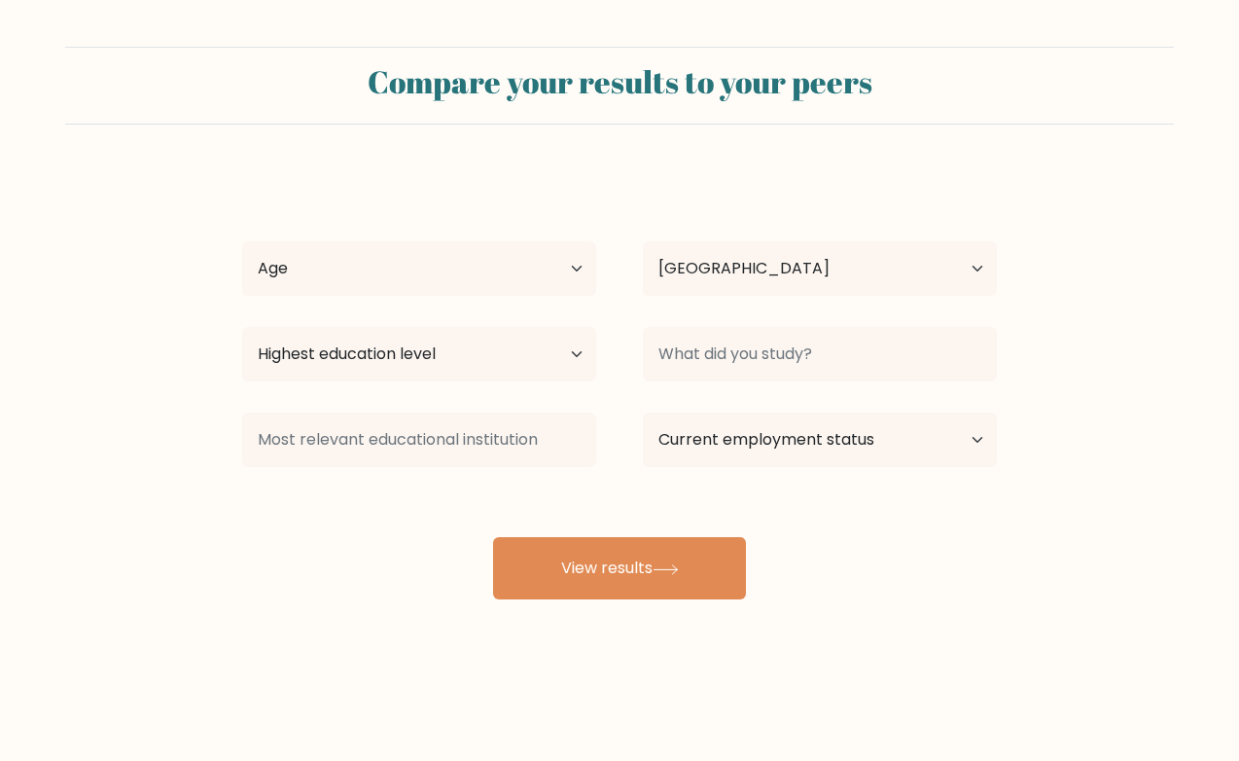
select select "US"
select select "55_64"
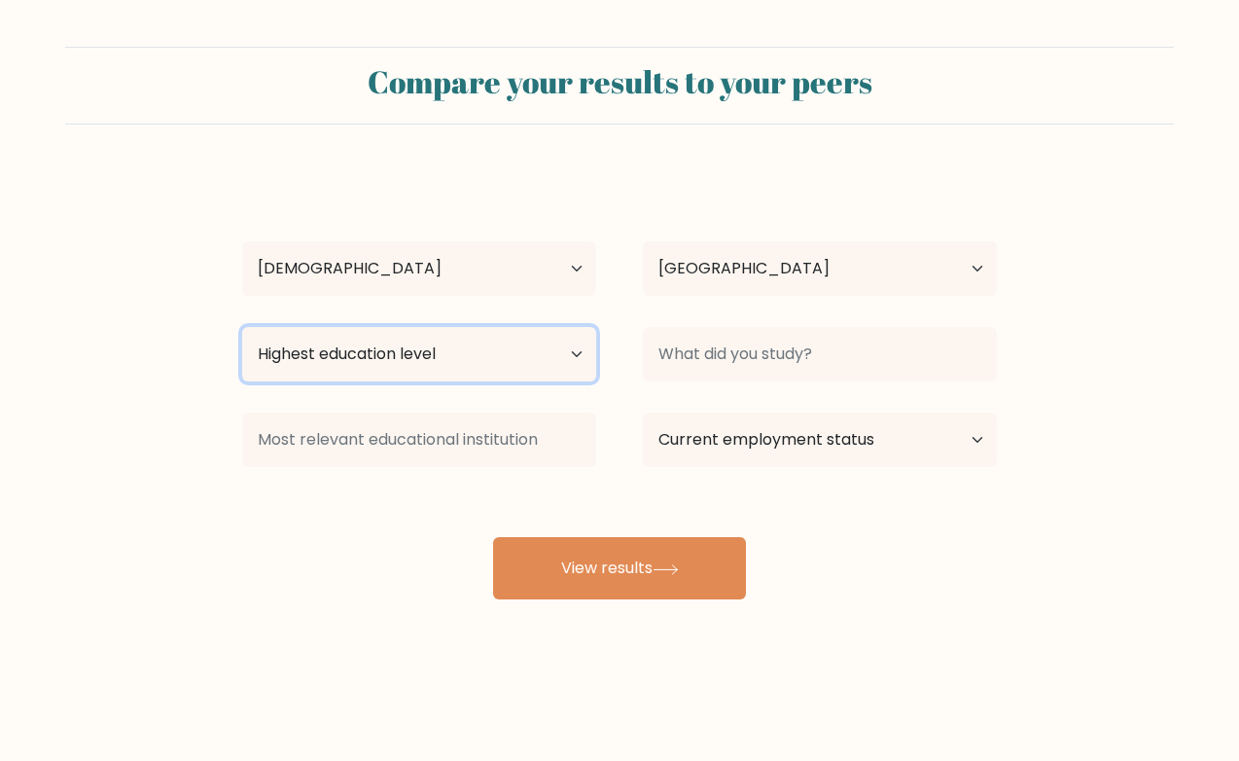
select select "masters_degree"
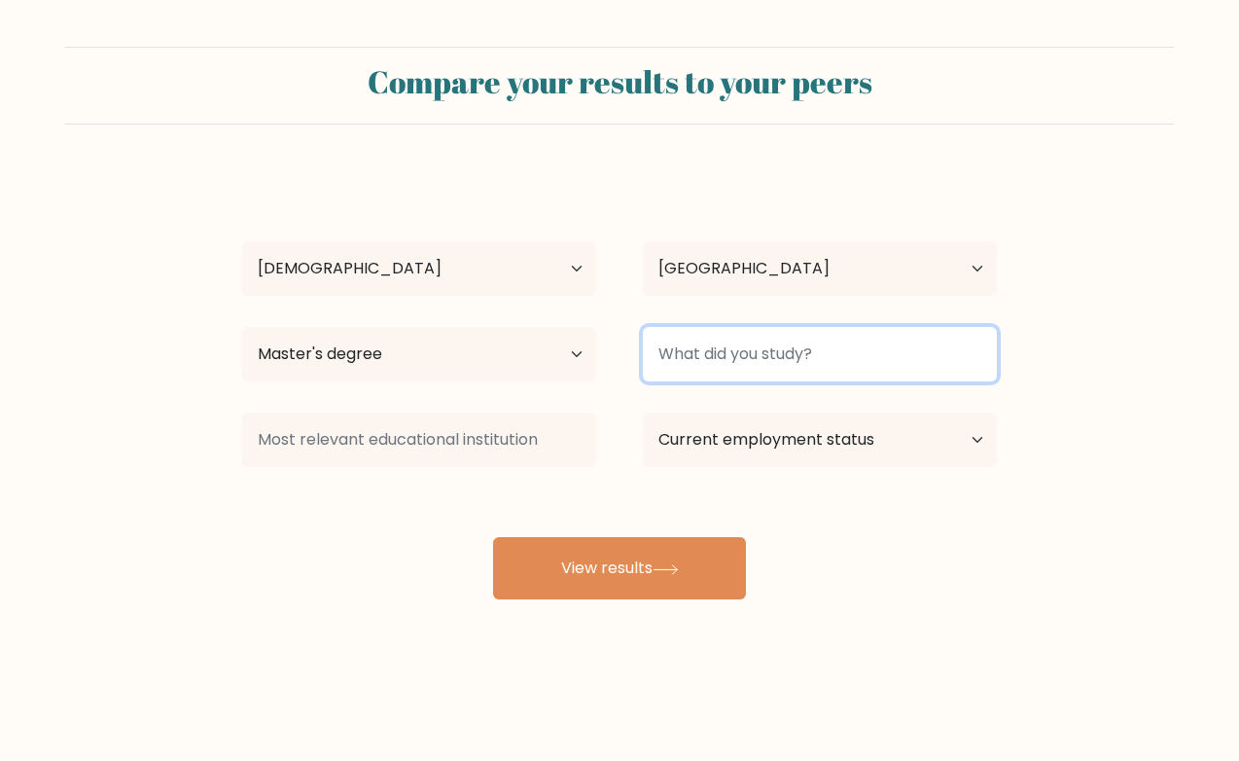
click at [786, 360] on input at bounding box center [820, 354] width 354 height 54
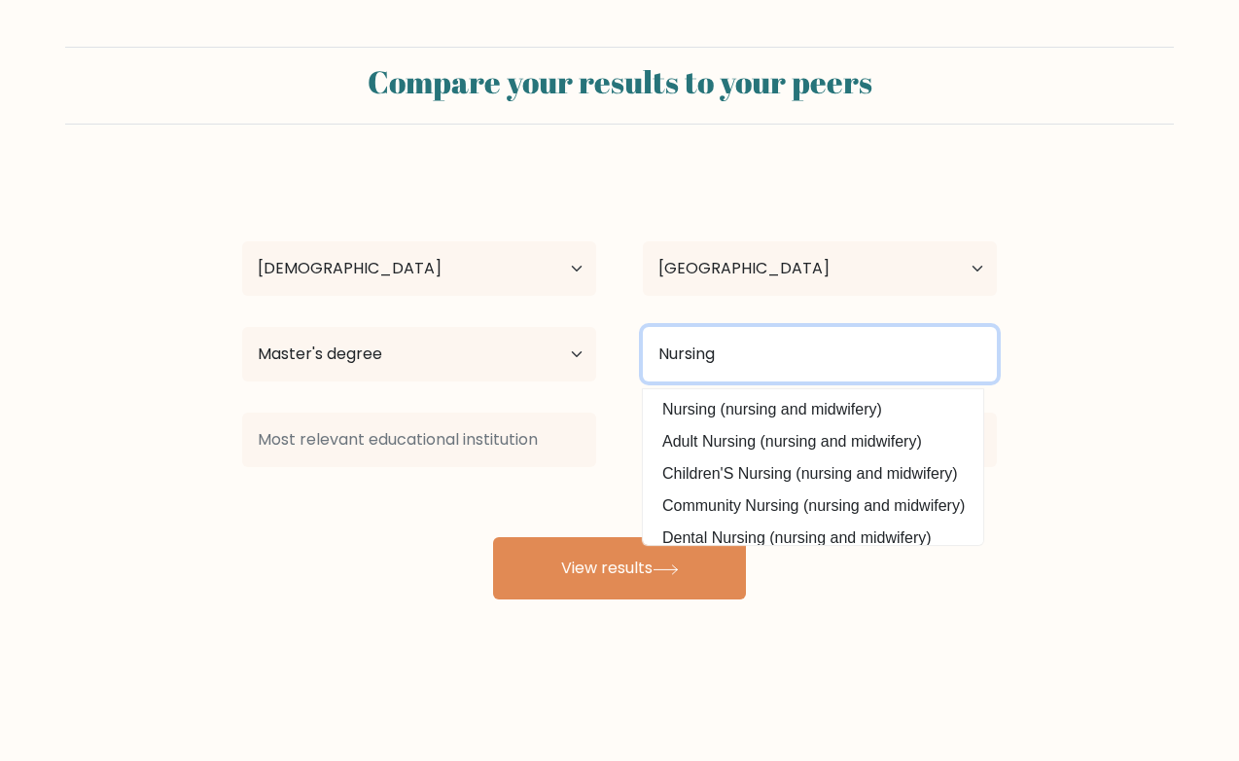
type input "Nursing"
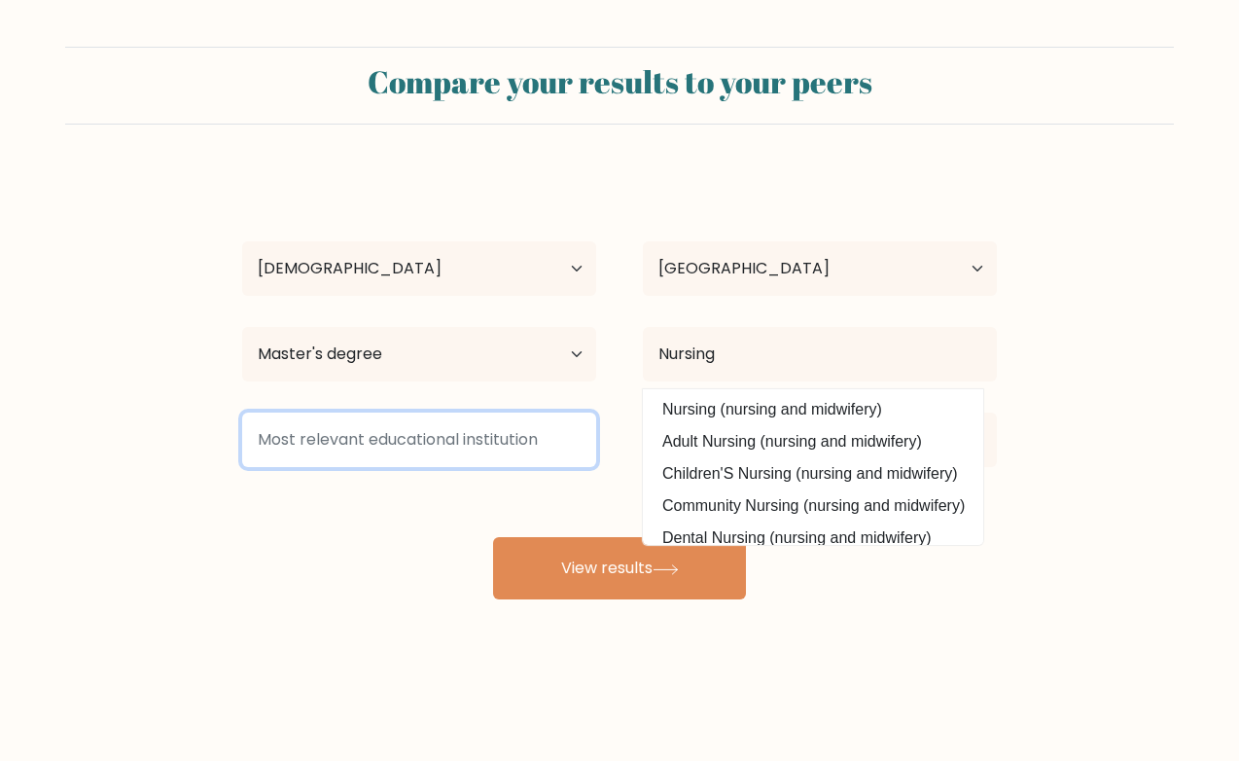
click at [532, 445] on input at bounding box center [419, 439] width 354 height 54
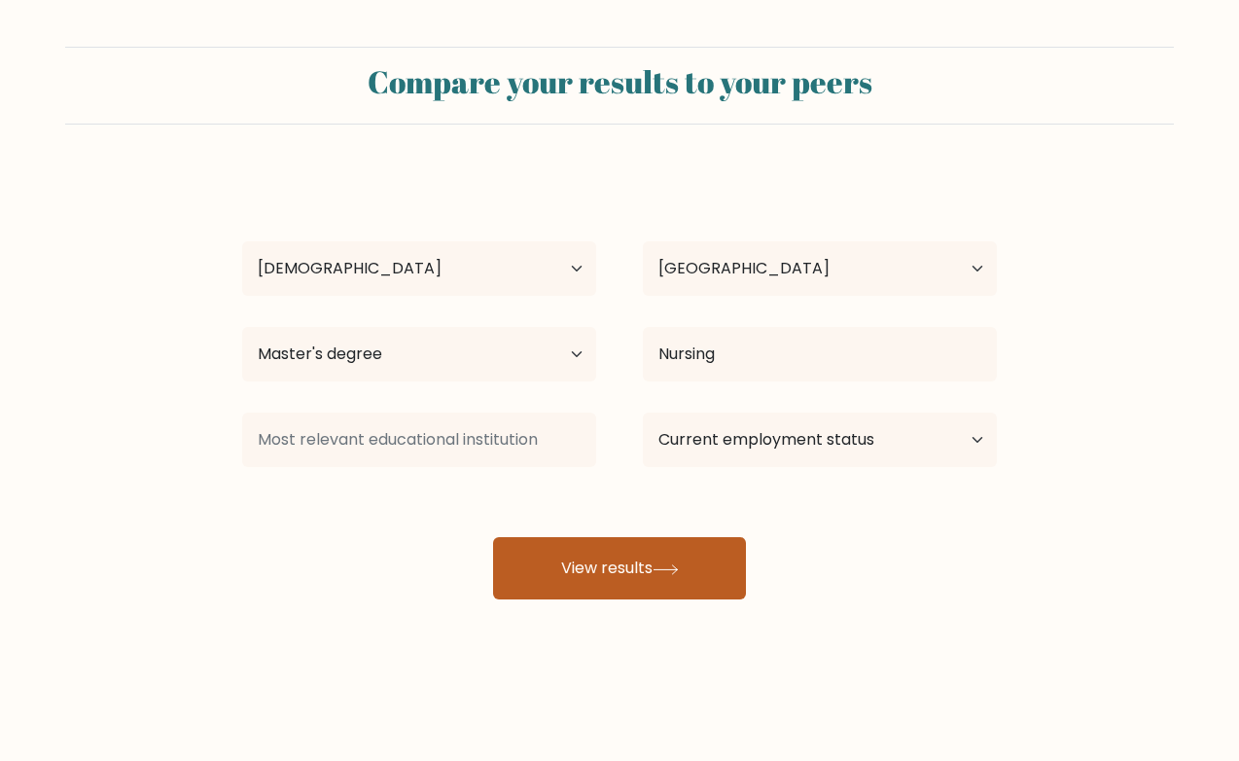
click at [642, 566] on button "View results" at bounding box center [619, 568] width 253 height 62
click at [591, 561] on button "View results" at bounding box center [619, 568] width 253 height 62
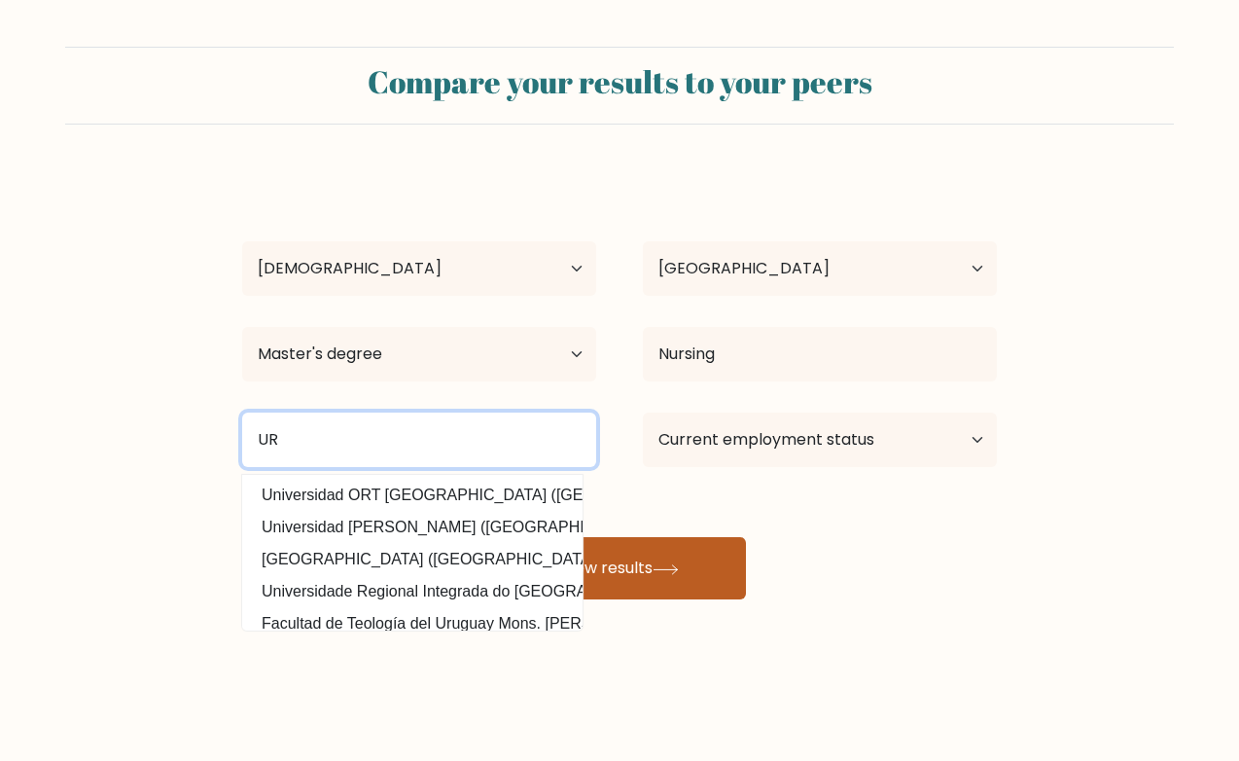
type input "UR"
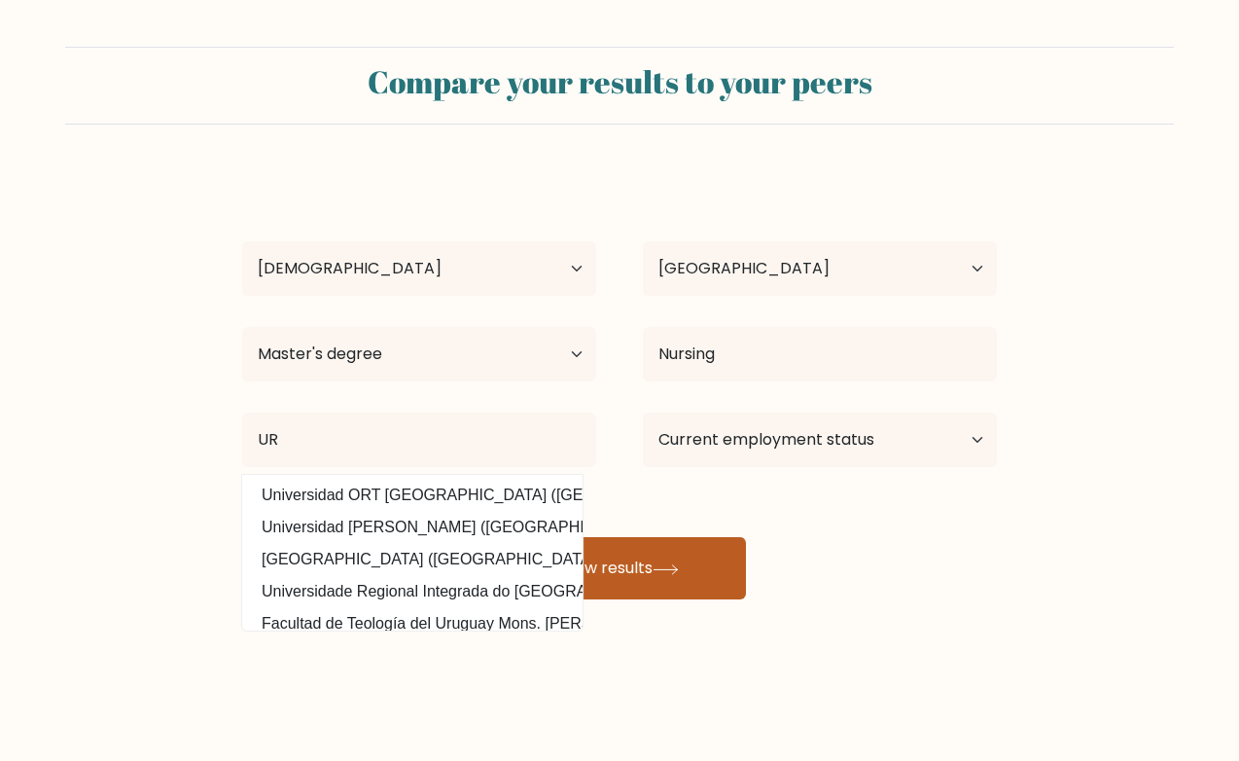
click at [578, 592] on button "View results" at bounding box center [619, 568] width 253 height 62
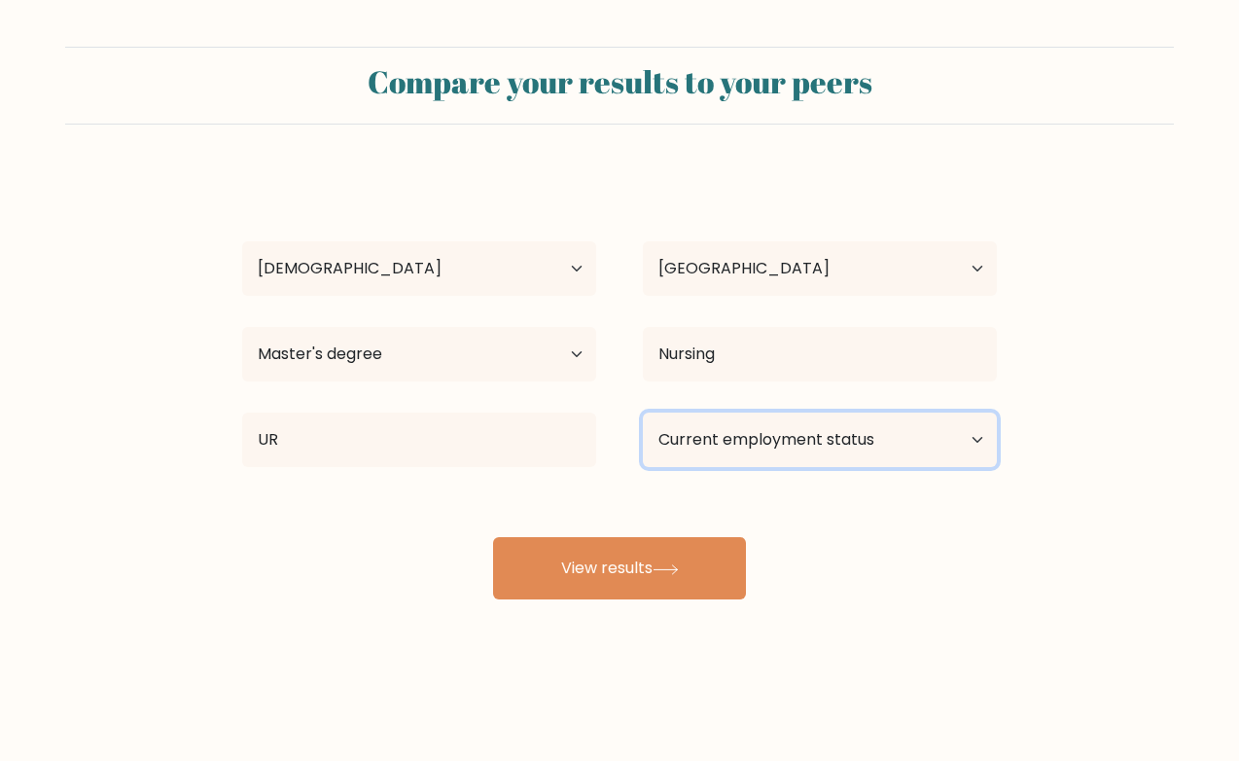
select select "retired"
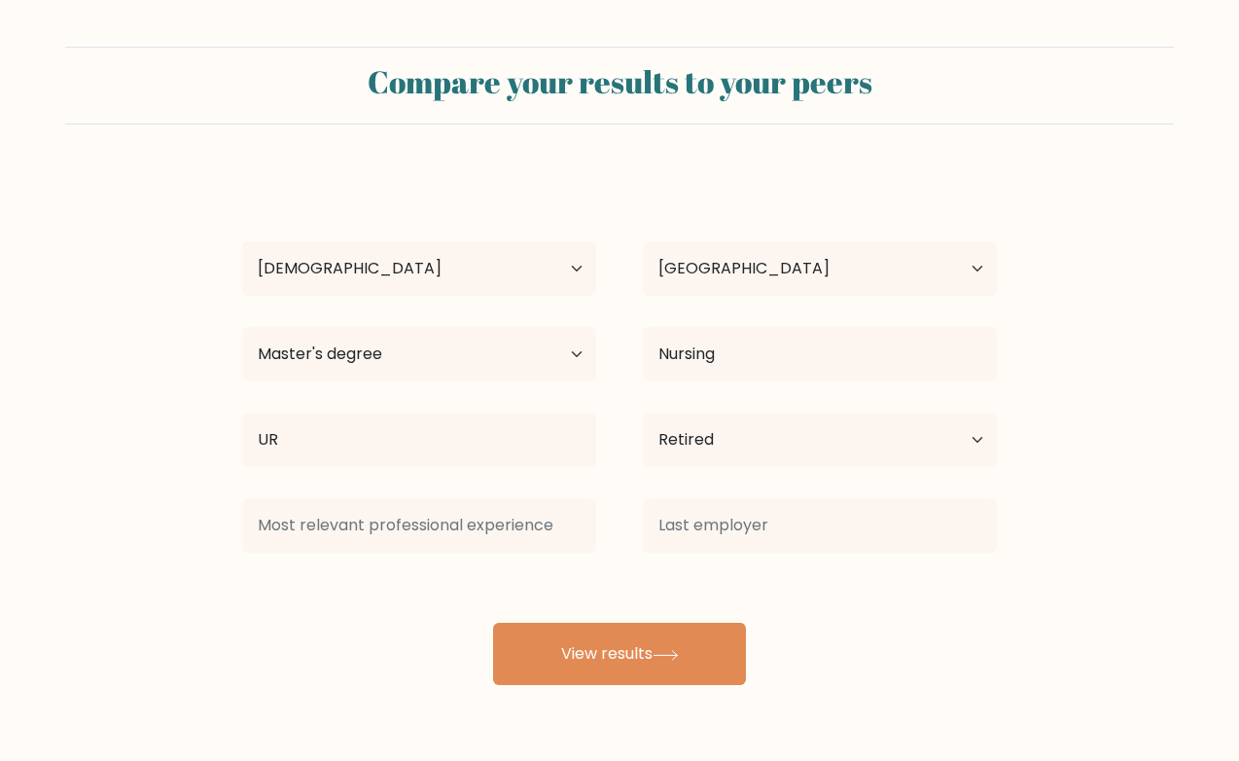
click at [624, 568] on div "Kimberly Wesley Age Under 18 years old 18-24 years old 25-34 years old 35-44 ye…" at bounding box center [619, 428] width 778 height 514
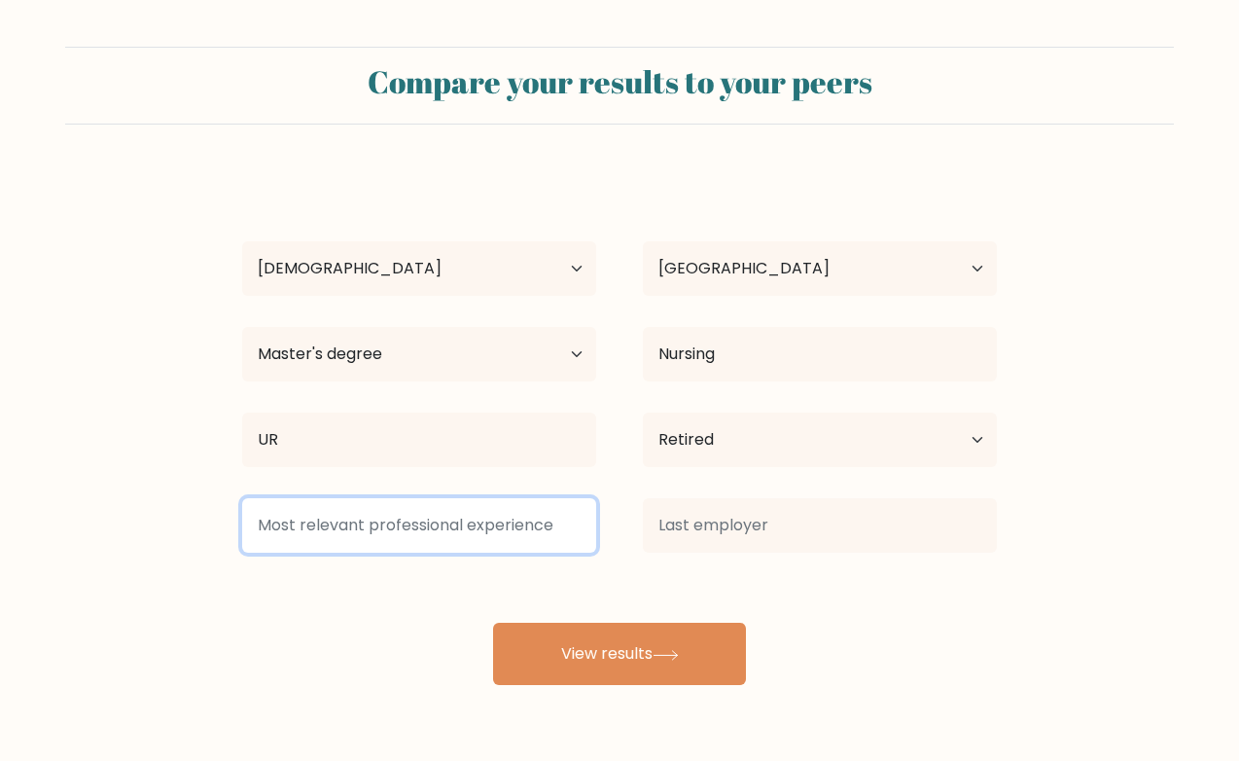
click at [574, 529] on input at bounding box center [419, 525] width 354 height 54
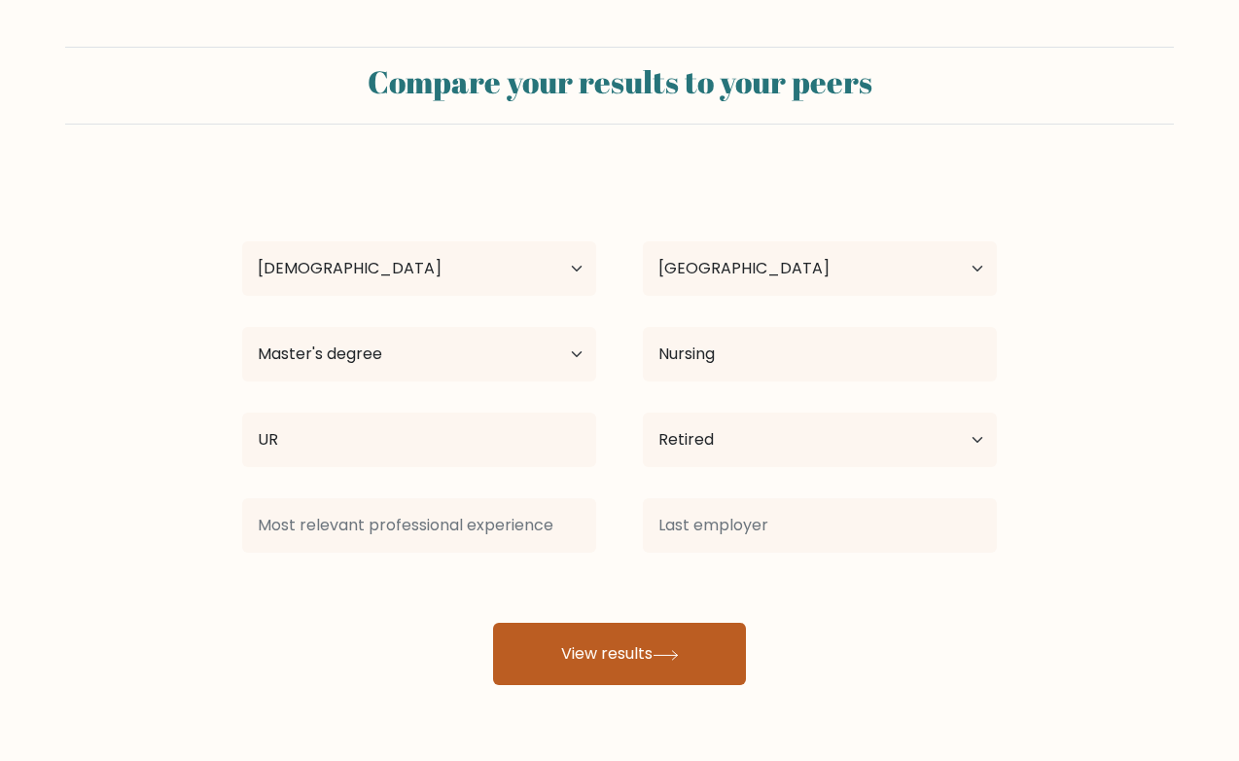
click at [588, 646] on button "View results" at bounding box center [619, 653] width 253 height 62
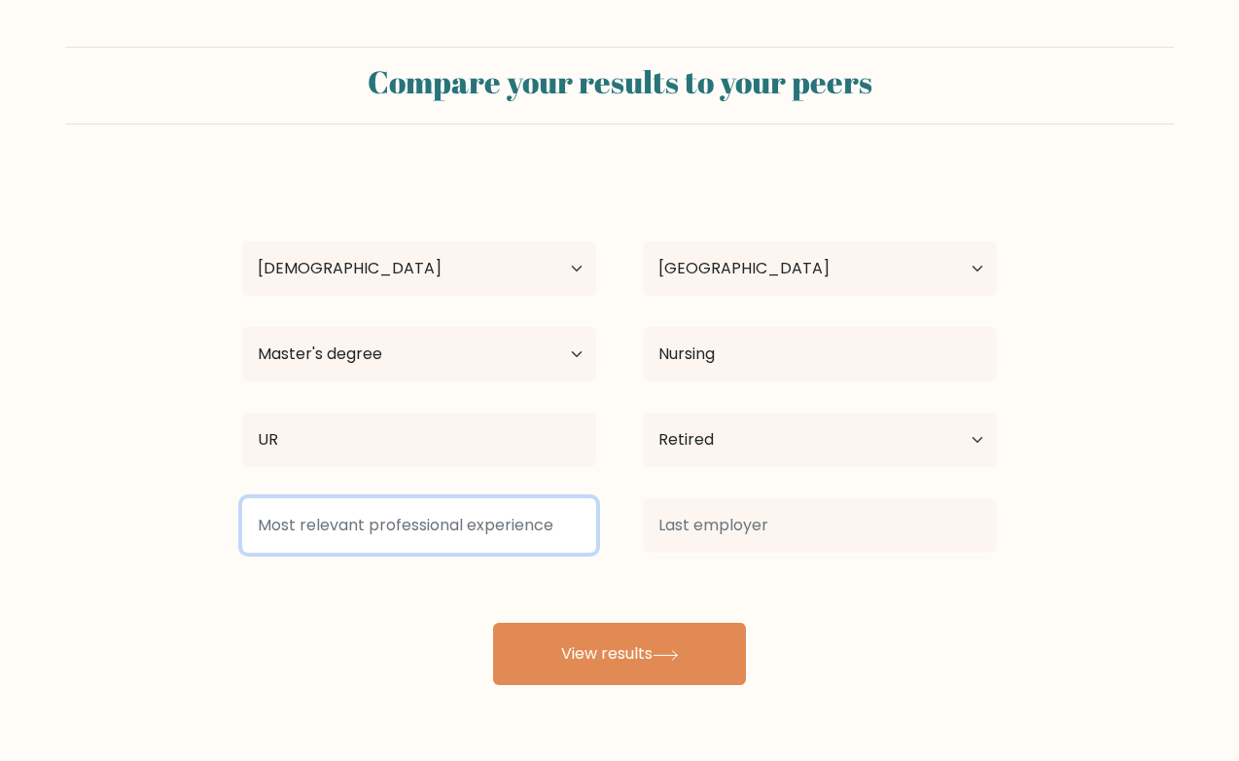
type input "N"
type input "RN"
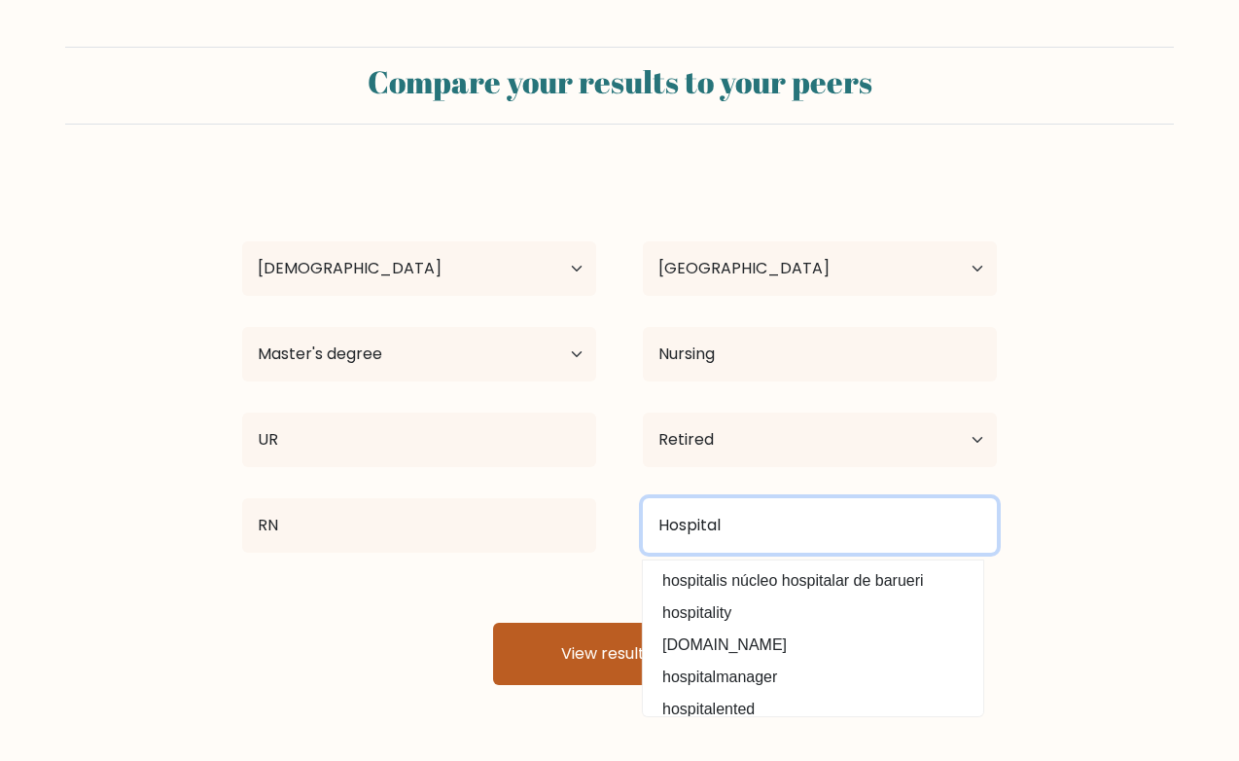
type input "Hospital"
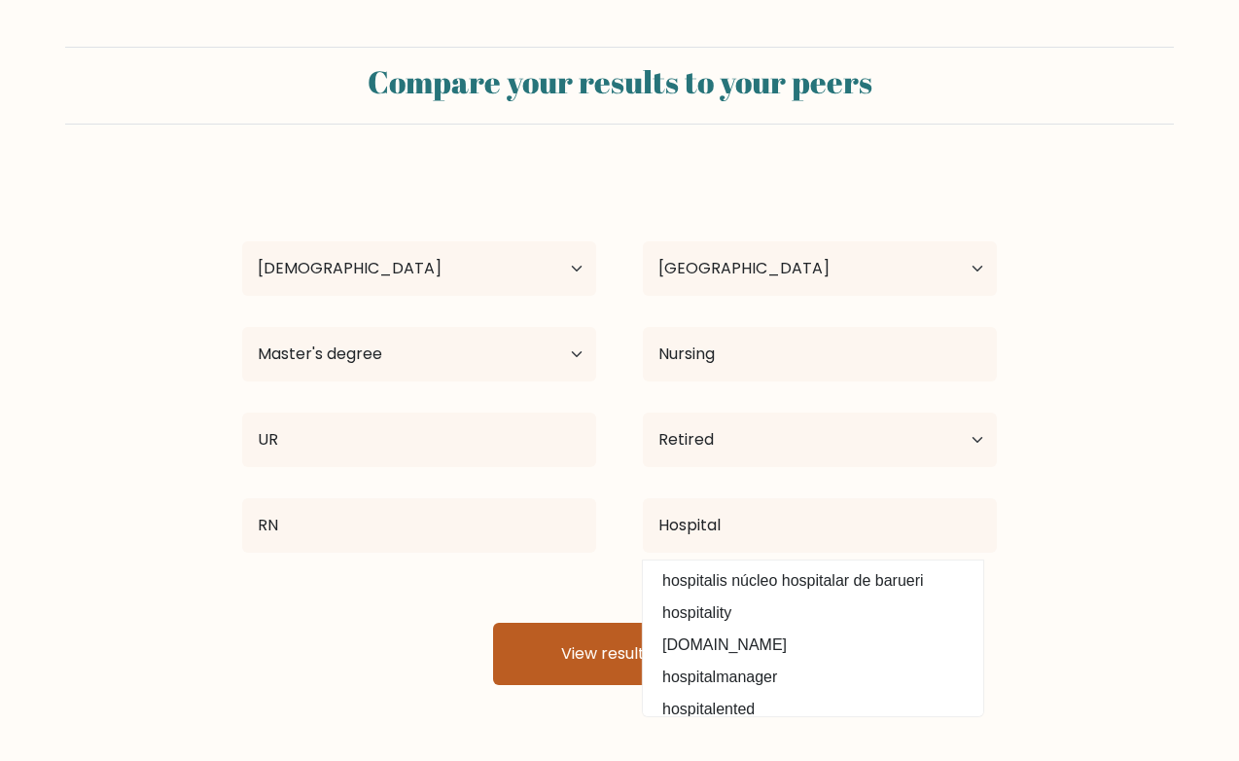
click at [628, 662] on button "View results" at bounding box center [619, 653] width 253 height 62
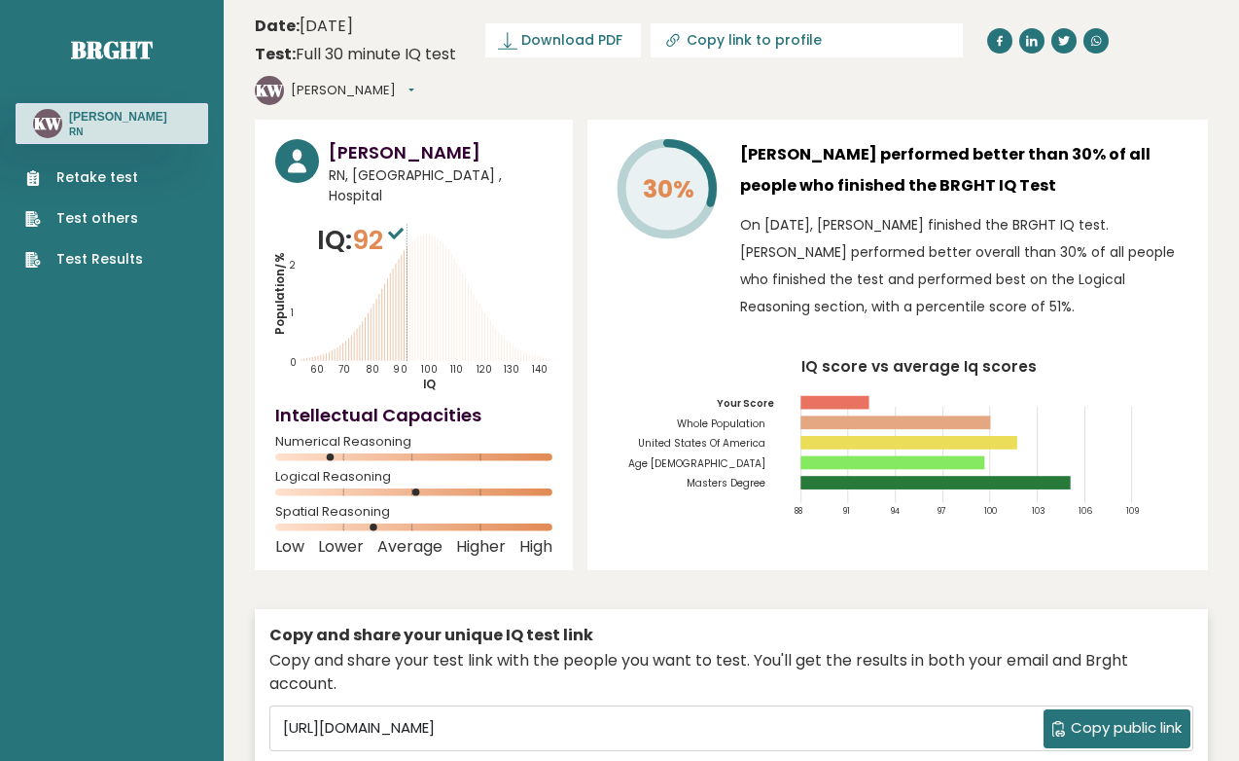
click at [89, 252] on link "Test Results" at bounding box center [84, 259] width 118 height 20
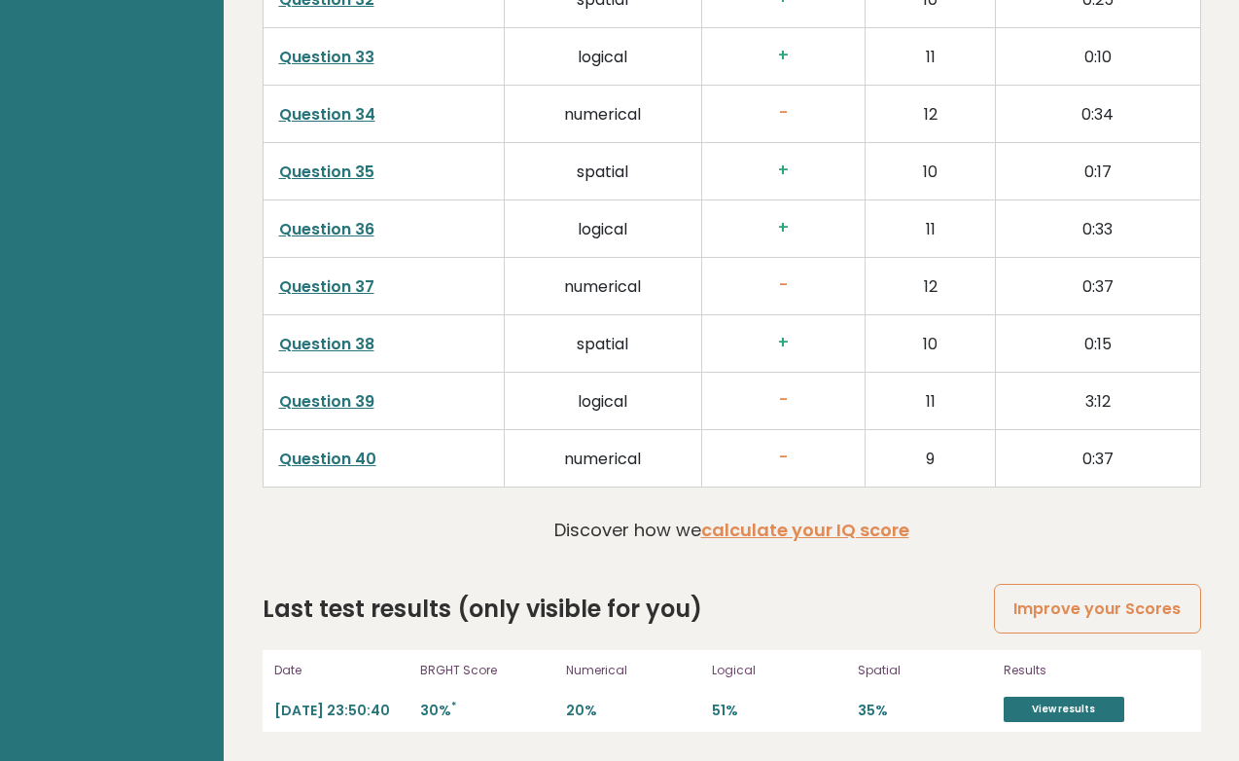
scroll to position [4947, 0]
click at [318, 397] on link "Question 39" at bounding box center [326, 401] width 95 height 22
click at [301, 453] on link "Question 40" at bounding box center [327, 458] width 97 height 22
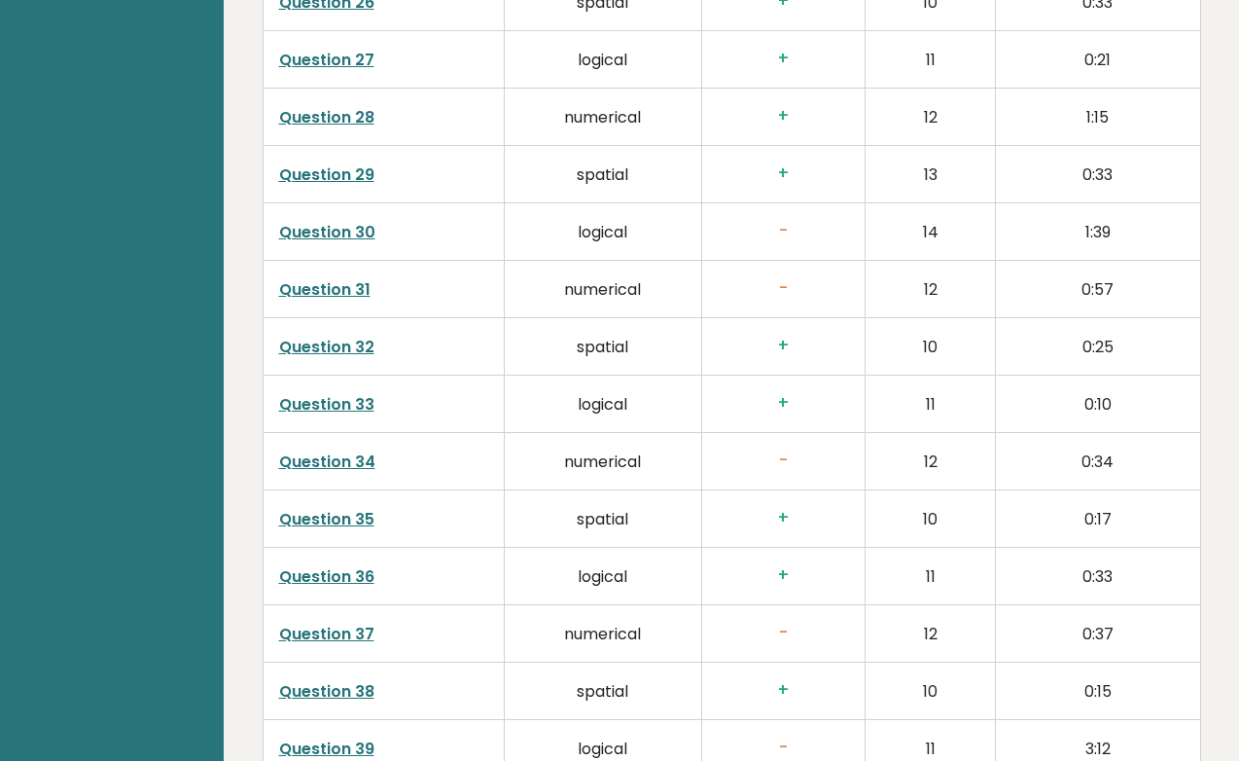
scroll to position [4546, 0]
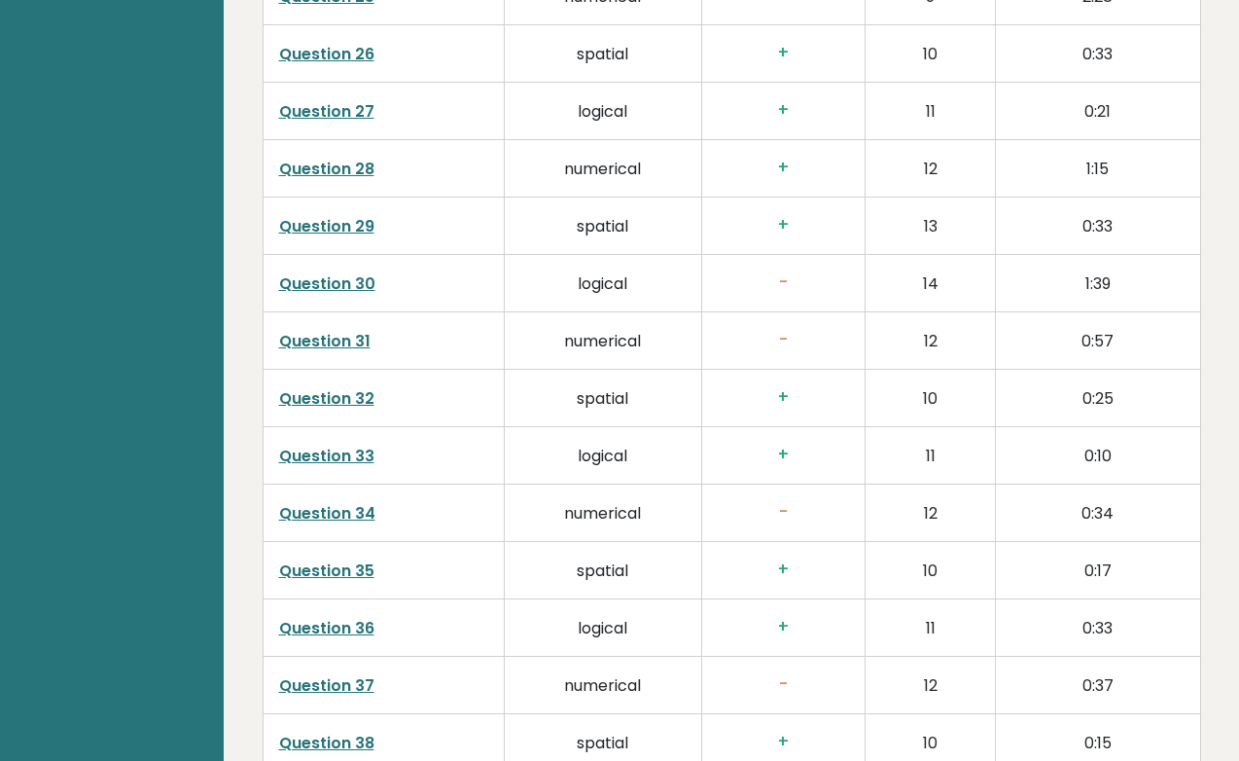
click at [350, 335] on link "Question 31" at bounding box center [324, 341] width 91 height 22
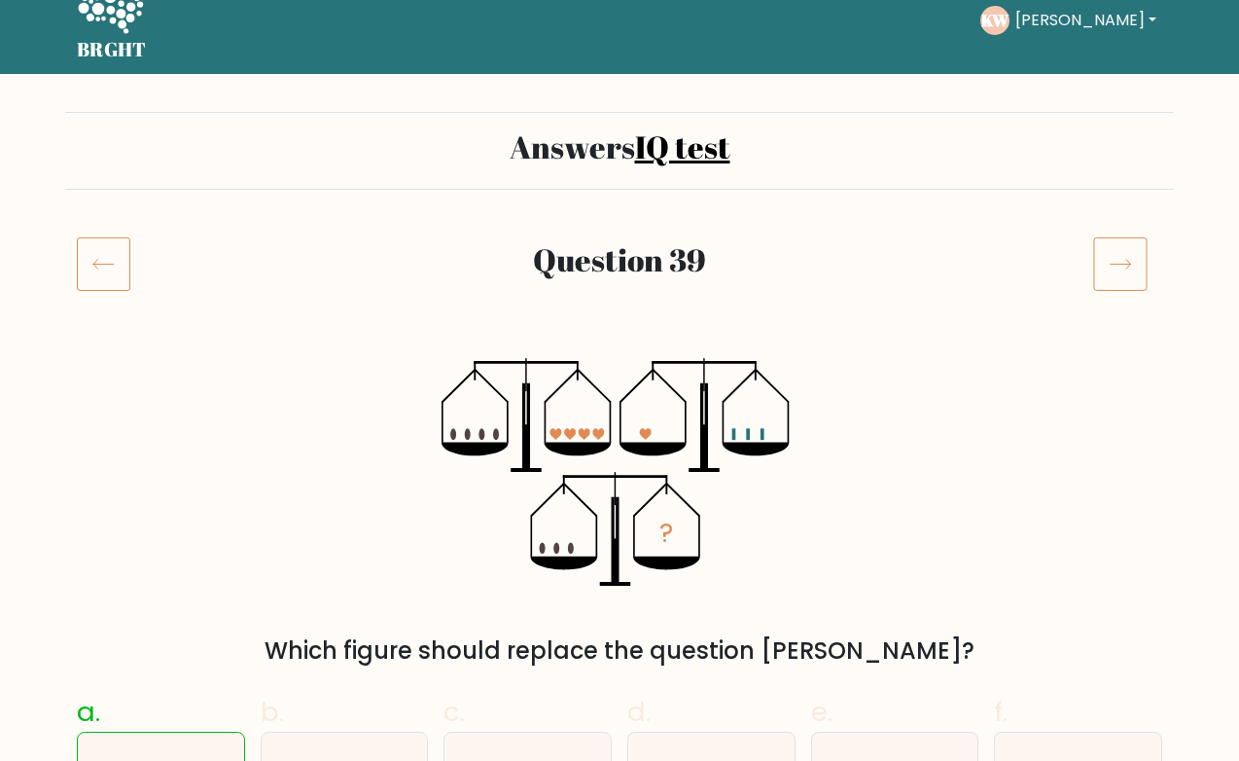
scroll to position [34, 0]
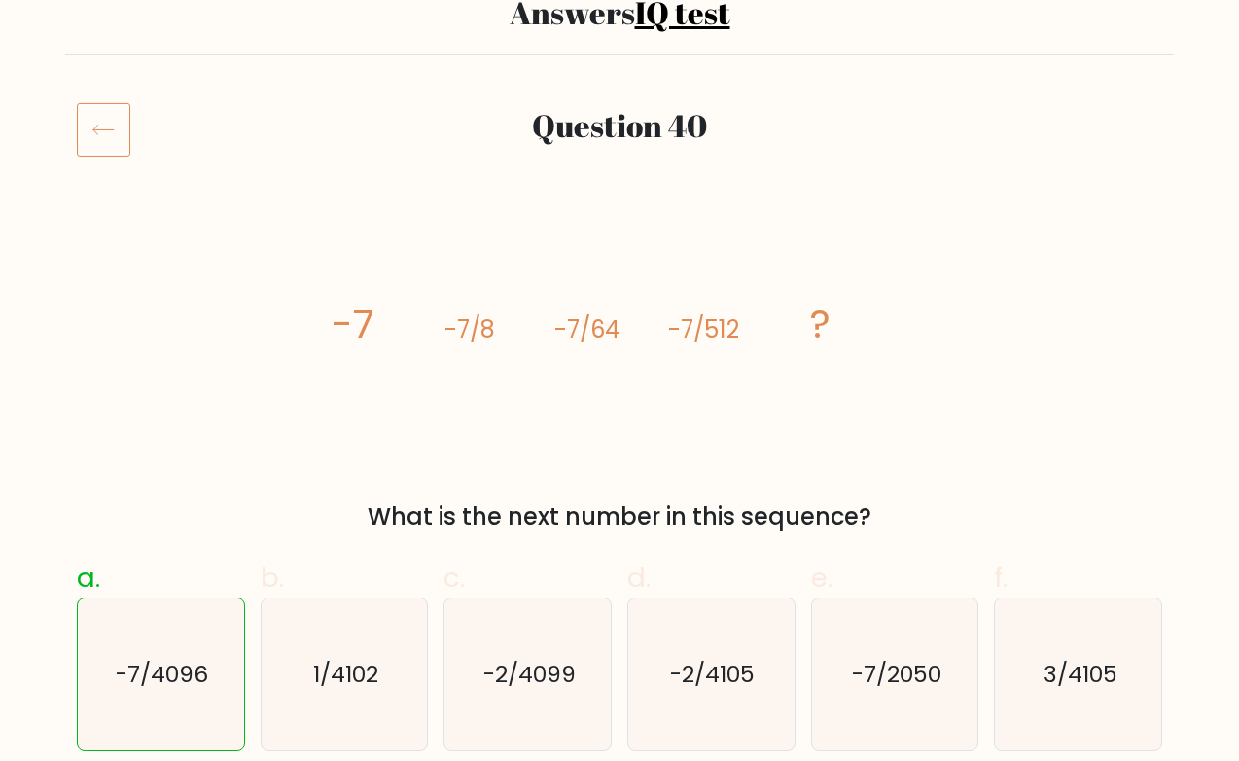
scroll to position [92, 0]
